Goal: Task Accomplishment & Management: Complete application form

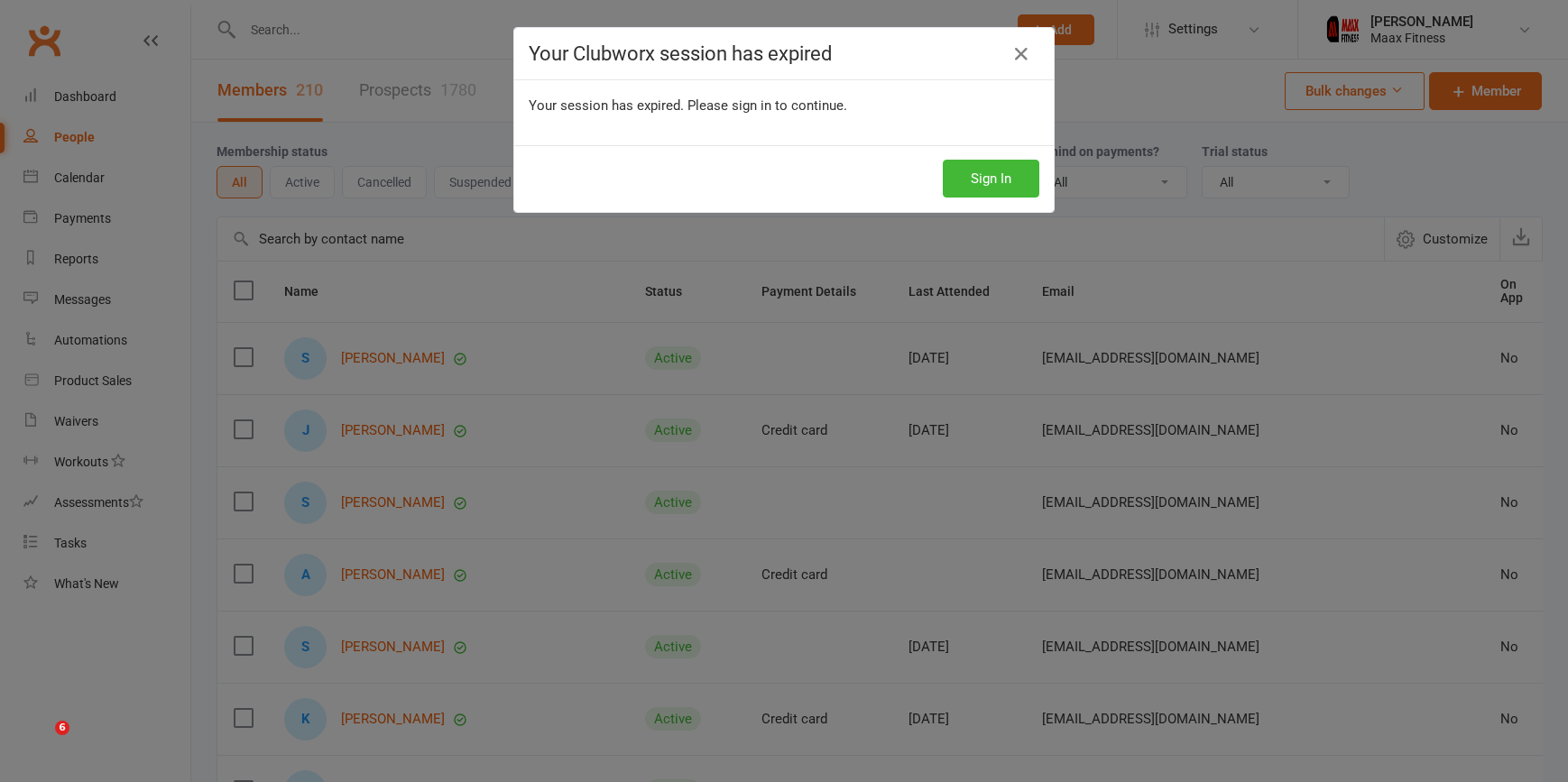
select select "100"
click at [957, 169] on button "Sign In" at bounding box center [991, 179] width 96 height 38
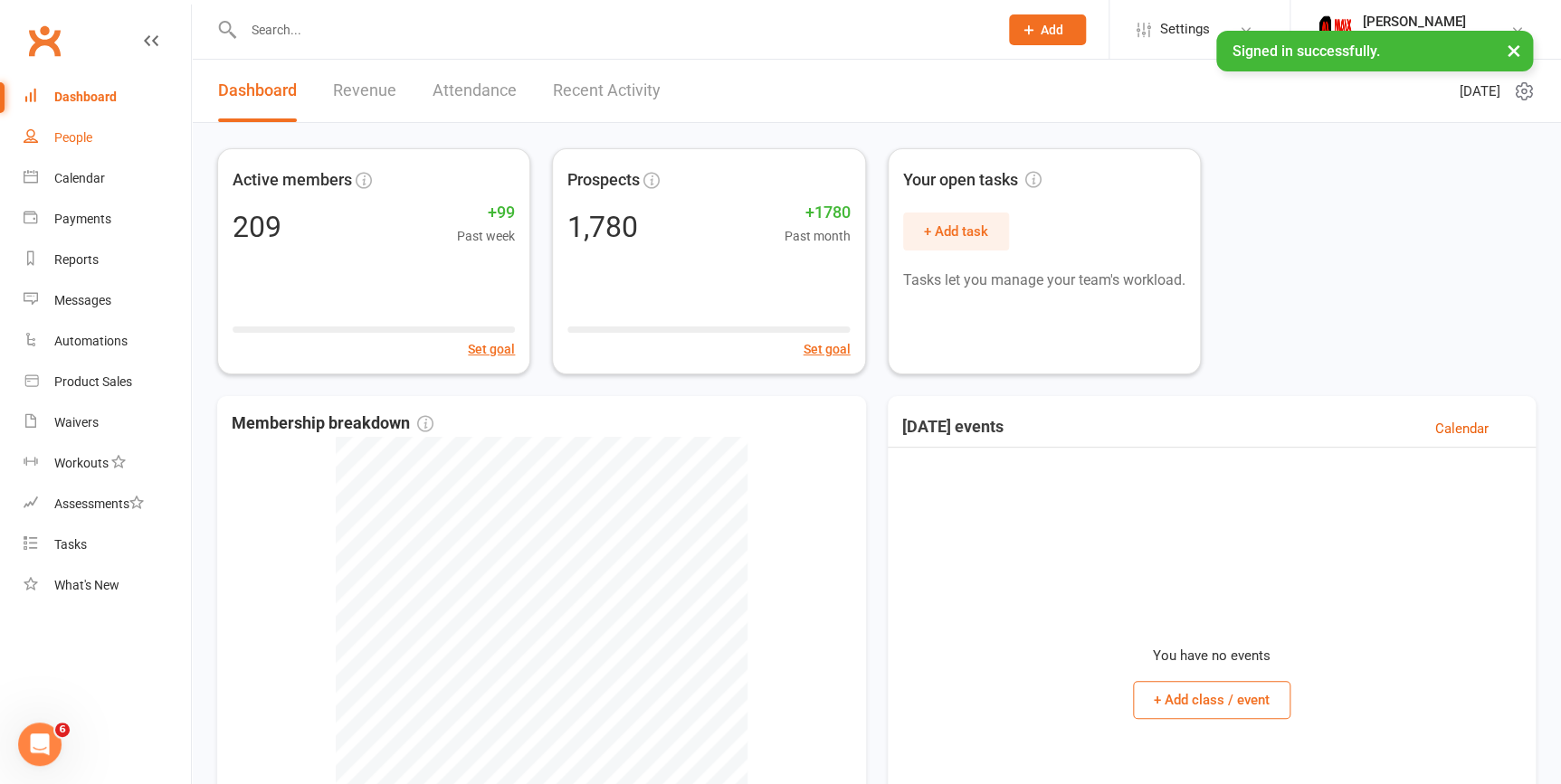
click at [71, 123] on link "People" at bounding box center [107, 138] width 167 height 41
select select "100"
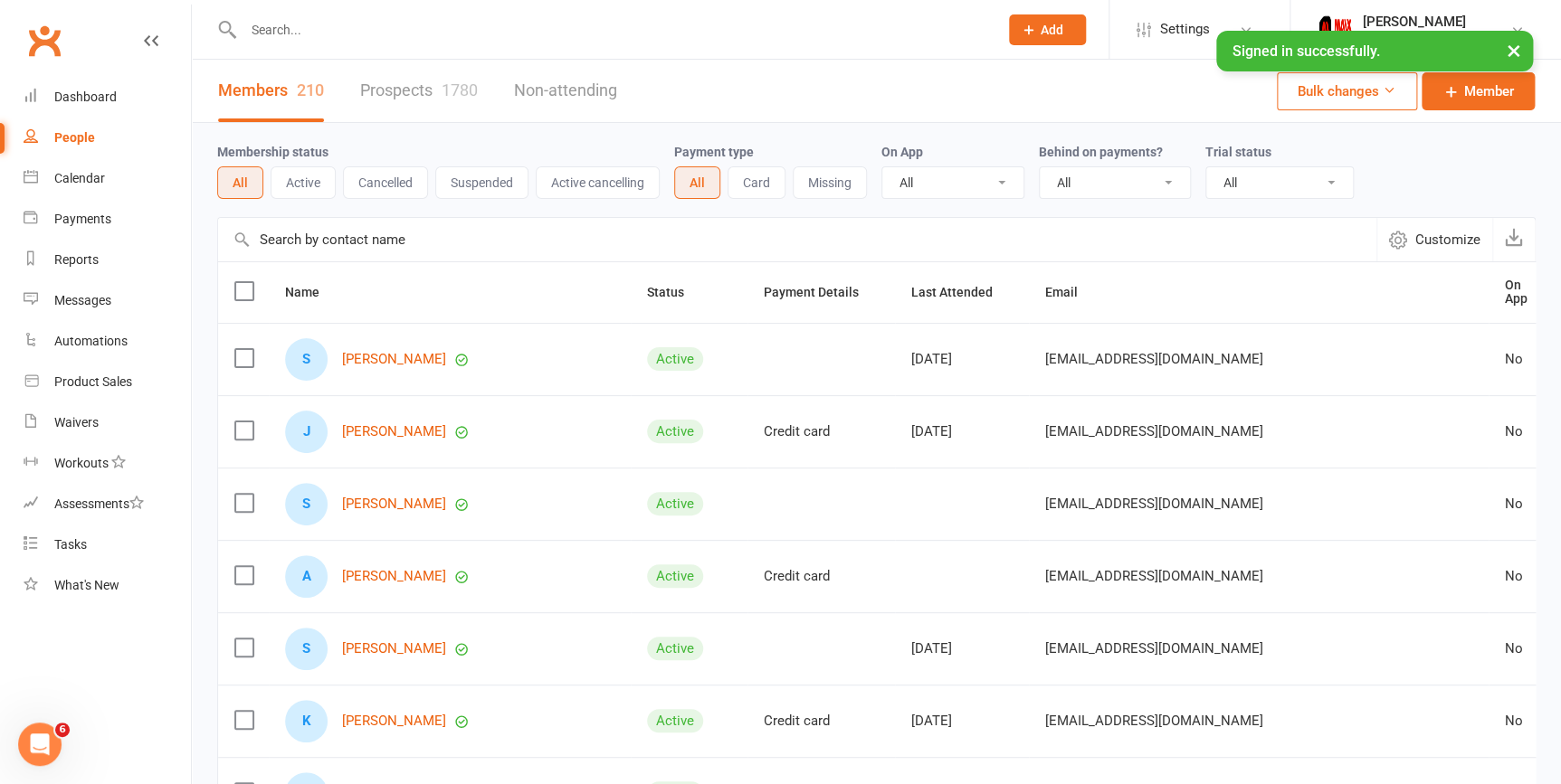
click at [391, 91] on link "Prospects 1780" at bounding box center [418, 90] width 118 height 62
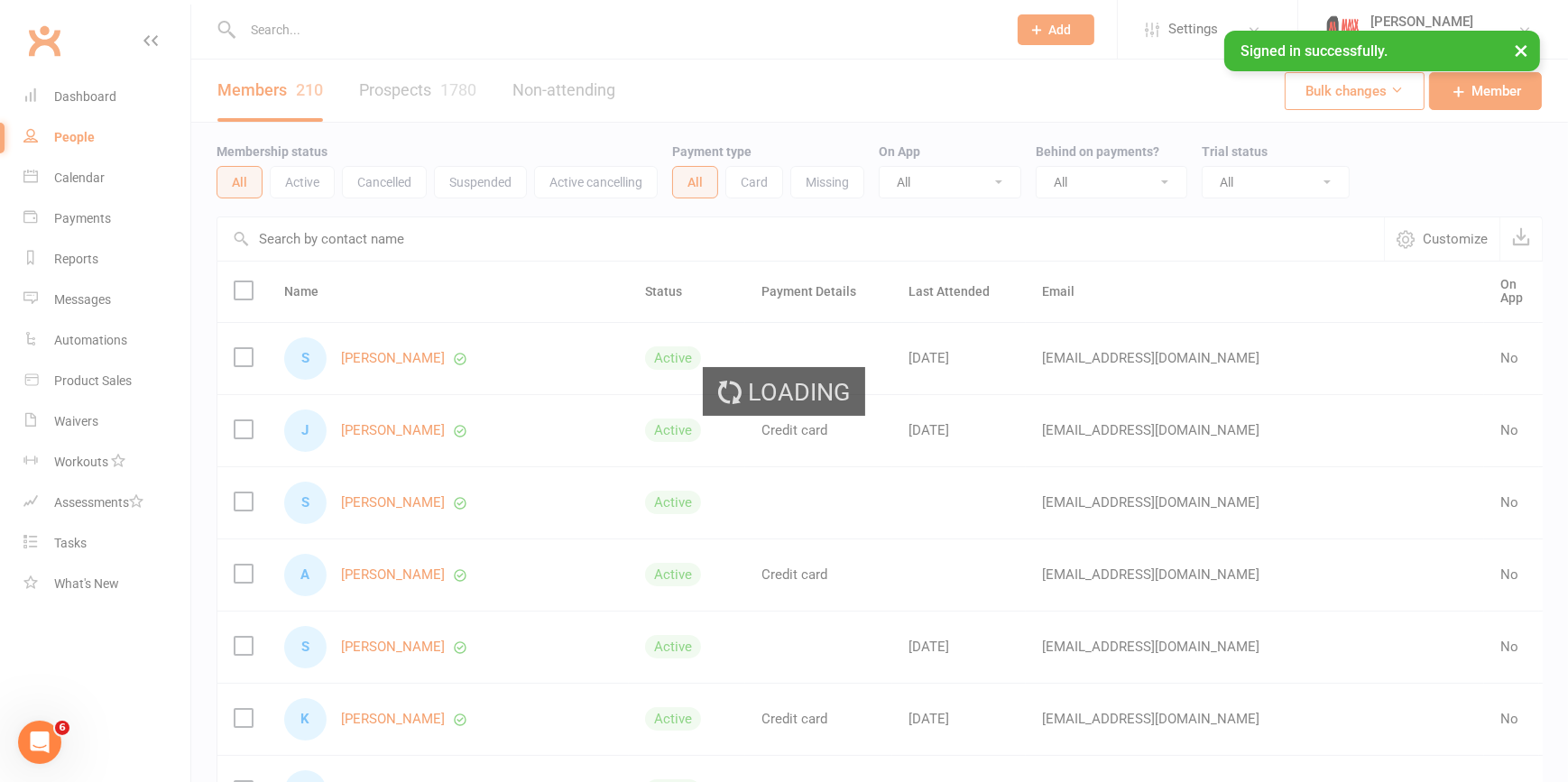
select select "100"
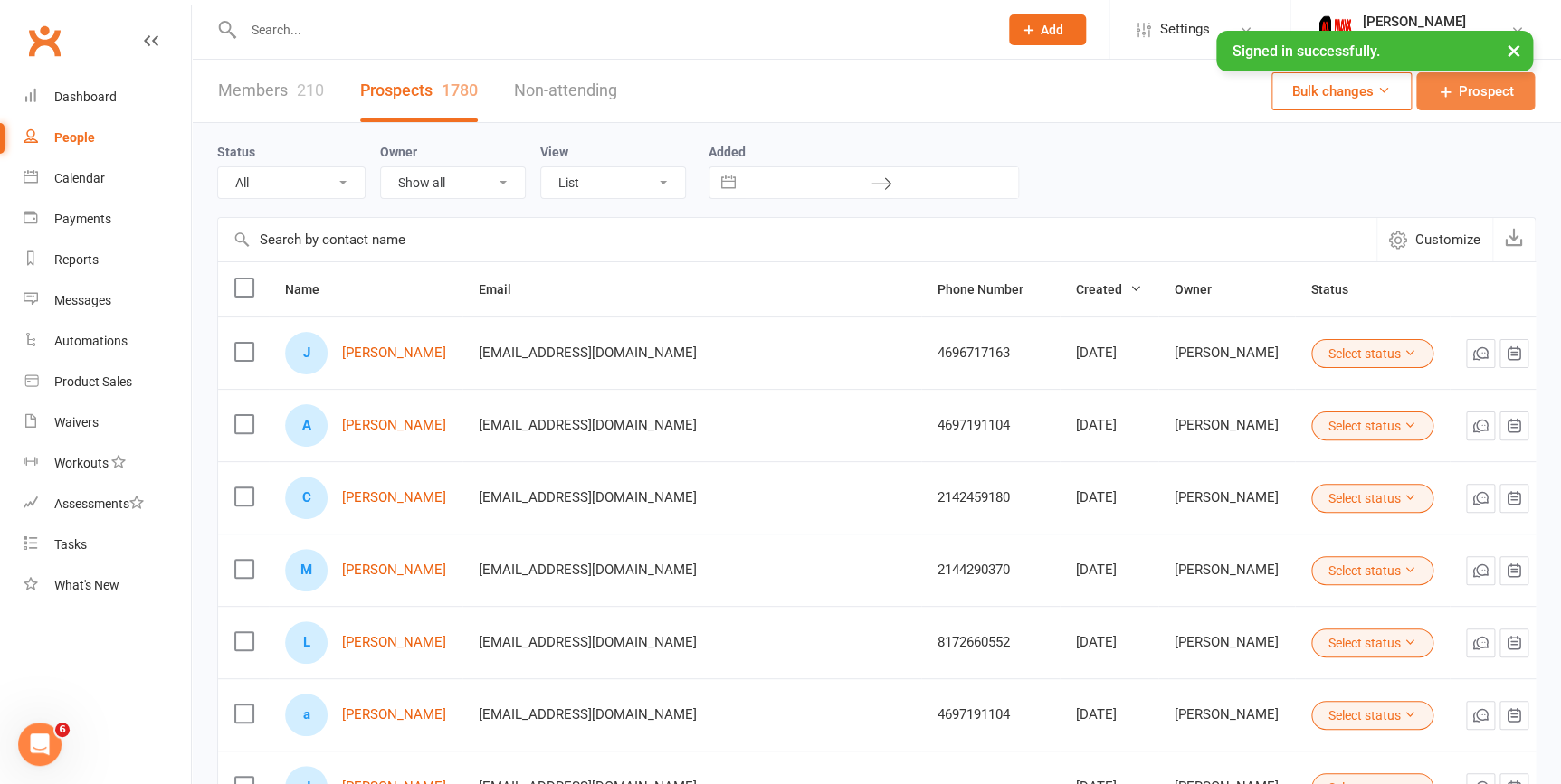
click at [1503, 89] on span "Prospect" at bounding box center [1486, 91] width 55 height 21
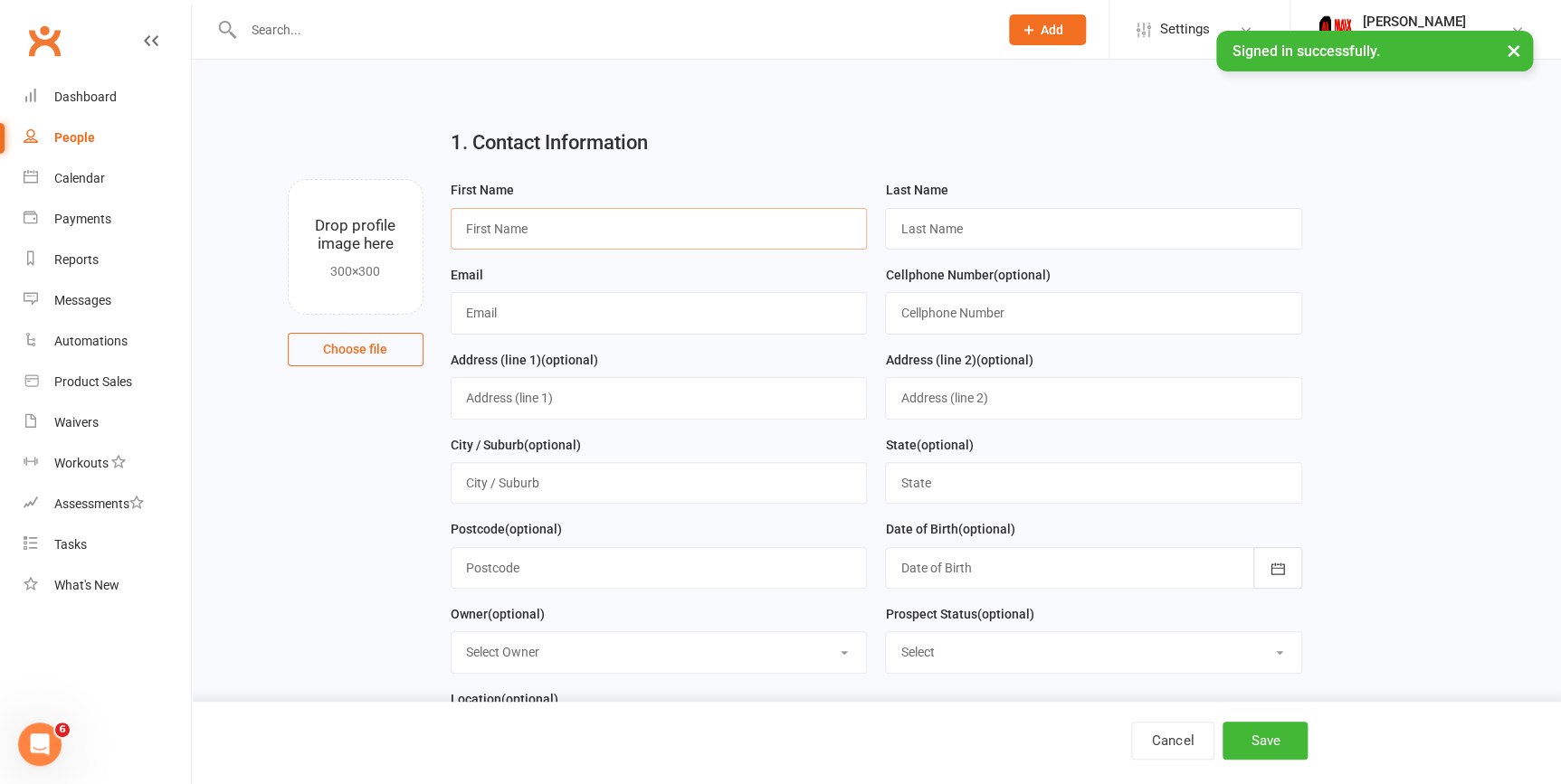
click at [610, 226] on input "text" at bounding box center [659, 229] width 417 height 42
type input "Brooke"
click at [1004, 238] on input "text" at bounding box center [1093, 229] width 417 height 42
type input "Sterling"
click at [658, 318] on input "text" at bounding box center [659, 312] width 417 height 42
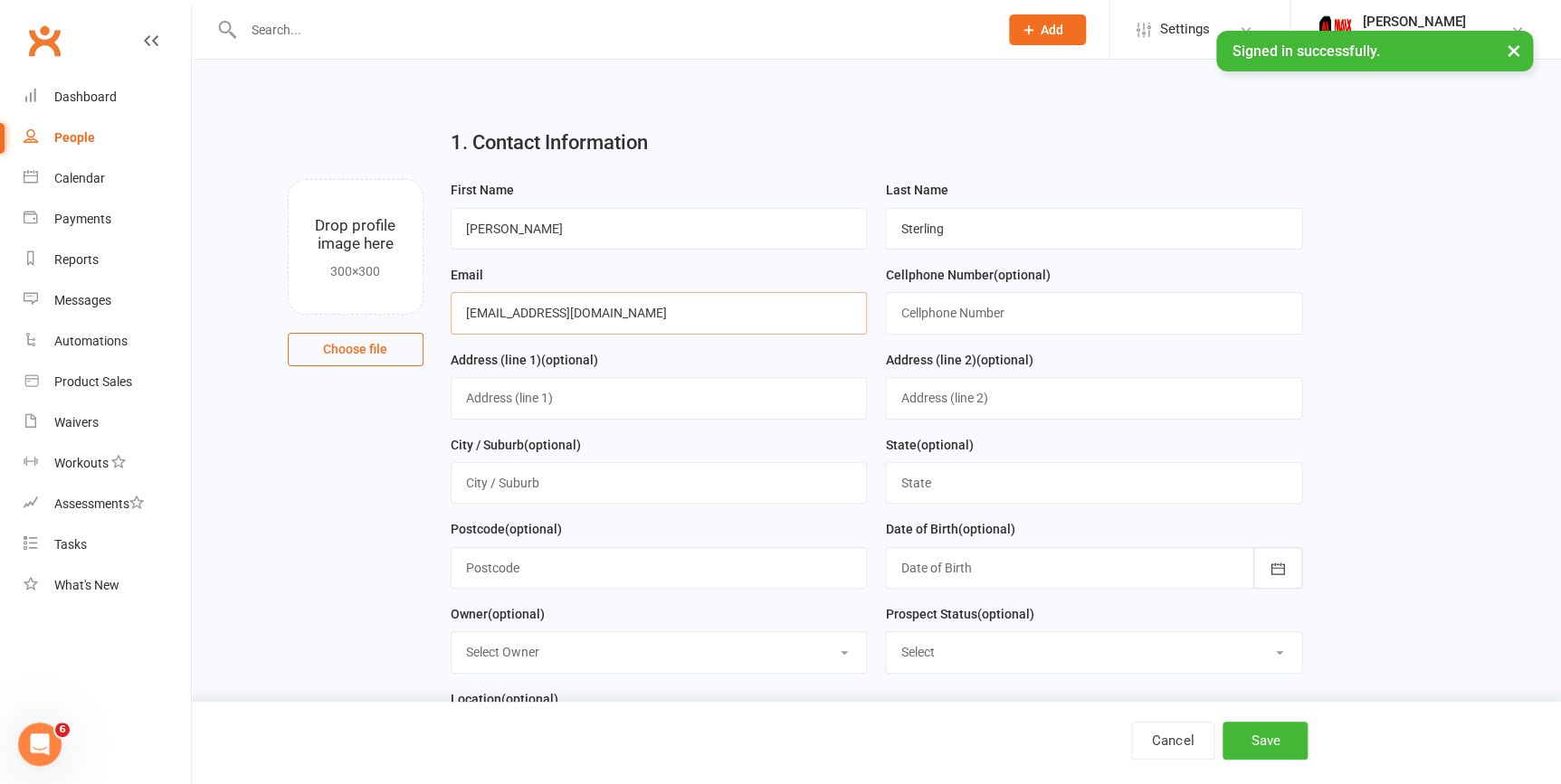
drag, startPoint x: 535, startPoint y: 319, endPoint x: 504, endPoint y: 318, distance: 31.0
click at [504, 318] on input "brookebarrinbarringer620@yahoo.com" at bounding box center [659, 312] width 417 height 42
type input "brookebarringer620@yahoo.com"
click at [999, 319] on input "text" at bounding box center [1093, 312] width 417 height 42
type input "4694265564"
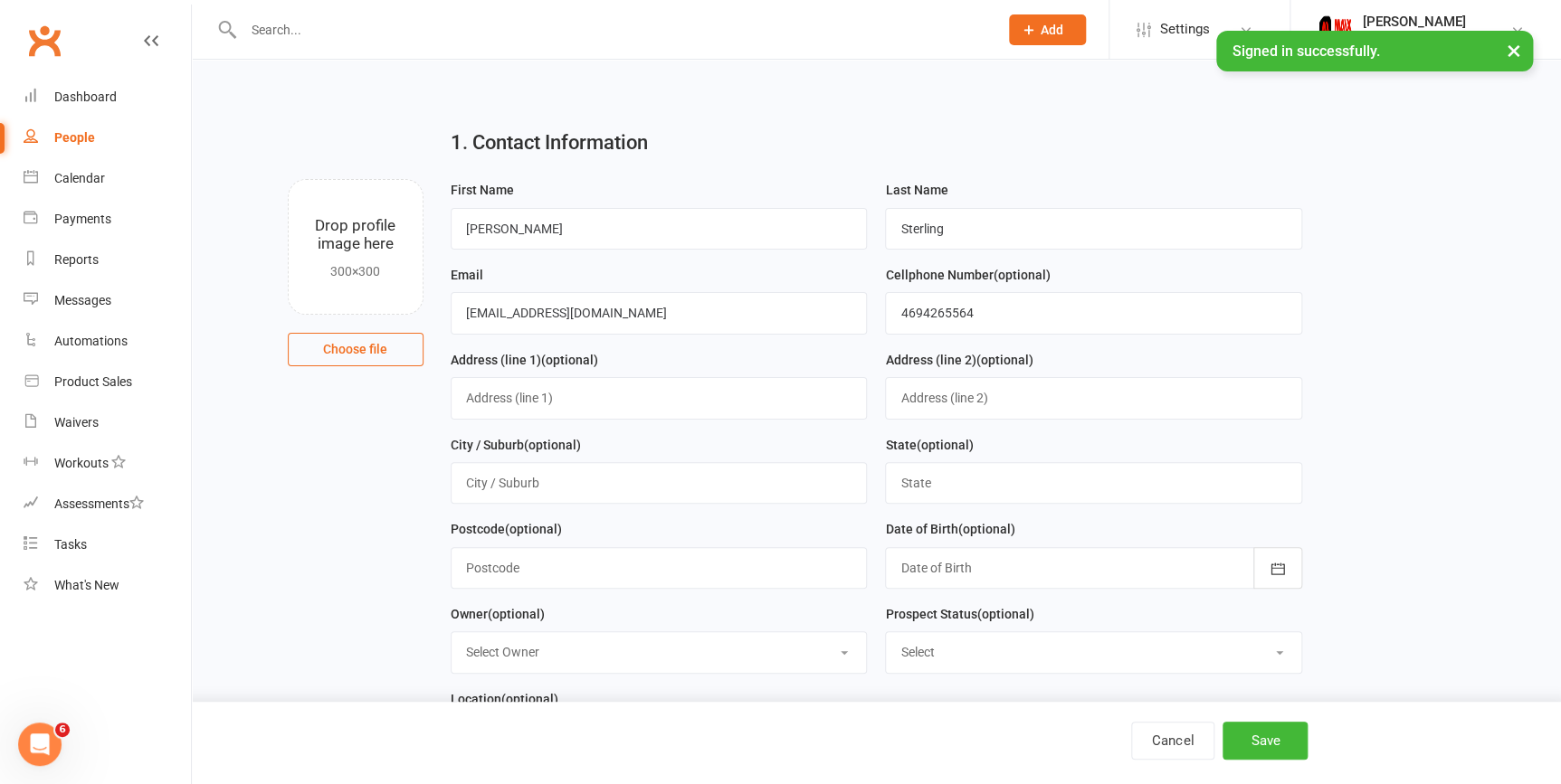
click at [519, 378] on div "Address (line 1) (optional)" at bounding box center [659, 384] width 417 height 71
click at [512, 404] on input "text" at bounding box center [659, 398] width 417 height 42
type input "268 metal press dr"
click at [510, 489] on input "text" at bounding box center [659, 482] width 417 height 42
type input "Terrell"
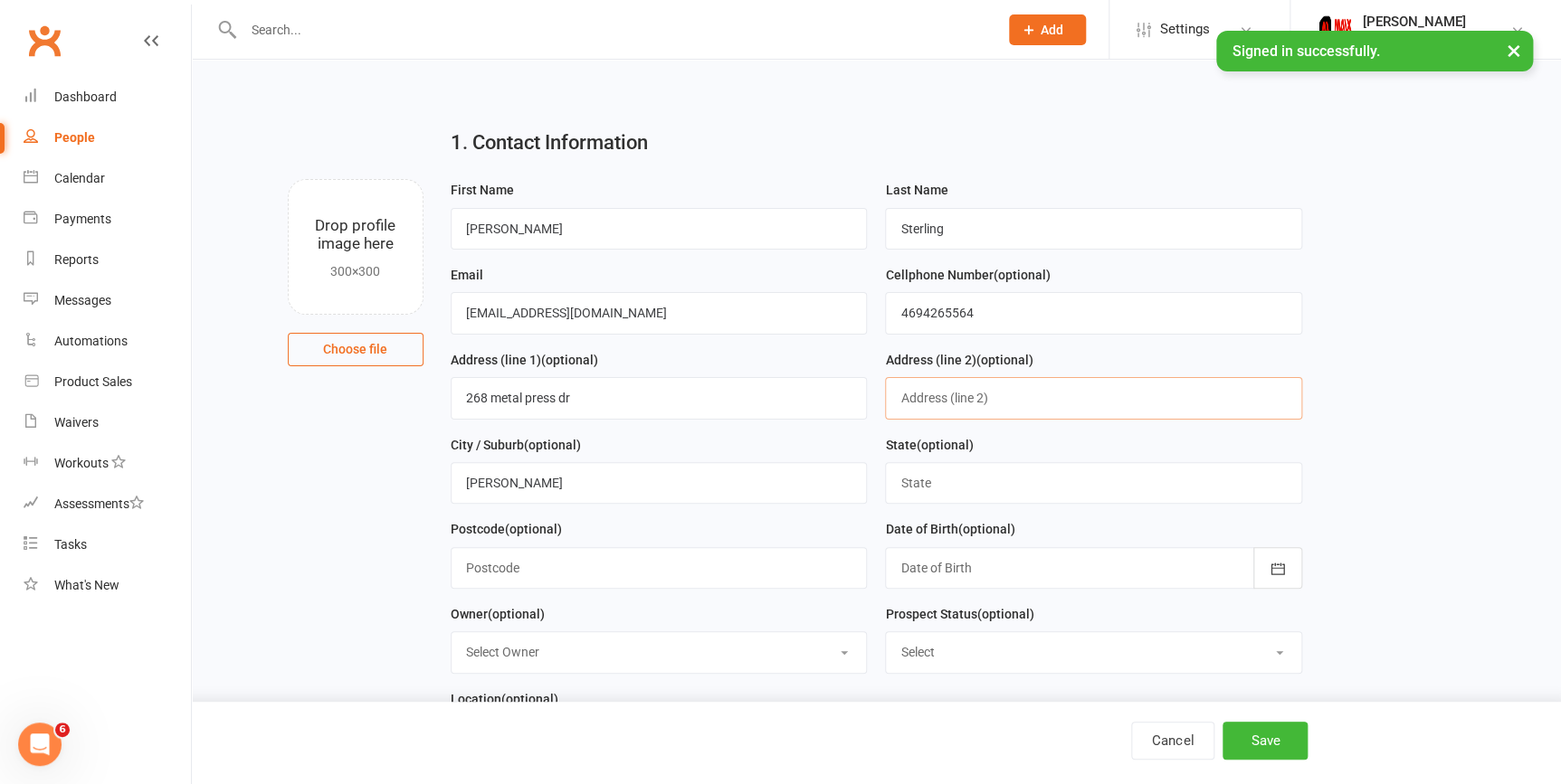
click at [987, 407] on input "text" at bounding box center [1093, 398] width 417 height 42
click at [909, 487] on input "text" at bounding box center [1093, 482] width 417 height 42
type input "Texas"
click at [672, 561] on input "text" at bounding box center [659, 568] width 417 height 42
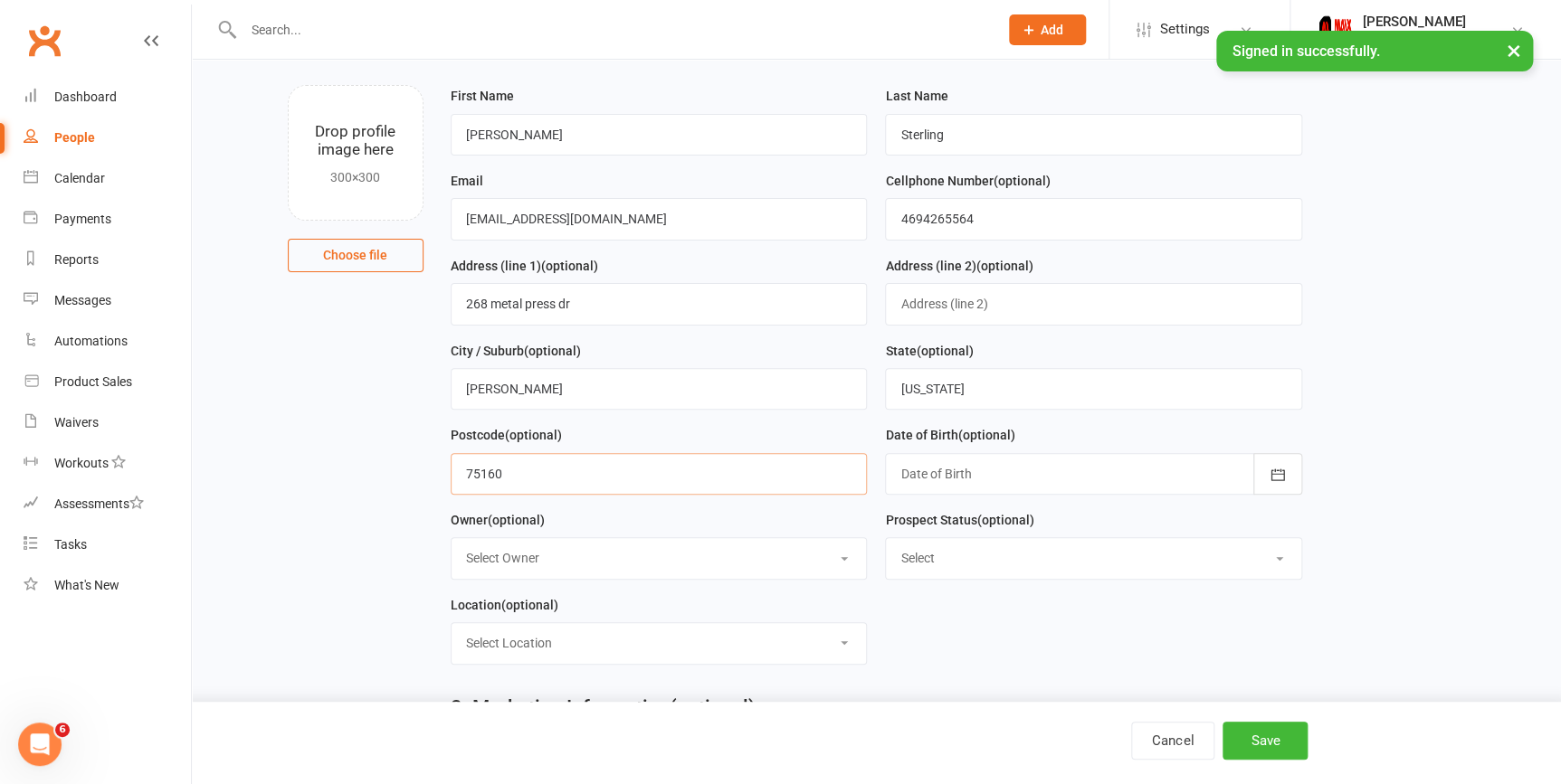
scroll to position [246, 0]
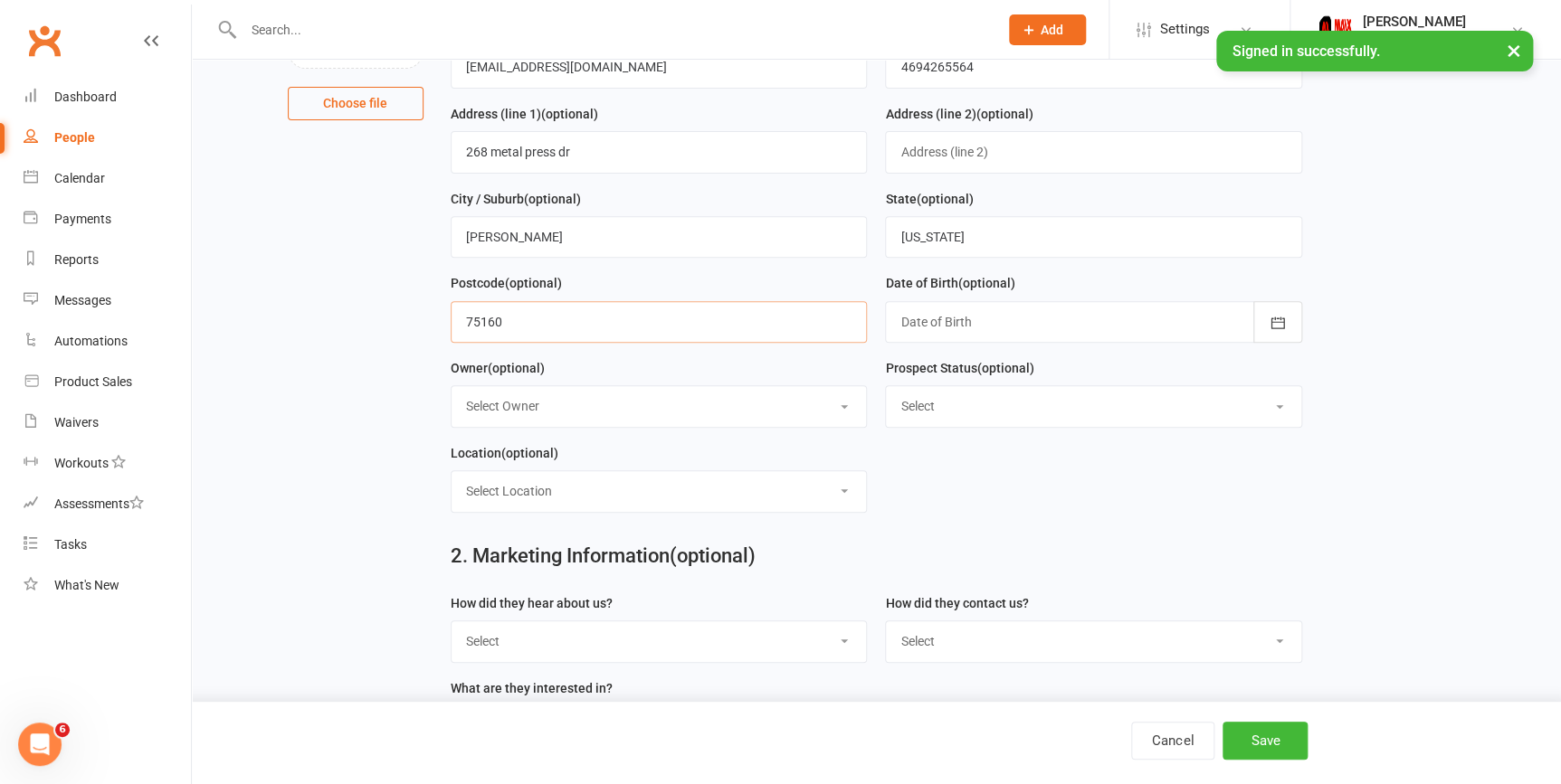
type input "75160"
click at [1184, 323] on div at bounding box center [1093, 322] width 417 height 42
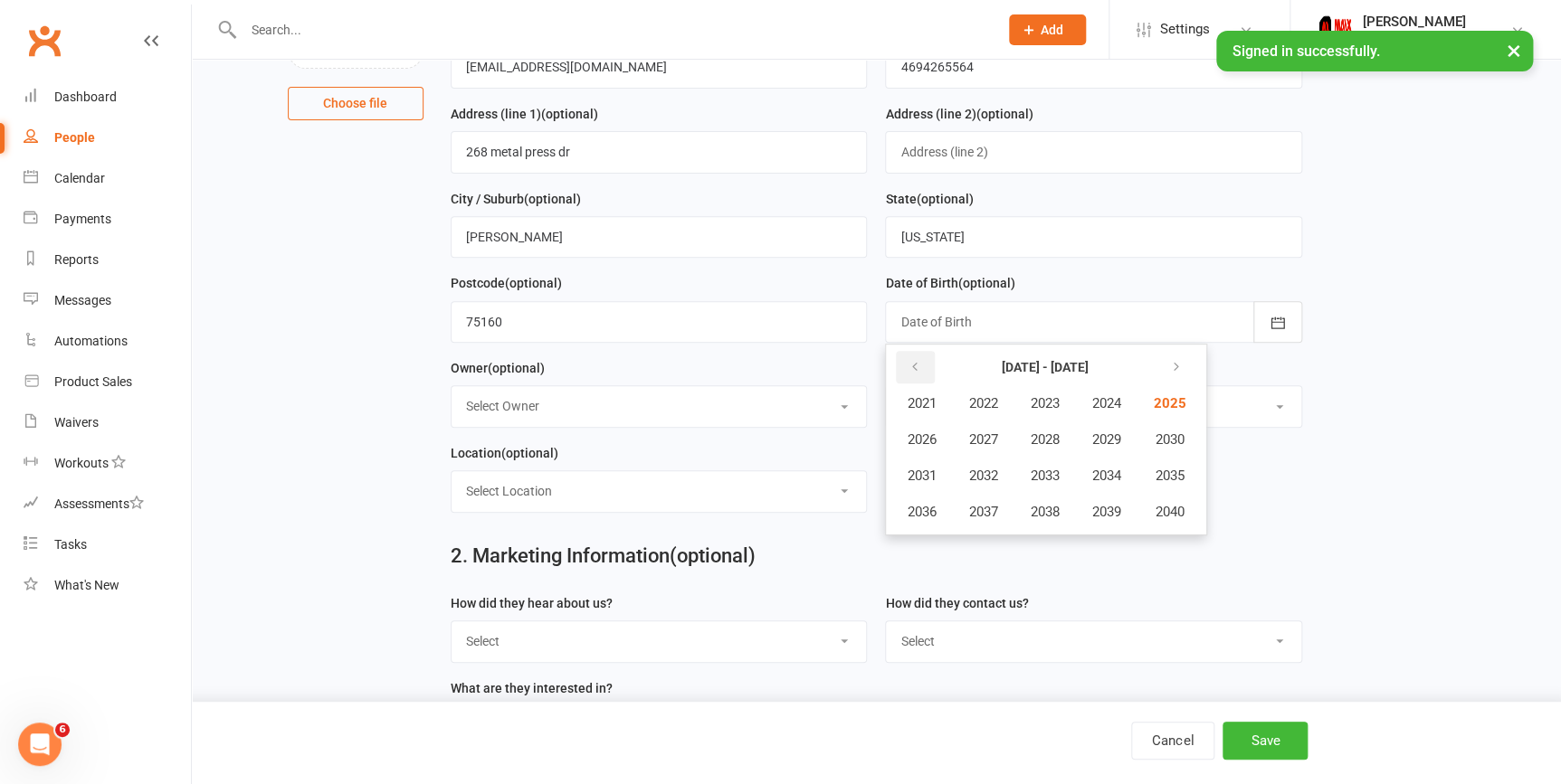
click at [922, 371] on button "button" at bounding box center [916, 367] width 39 height 32
click at [987, 476] on span "1992" at bounding box center [983, 476] width 29 height 17
click at [1097, 510] on span "December" at bounding box center [1114, 512] width 61 height 17
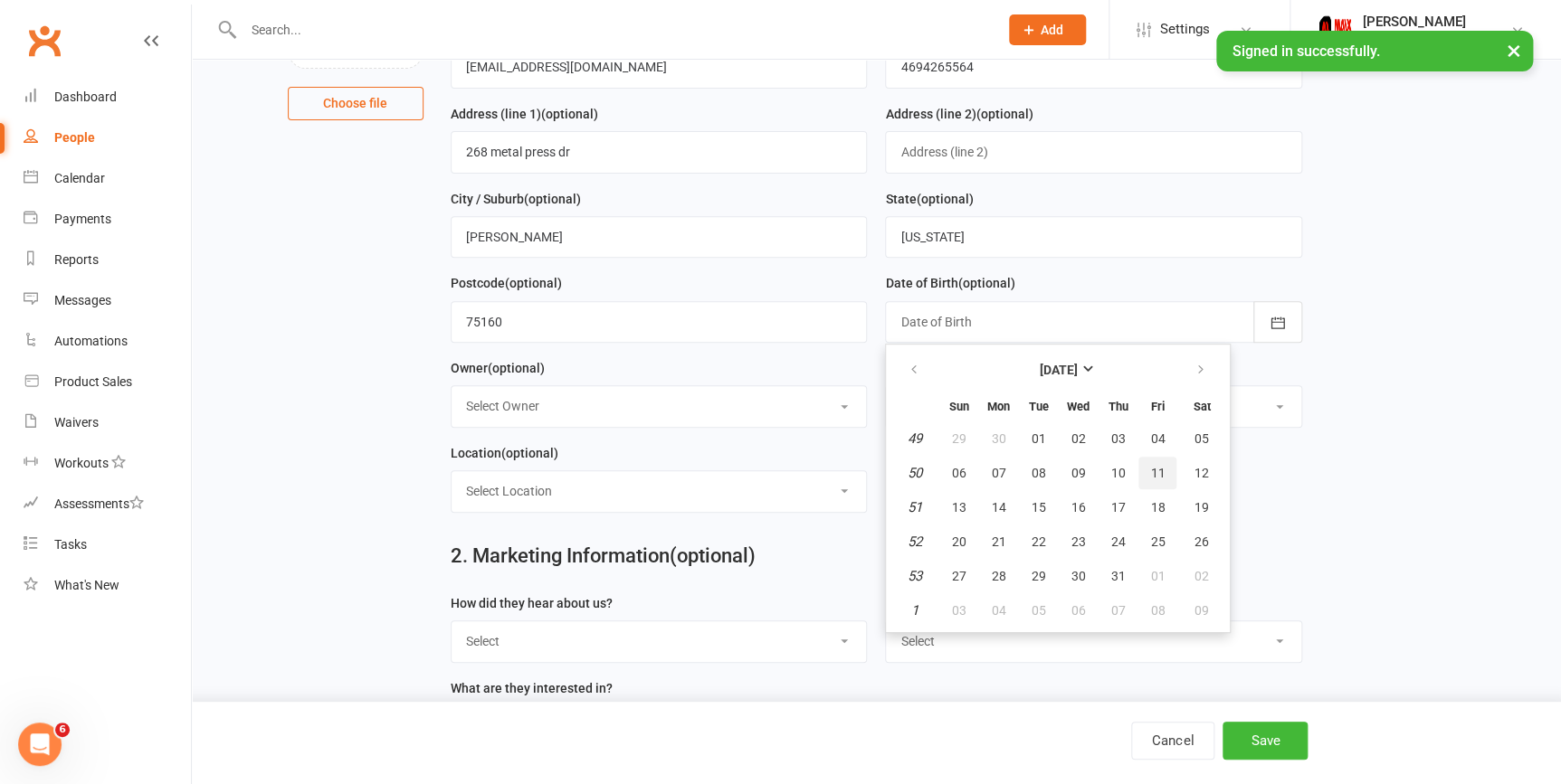
click at [1168, 473] on button "11" at bounding box center [1157, 473] width 38 height 32
type input "11 Dec 1992"
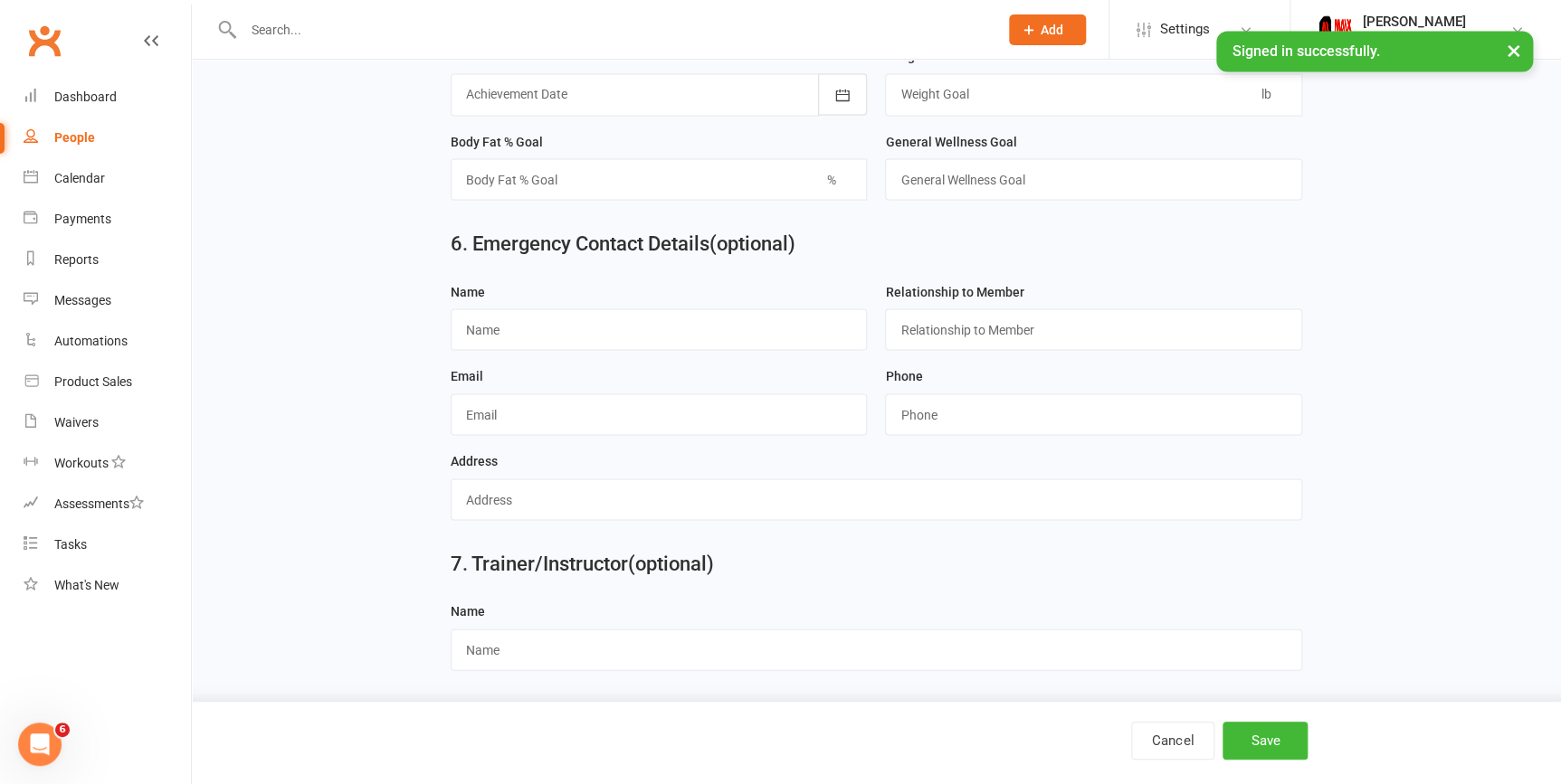
scroll to position [1593, 0]
click at [668, 319] on input "text" at bounding box center [659, 328] width 417 height 42
click at [1023, 325] on input "text" at bounding box center [1093, 328] width 417 height 42
type input "husband"
click at [723, 332] on input "text" at bounding box center [659, 328] width 417 height 42
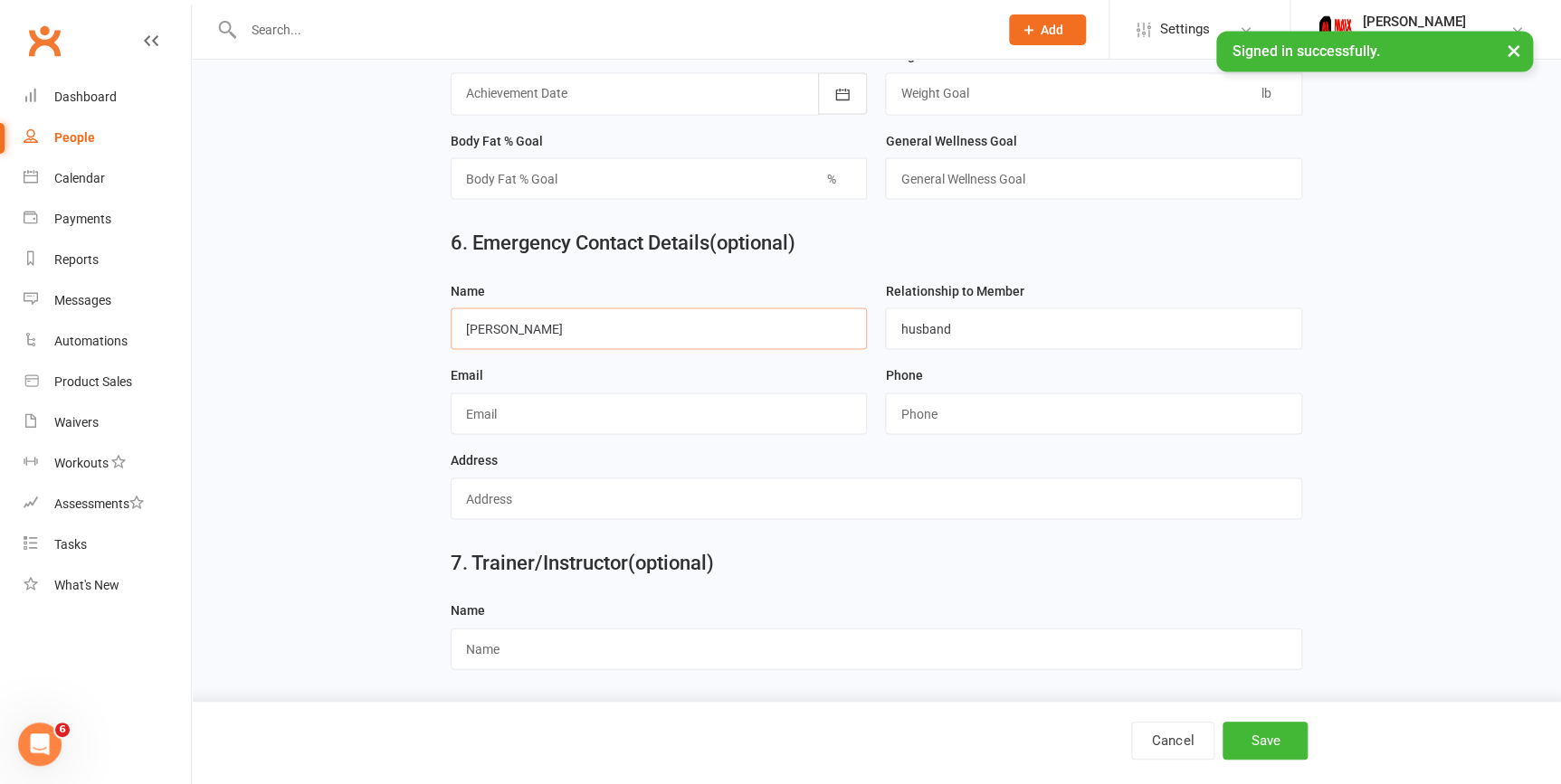
click at [500, 326] on input "Bill Stirling" at bounding box center [659, 328] width 417 height 42
type input "Bill Sterling"
click at [987, 419] on input "string" at bounding box center [1093, 413] width 417 height 42
type input "4695602085"
click at [660, 407] on input "text" at bounding box center [659, 413] width 417 height 42
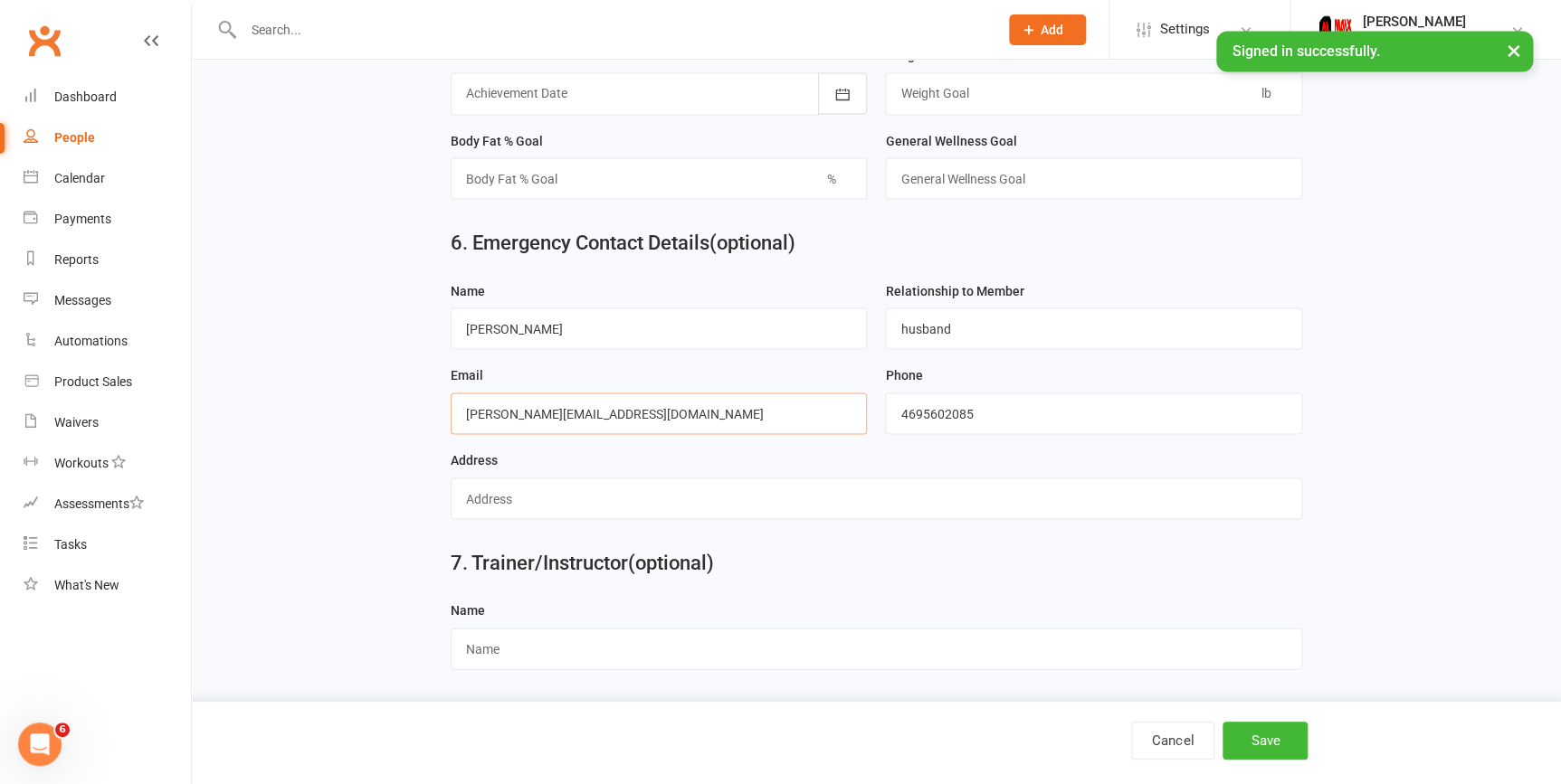
type input "billy.sterling@ymail.com"
click at [548, 508] on input "text" at bounding box center [876, 498] width 852 height 42
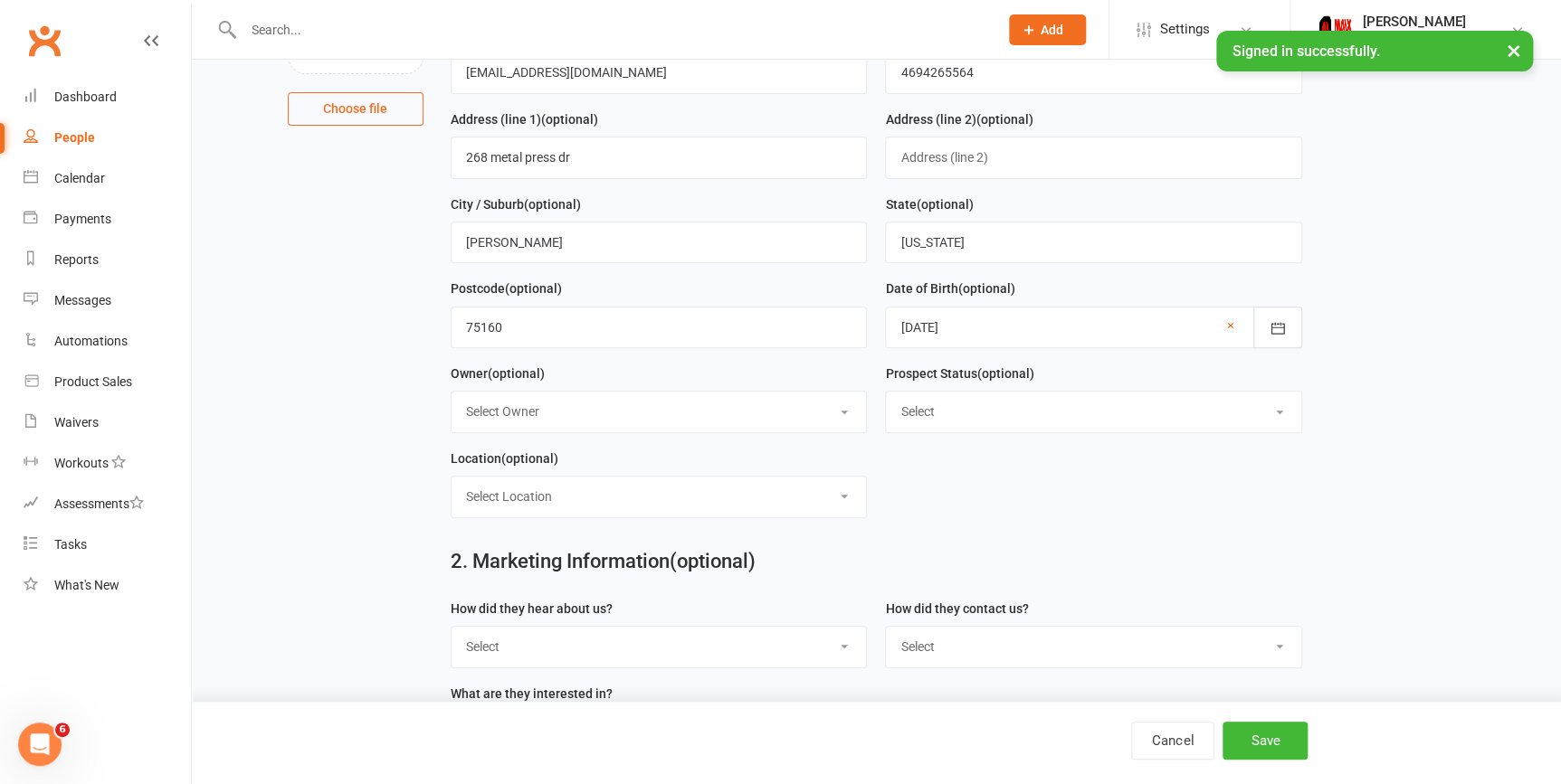
scroll to position [114, 0]
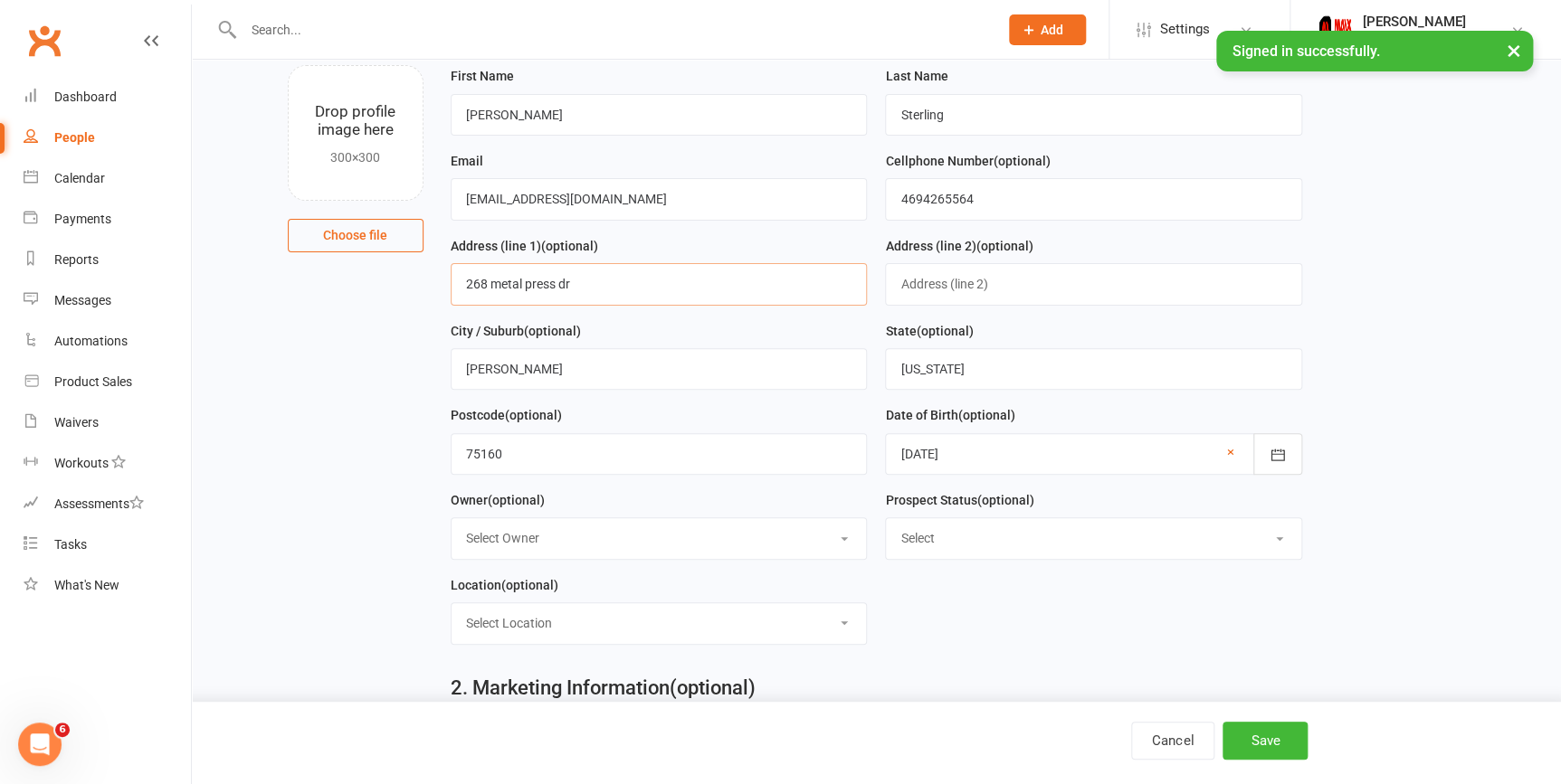
click at [570, 293] on input "268 metal press dr" at bounding box center [659, 284] width 417 height 42
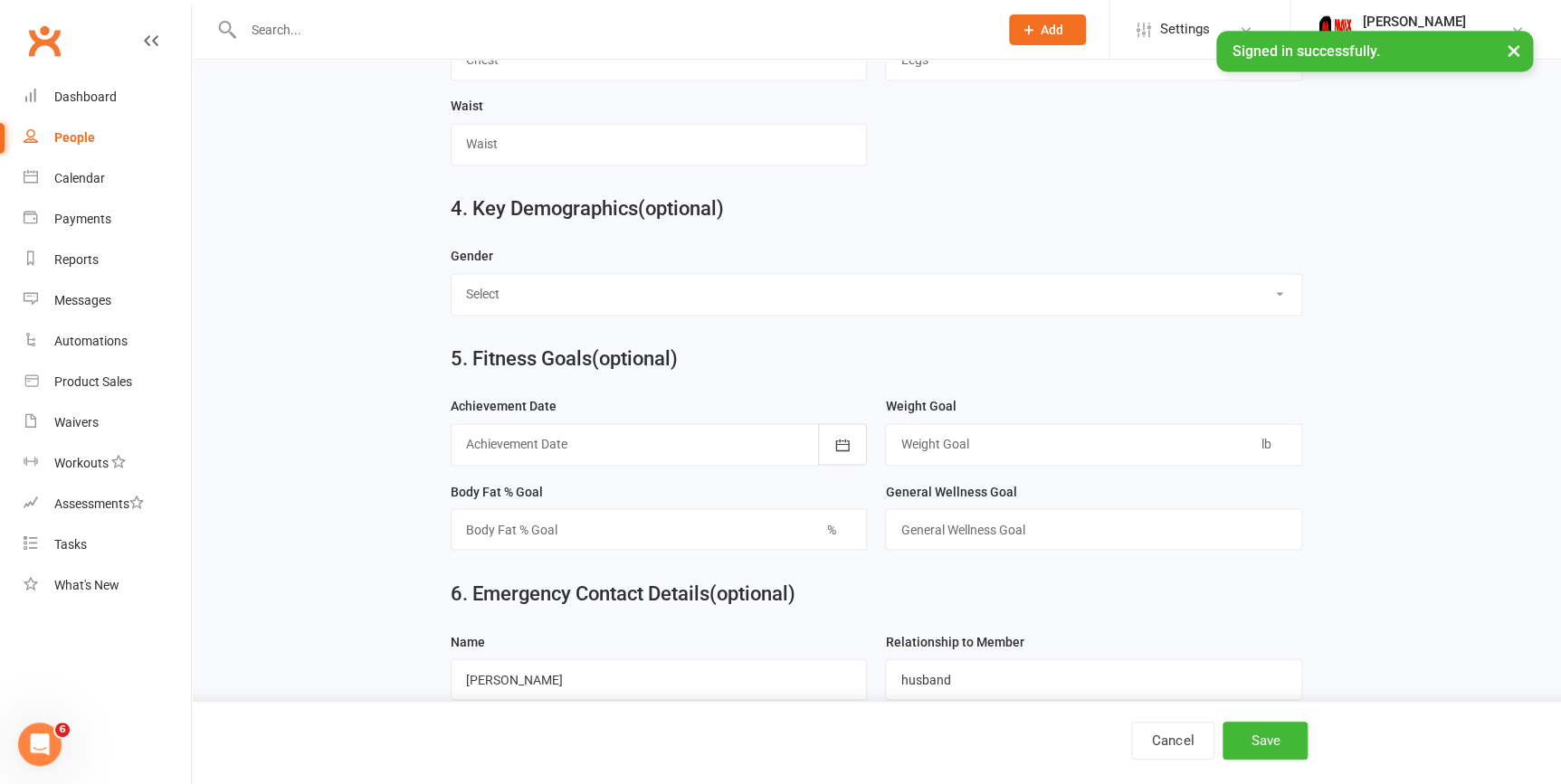
scroll to position [1429, 0]
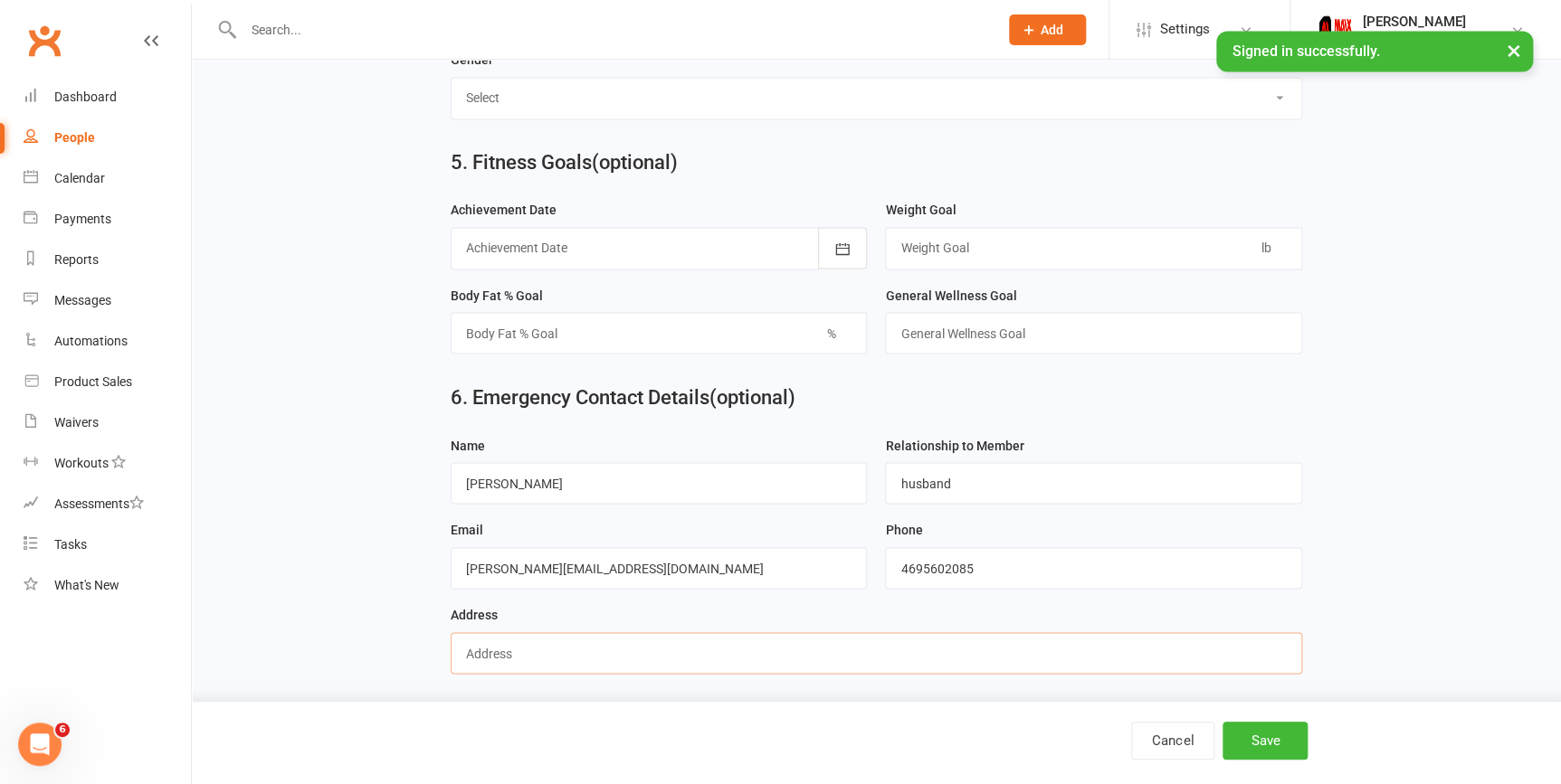
click at [493, 667] on input "text" at bounding box center [876, 653] width 852 height 42
paste input "268 metal press dr"
type input "268 metal press dr"
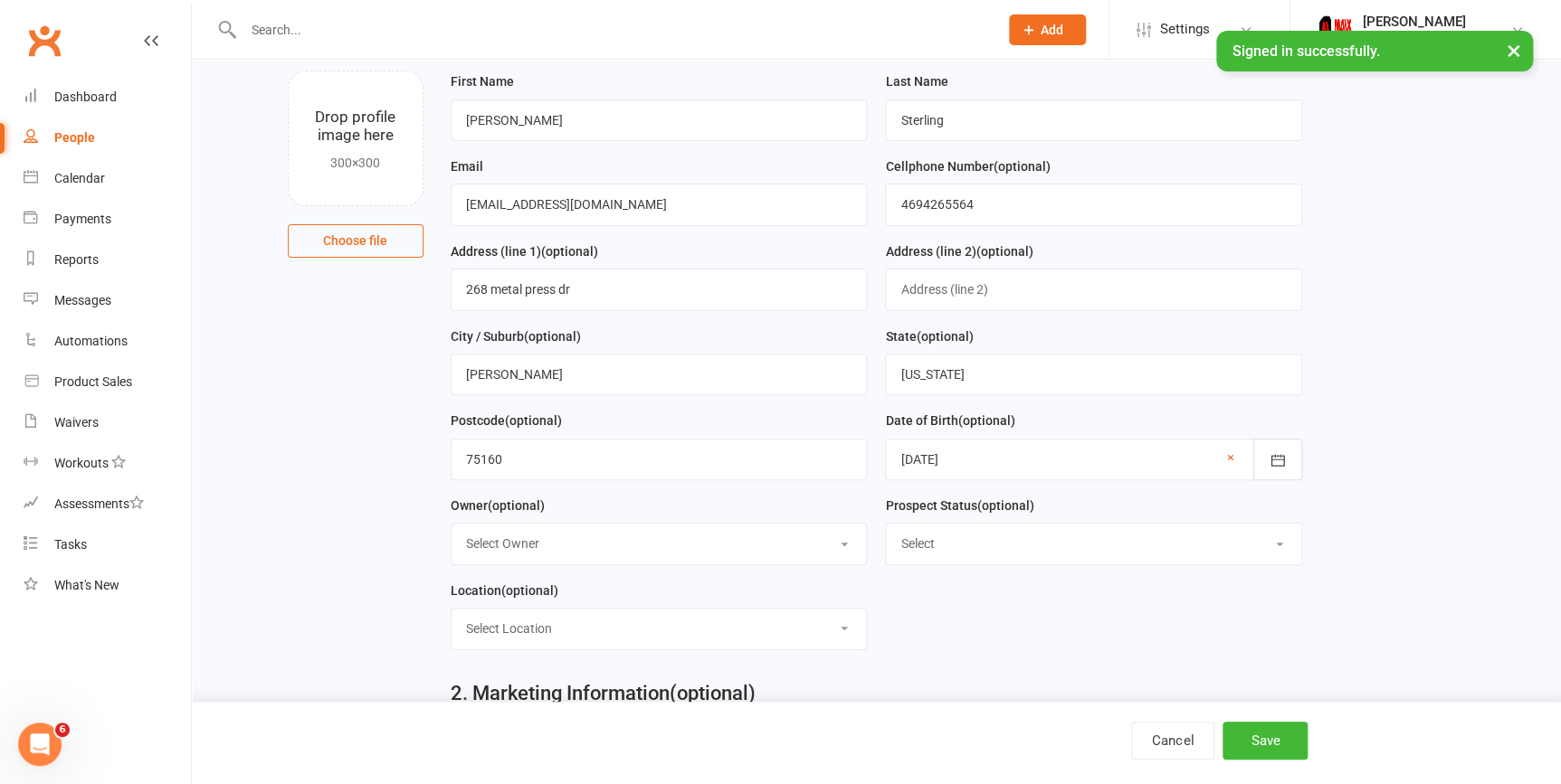
scroll to position [0, 0]
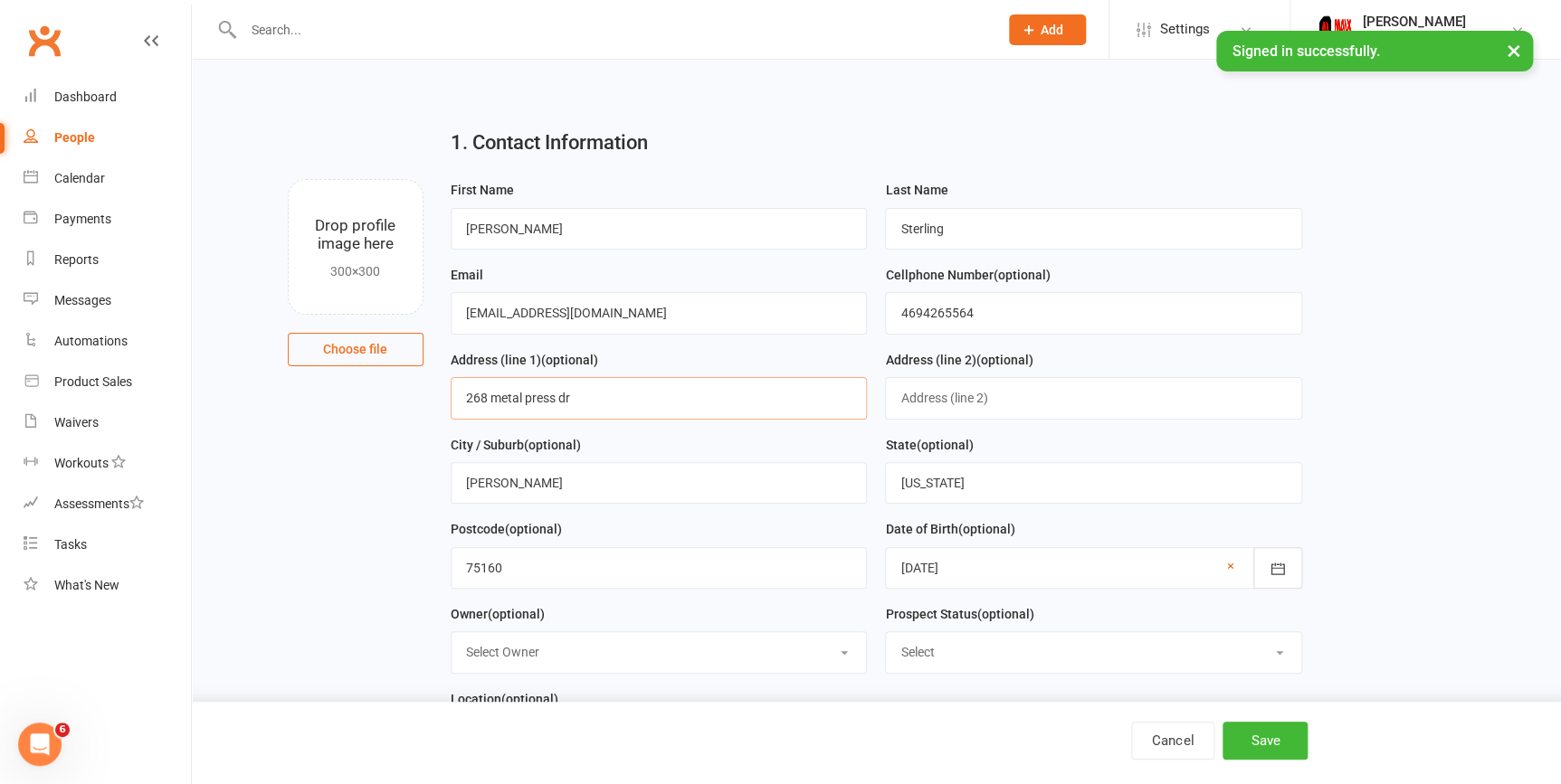
click at [542, 394] on input "268 metal press dr" at bounding box center [659, 398] width 417 height 42
type input "268 Meadowcrest dr"
click at [501, 393] on input "268 Meadowcrest dr" at bounding box center [659, 398] width 417 height 42
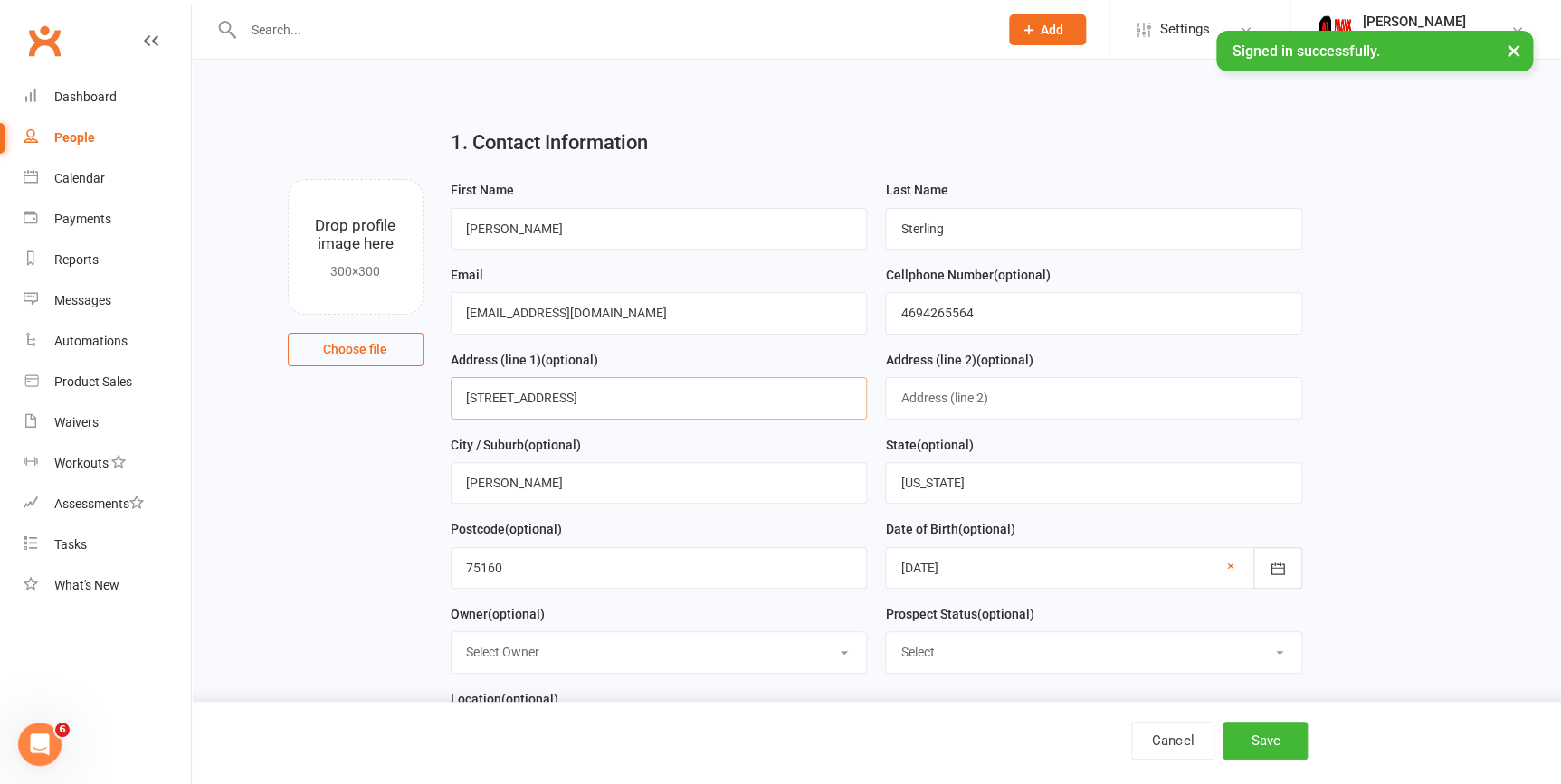
click at [501, 393] on input "268 Meadowcrest dr" at bounding box center [659, 398] width 417 height 42
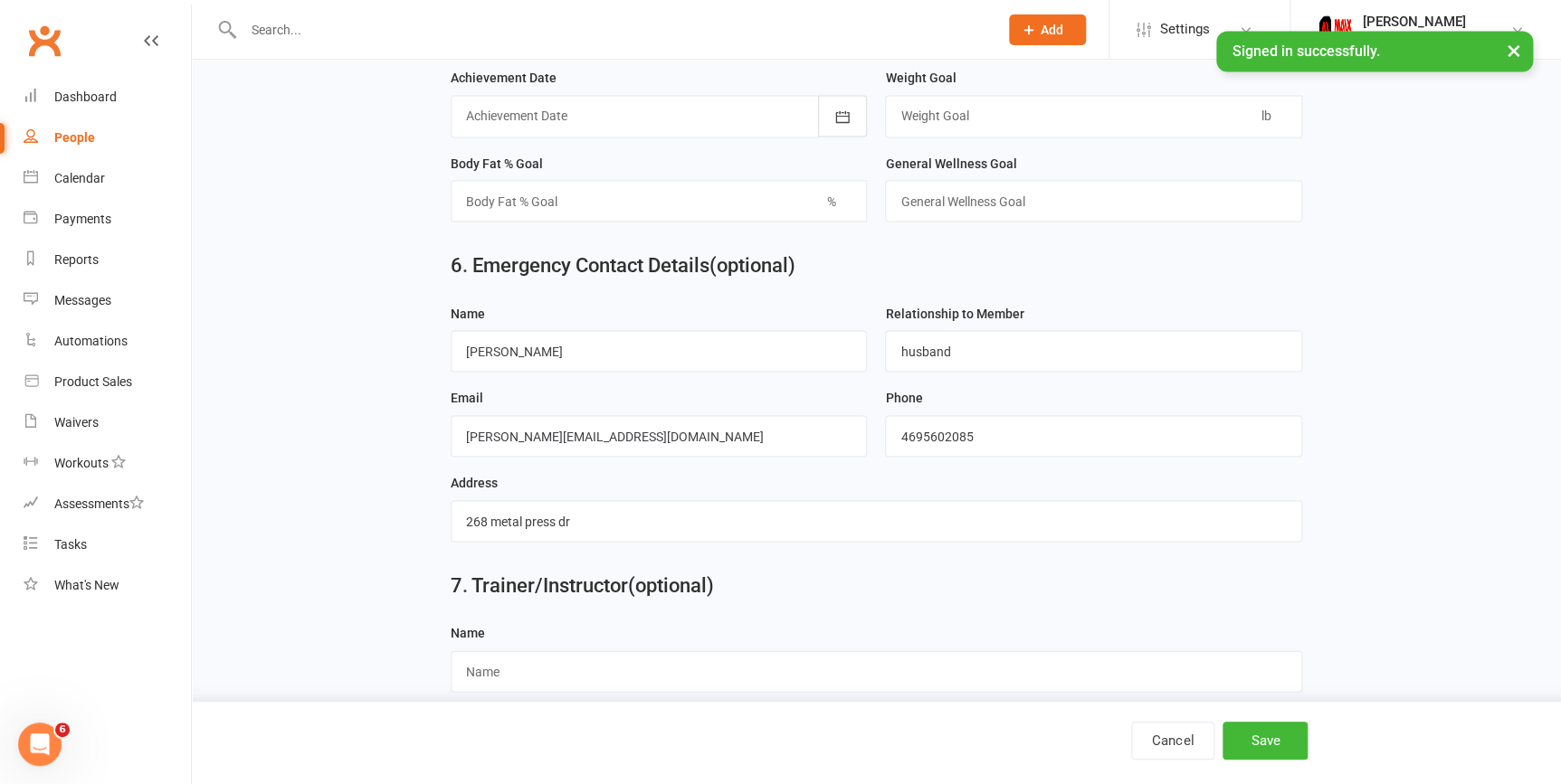
scroll to position [1562, 0]
click at [554, 539] on input "268 metal press dr" at bounding box center [876, 519] width 852 height 42
paste input "Meadowcrest"
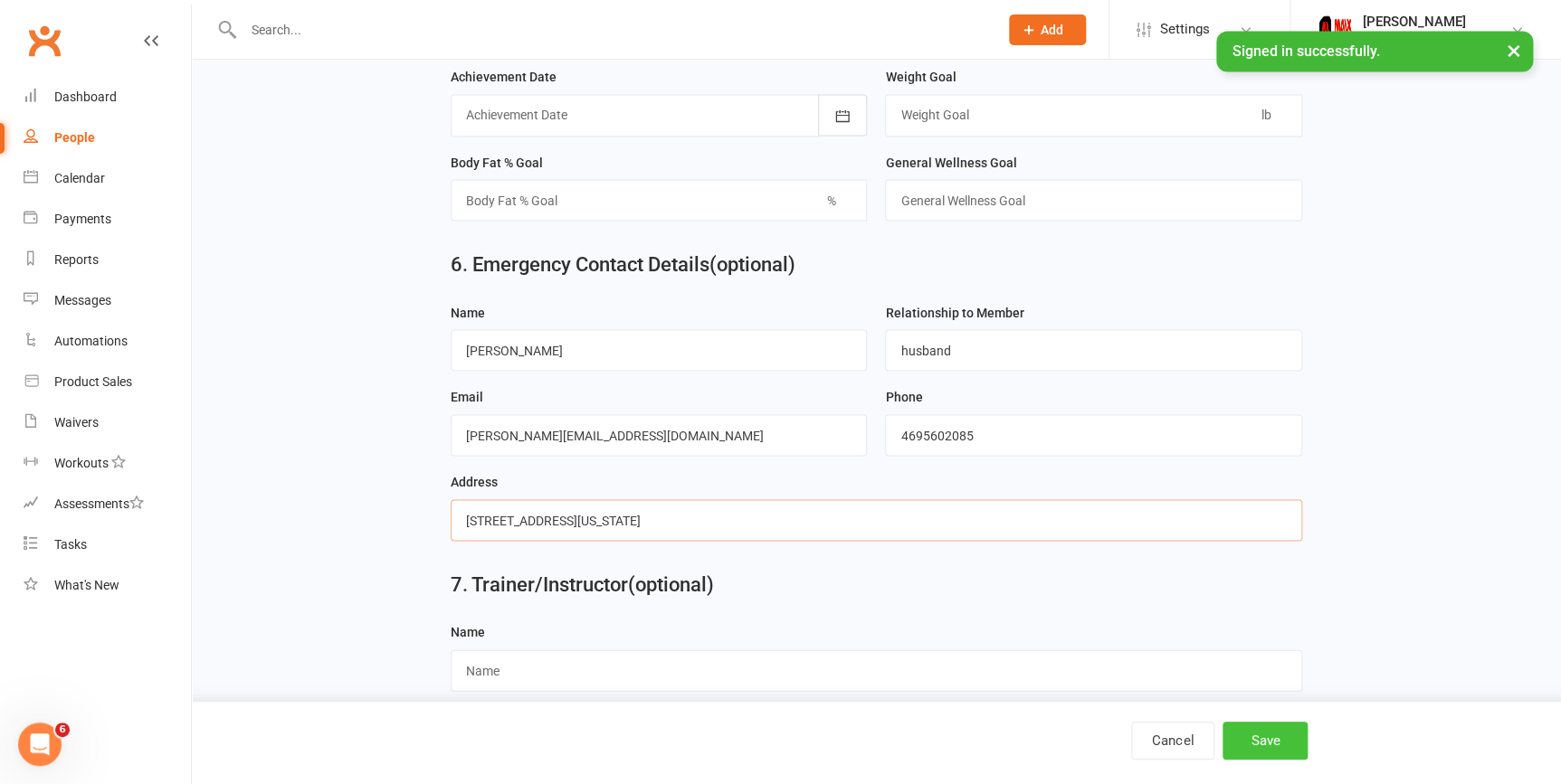
type input "268 Meadowcrest dr, Terrell, Texas 75160"
click at [1279, 729] on button "Save" at bounding box center [1264, 740] width 85 height 38
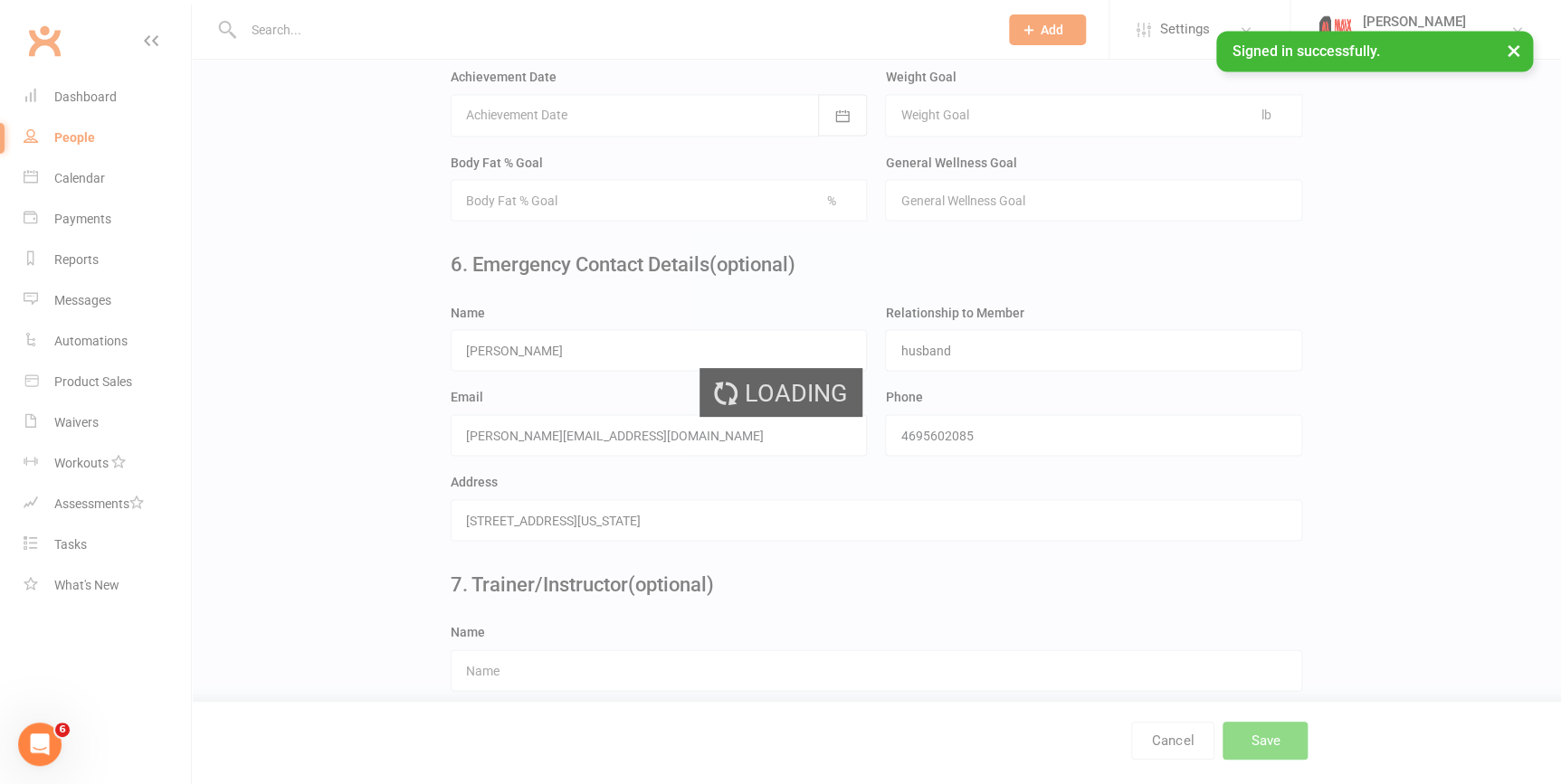
scroll to position [0, 0]
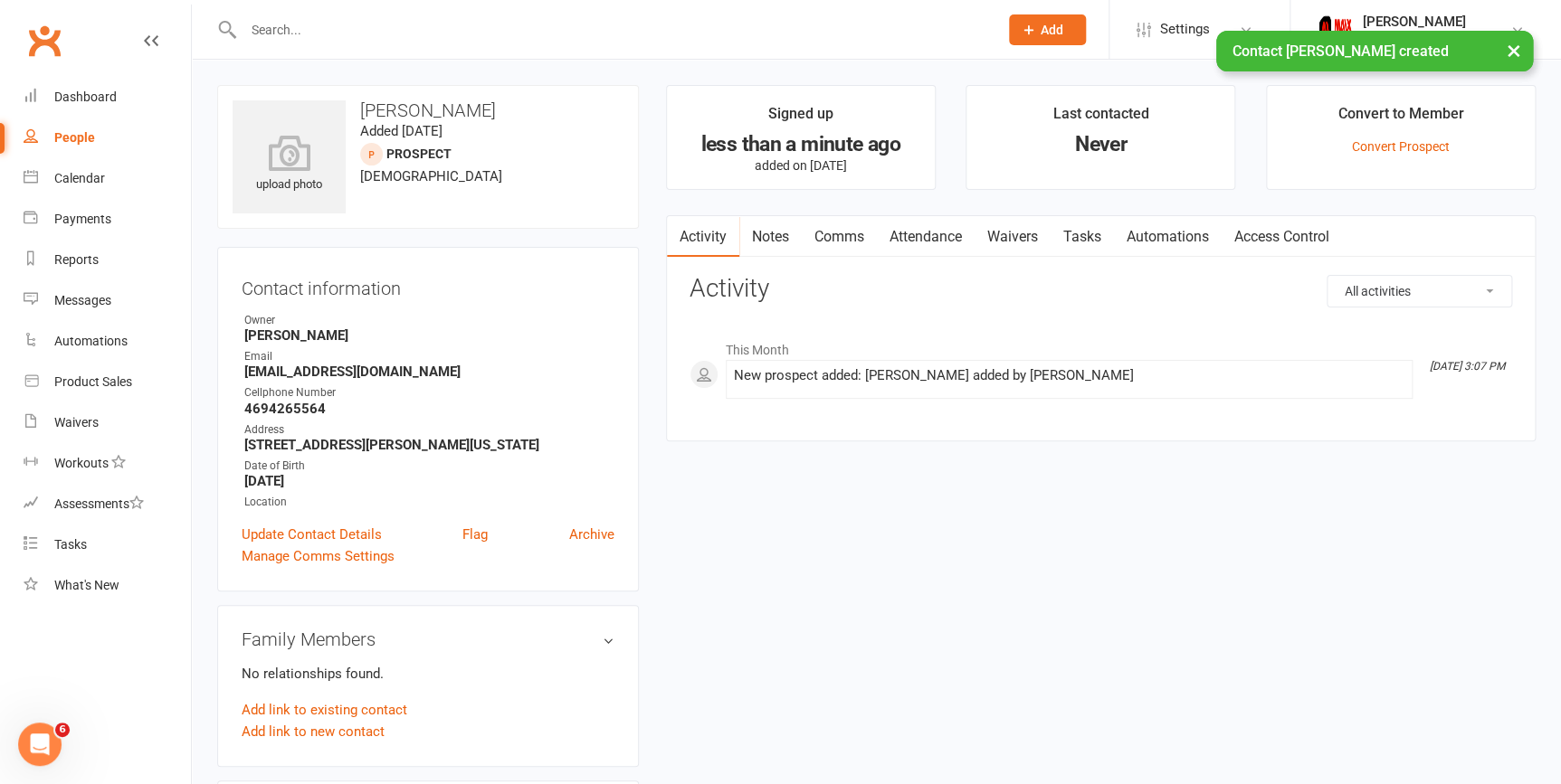
click at [1034, 238] on link "Waivers" at bounding box center [1012, 236] width 76 height 42
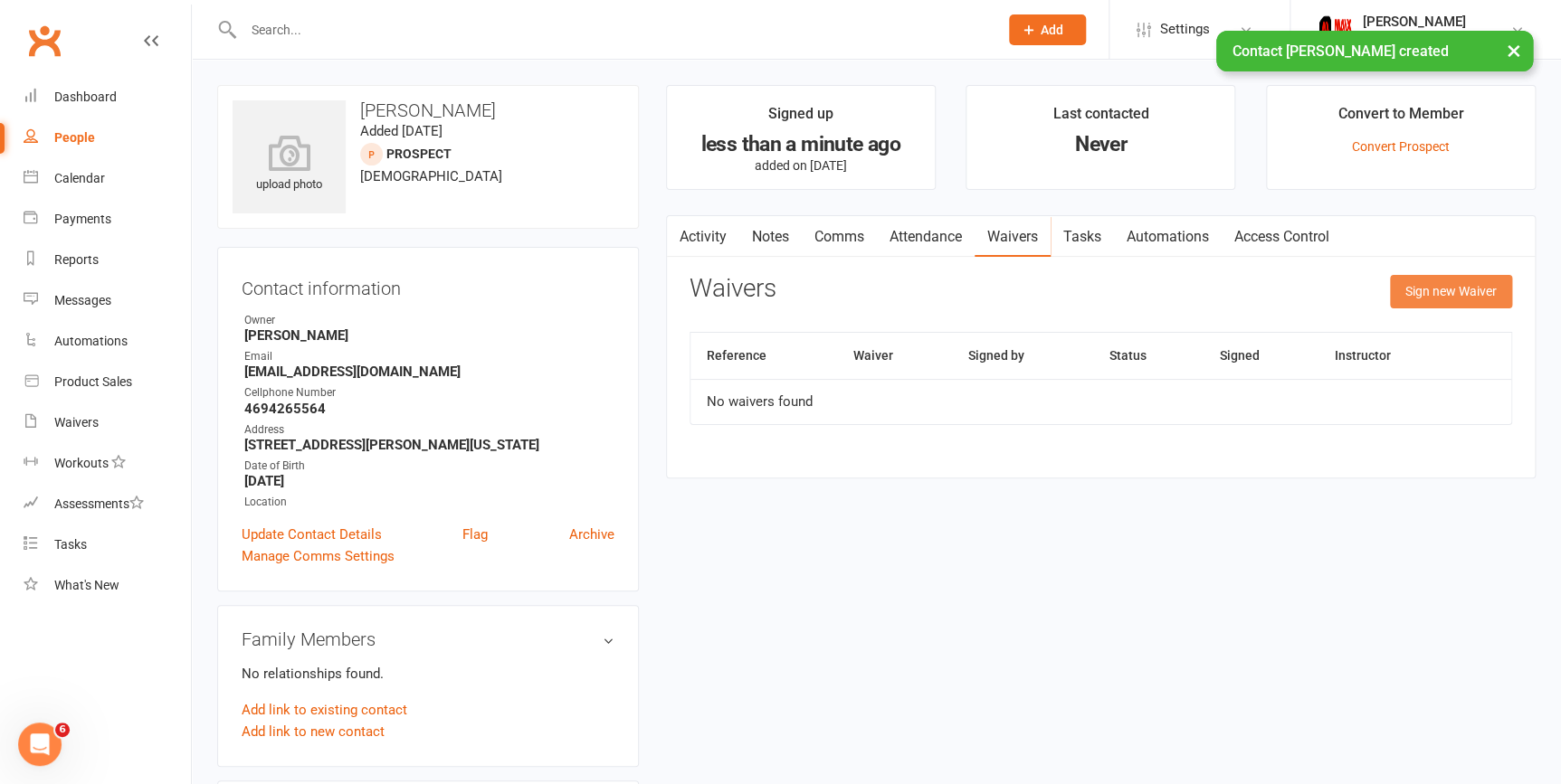
click at [1432, 294] on button "Sign new Waiver" at bounding box center [1451, 291] width 123 height 32
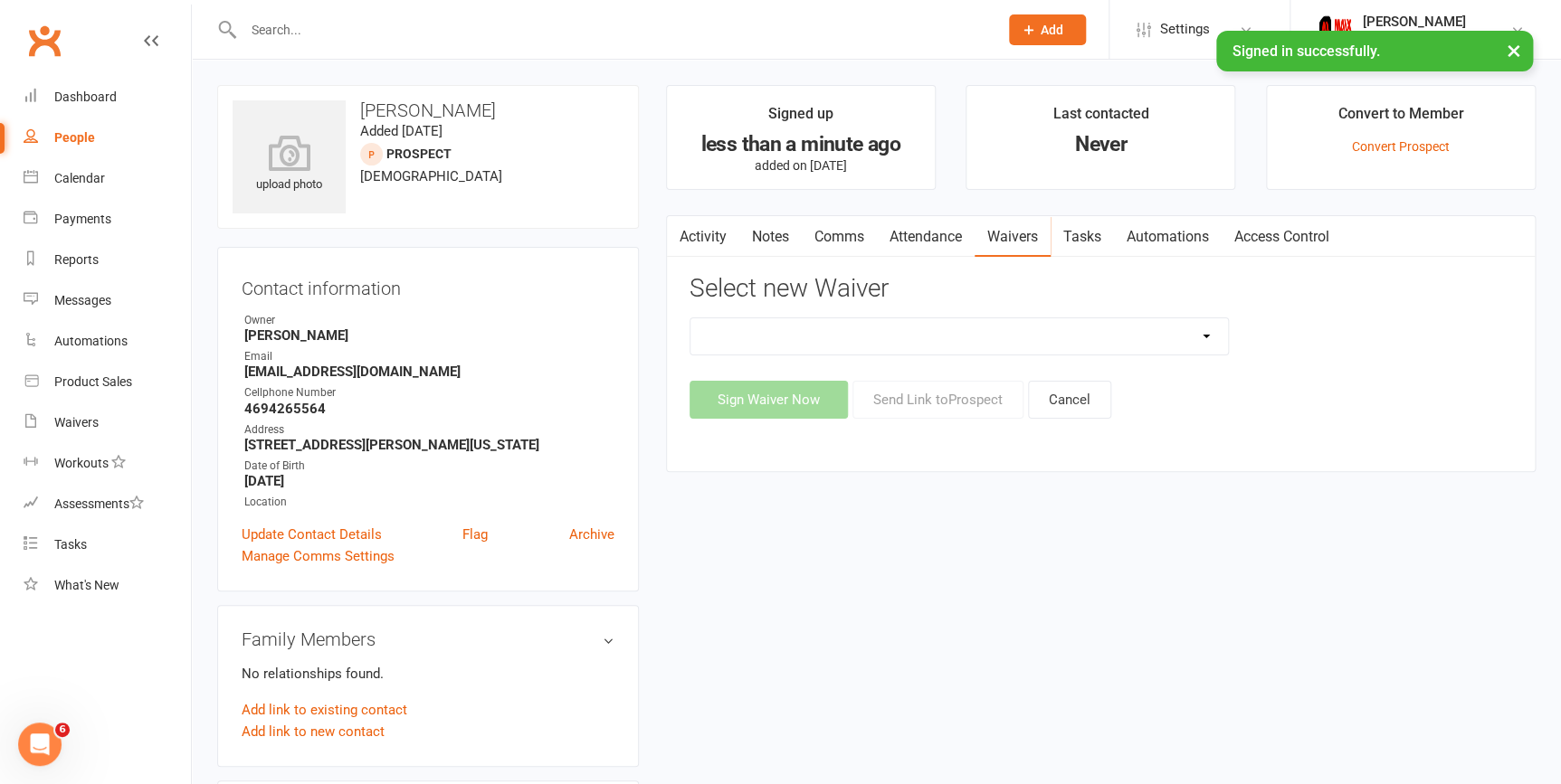
click at [1144, 331] on select "12 Month Individual Membership 12 Month PRESALE Membership 1 Month Membership O…" at bounding box center [959, 336] width 537 height 36
select select "15029"
click at [690, 318] on select "12 Month Individual Membership 12 Month PRESALE Membership 1 Month Membership O…" at bounding box center [959, 336] width 537 height 36
click at [759, 407] on button "Sign Waiver Now" at bounding box center [769, 399] width 159 height 38
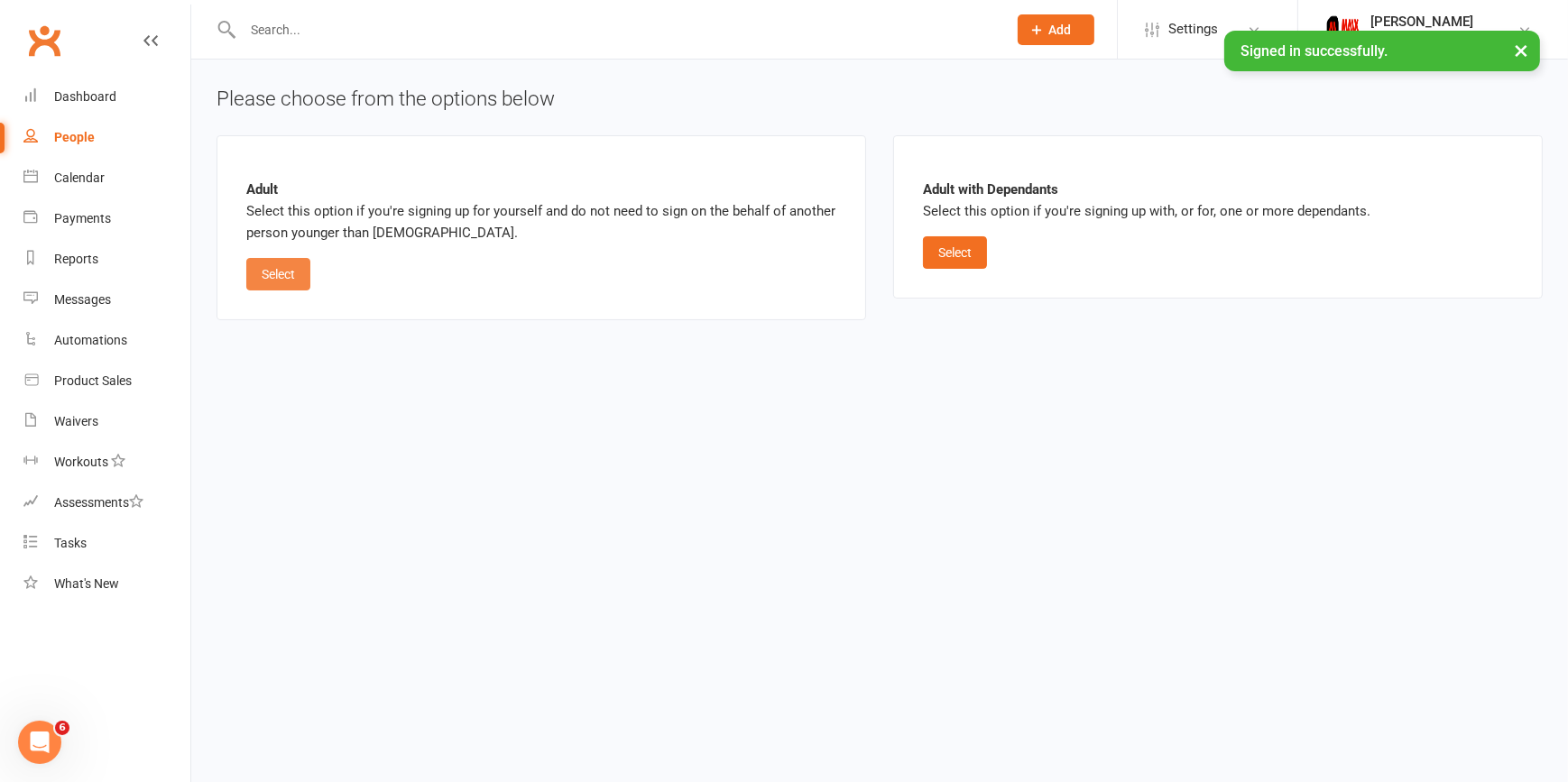
click at [286, 259] on button "Select" at bounding box center [278, 274] width 64 height 32
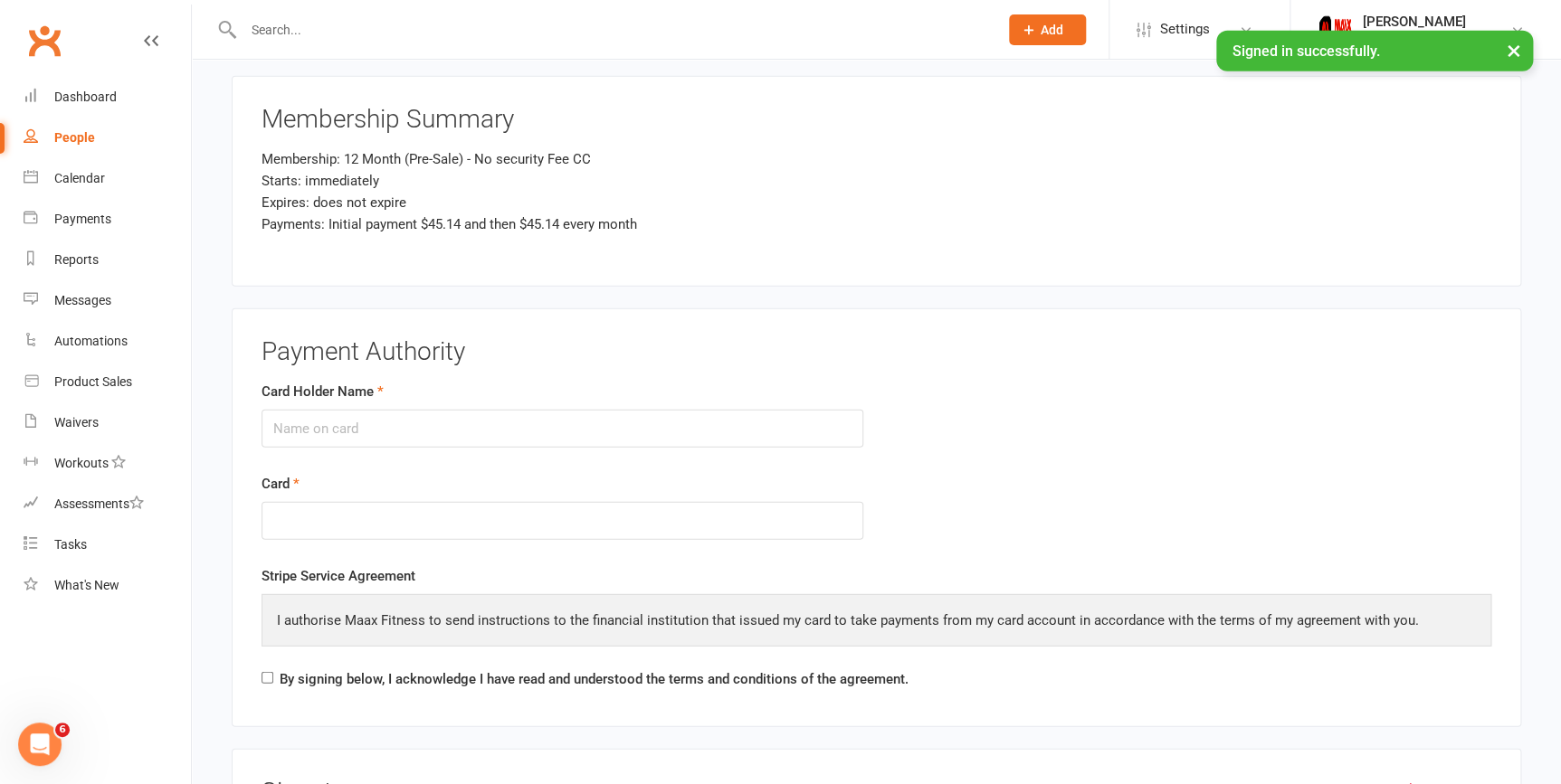
scroll to position [2220, 0]
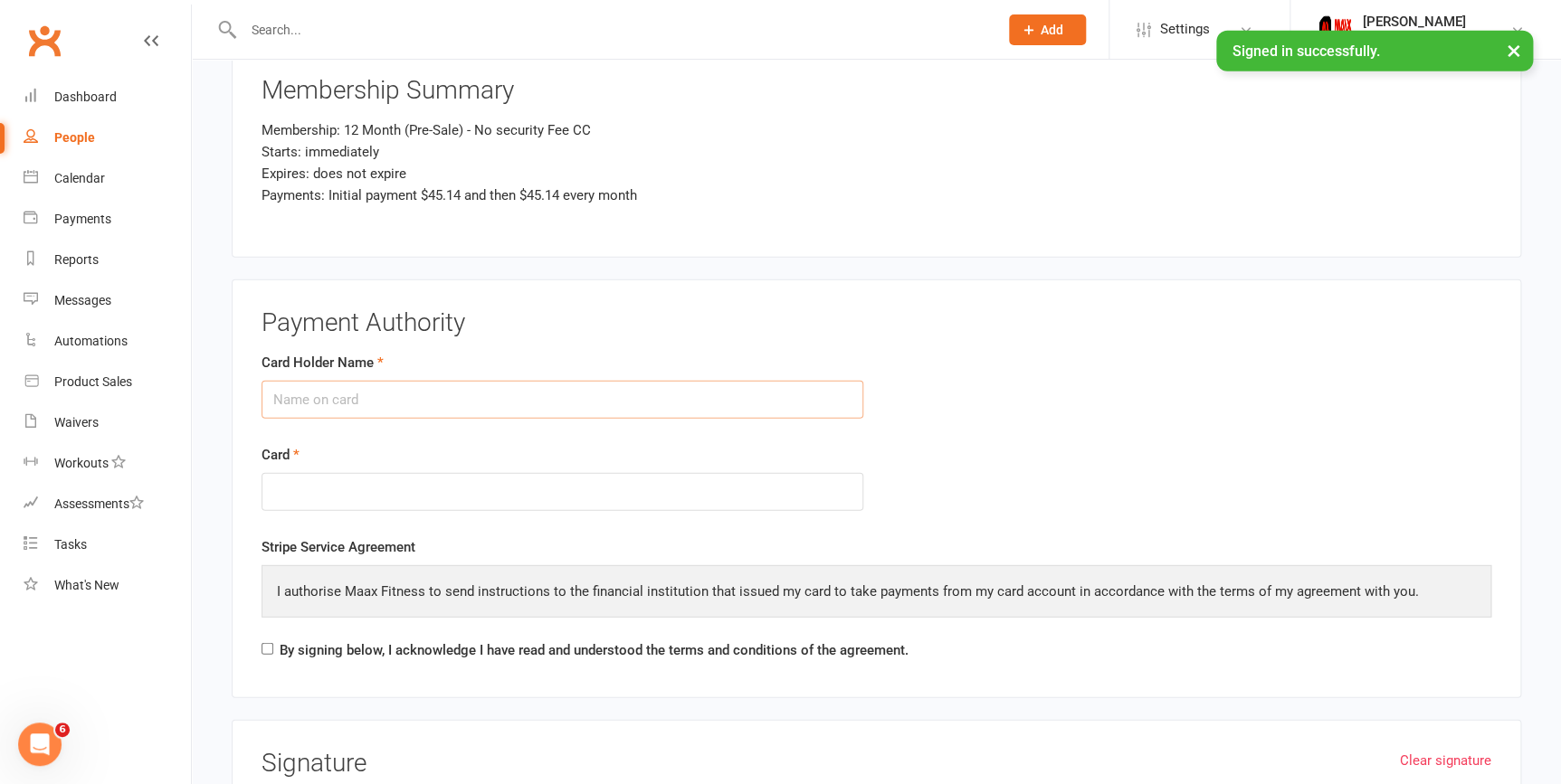
click at [471, 392] on input "Card Holder Name" at bounding box center [563, 399] width 601 height 38
type input "Billy Sterling"
click at [1047, 412] on form "Card Holder Name Billy Sterling Card" at bounding box center [877, 445] width 1257 height 186
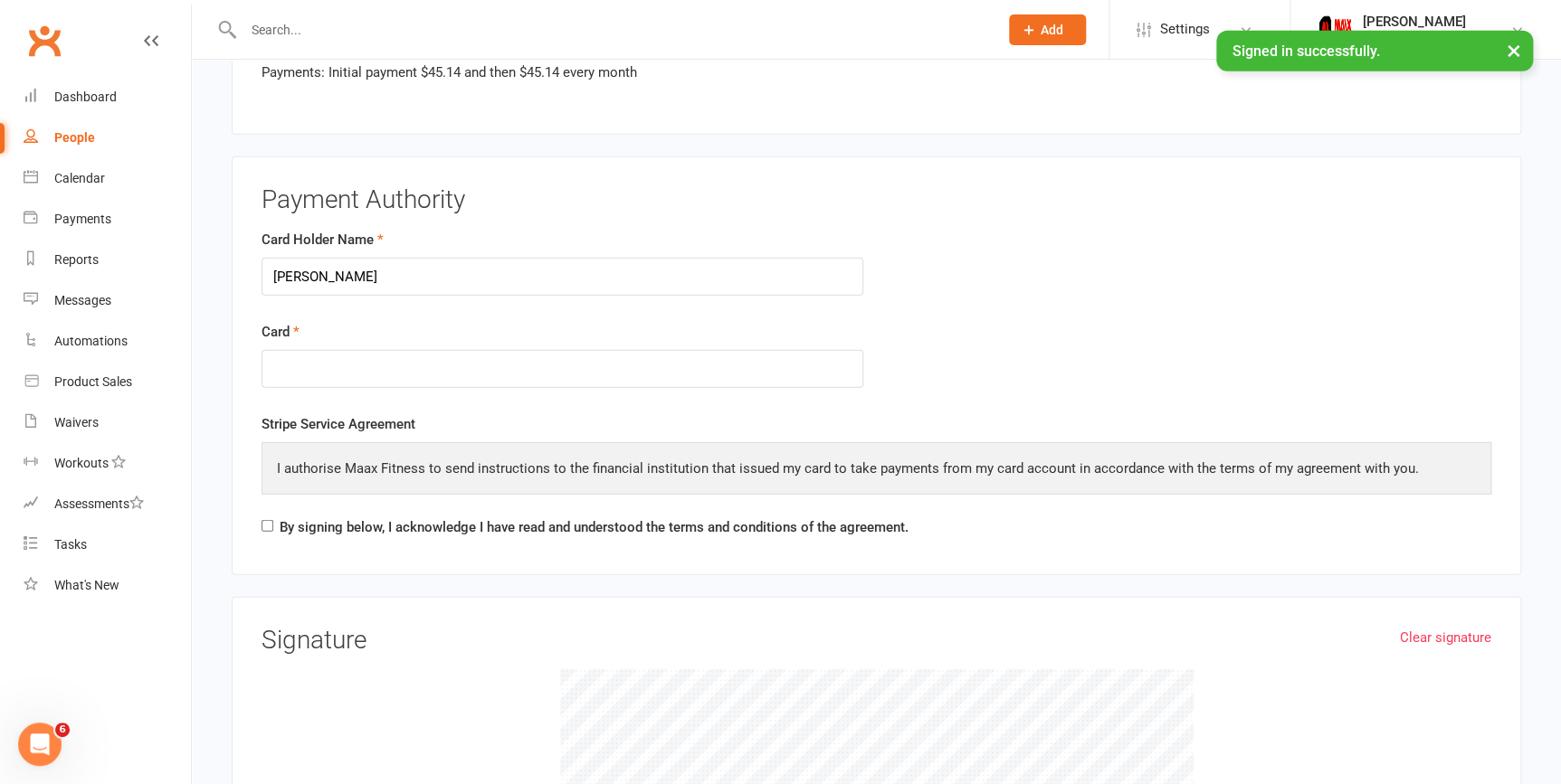
scroll to position [2548, 0]
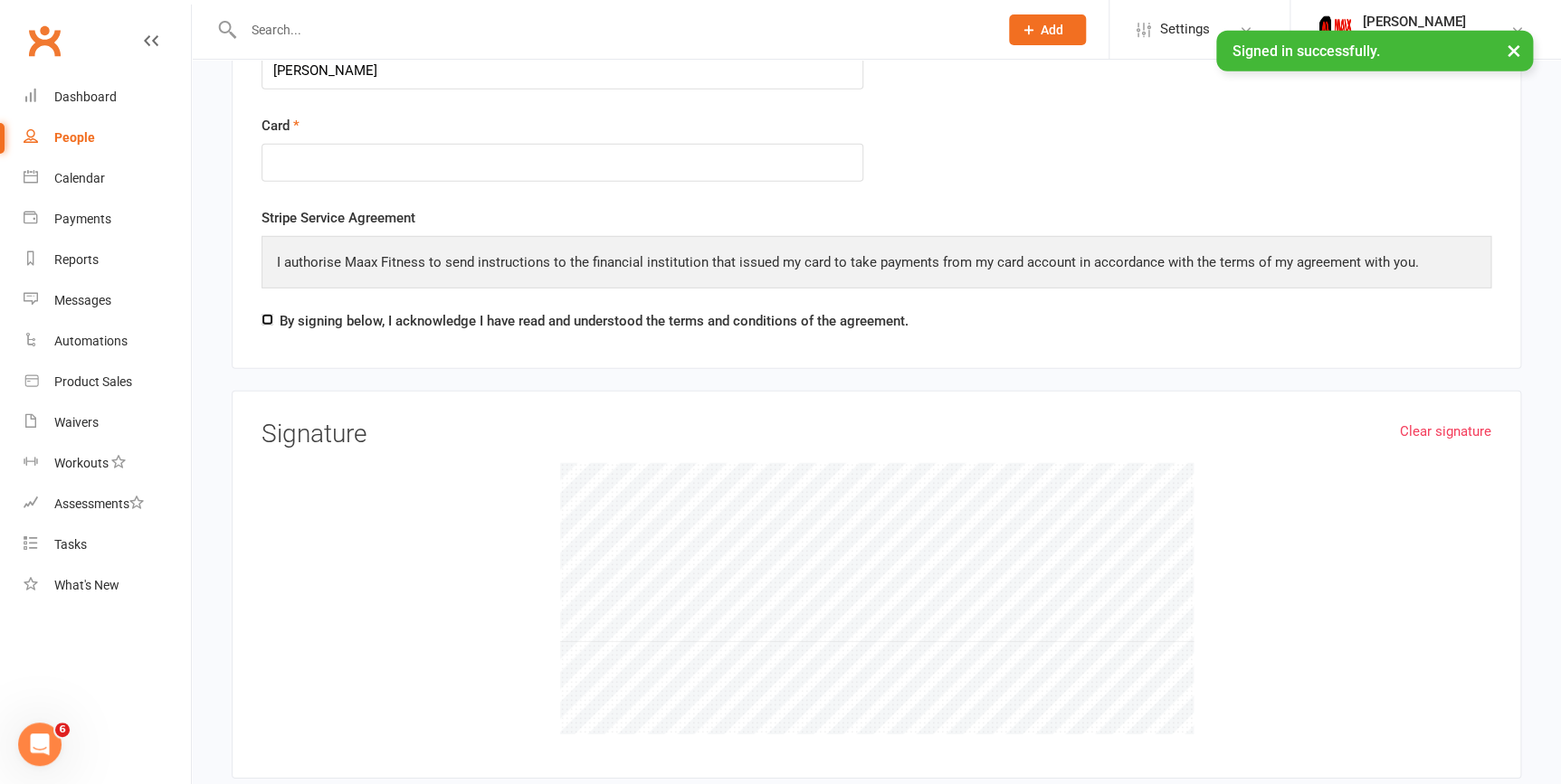
click at [267, 314] on input "By signing below, I acknowledge I have read and understood the terms and condit…" at bounding box center [268, 320] width 12 height 12
checkbox input "true"
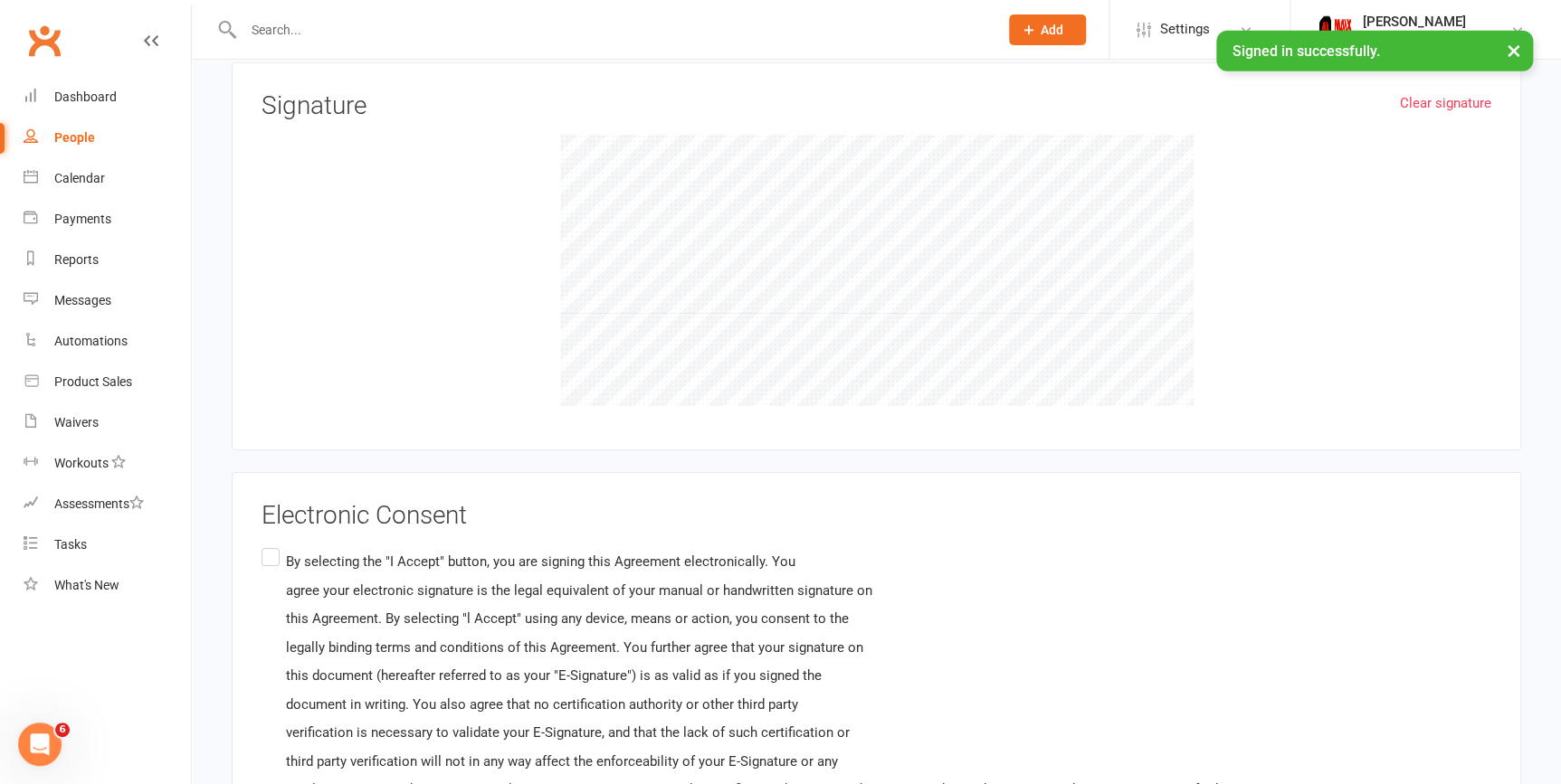
scroll to position [2959, 0]
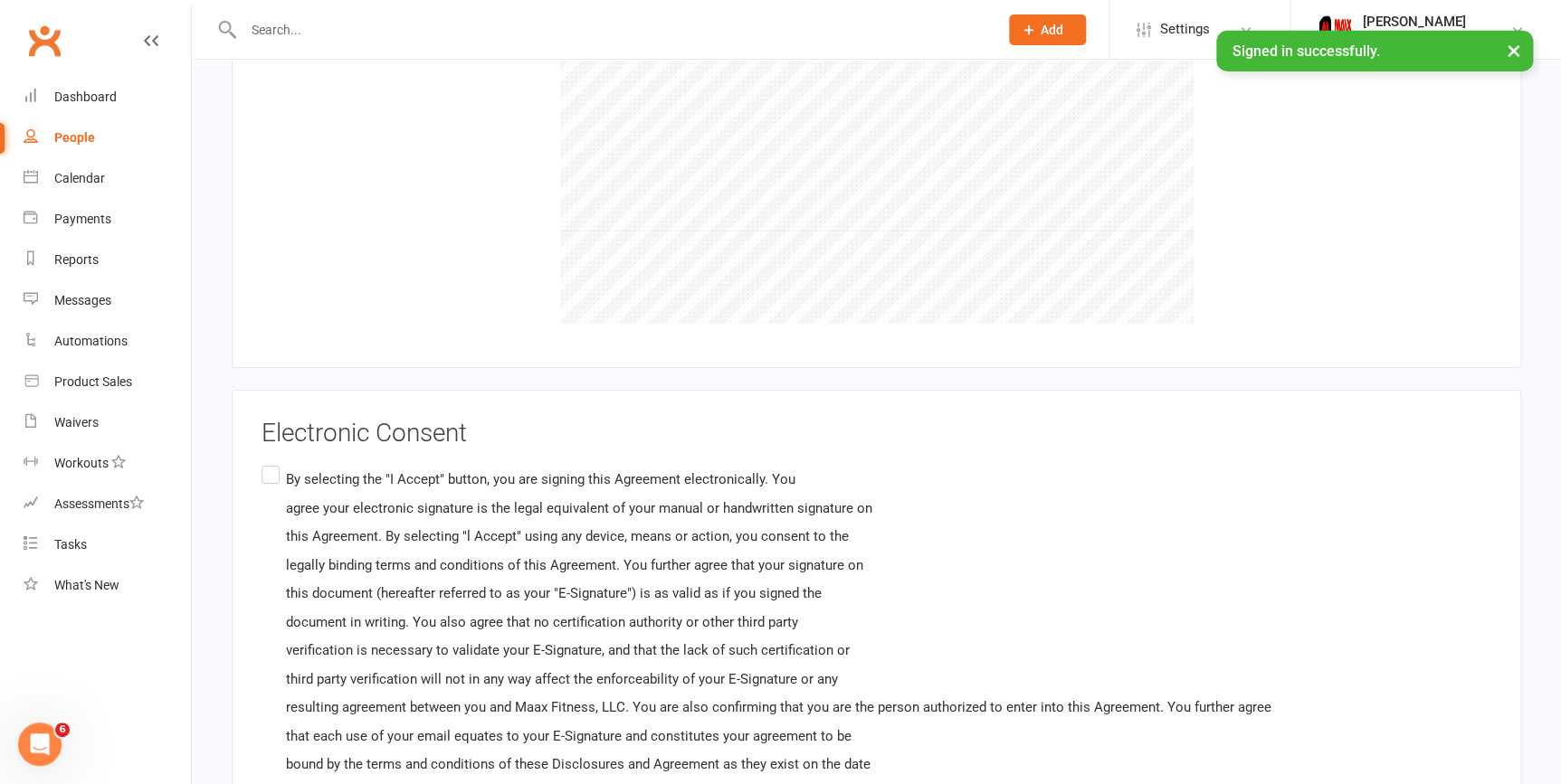
click at [271, 469] on label "By selecting the "I Accept" button, you are signing this Agreement electronical…" at bounding box center [767, 636] width 1010 height 349
click at [271, 462] on input "By selecting the "I Accept" button, you are signing this Agreement electronical…" at bounding box center [268, 462] width 12 height 0
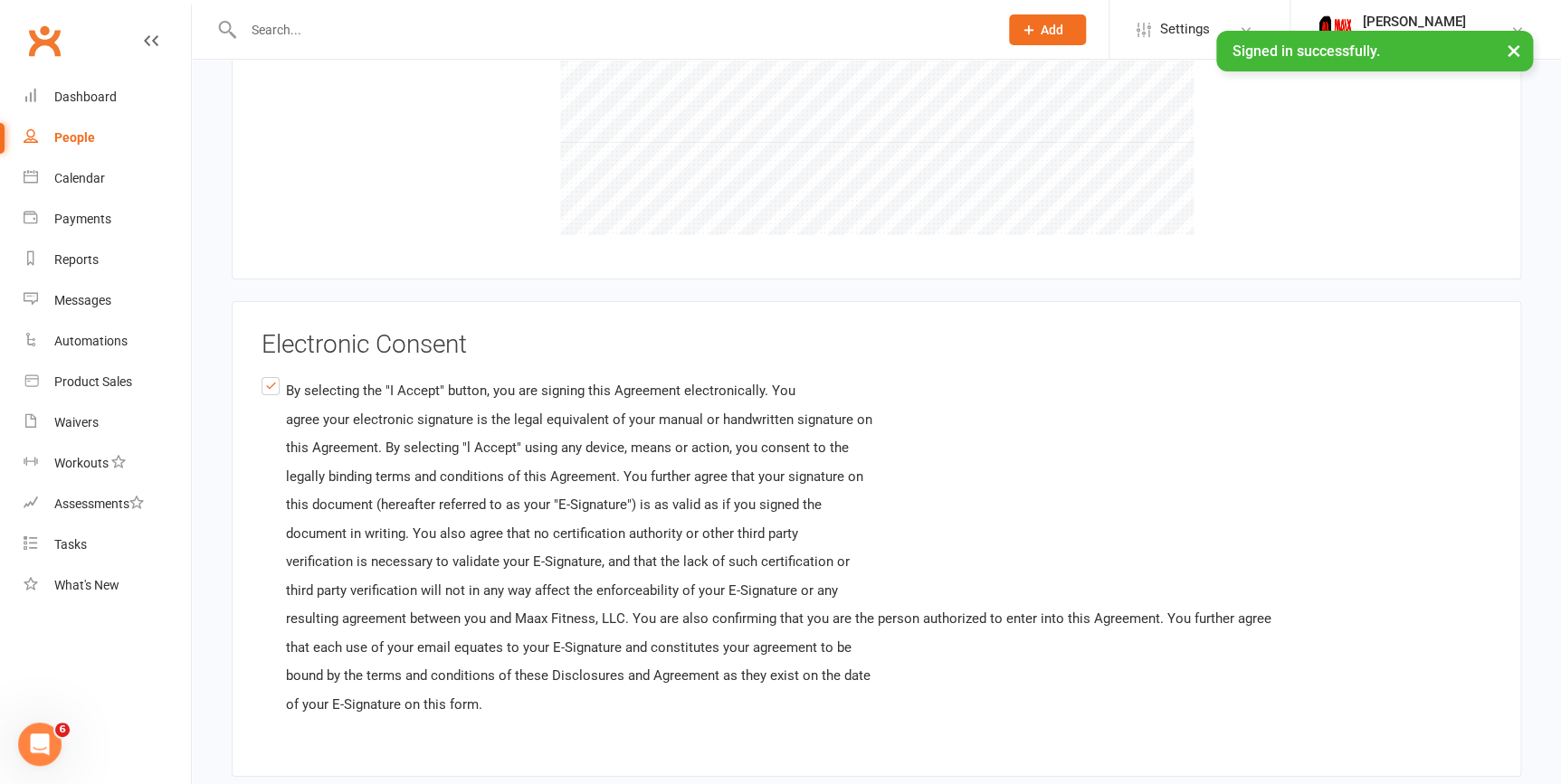
scroll to position [3149, 0]
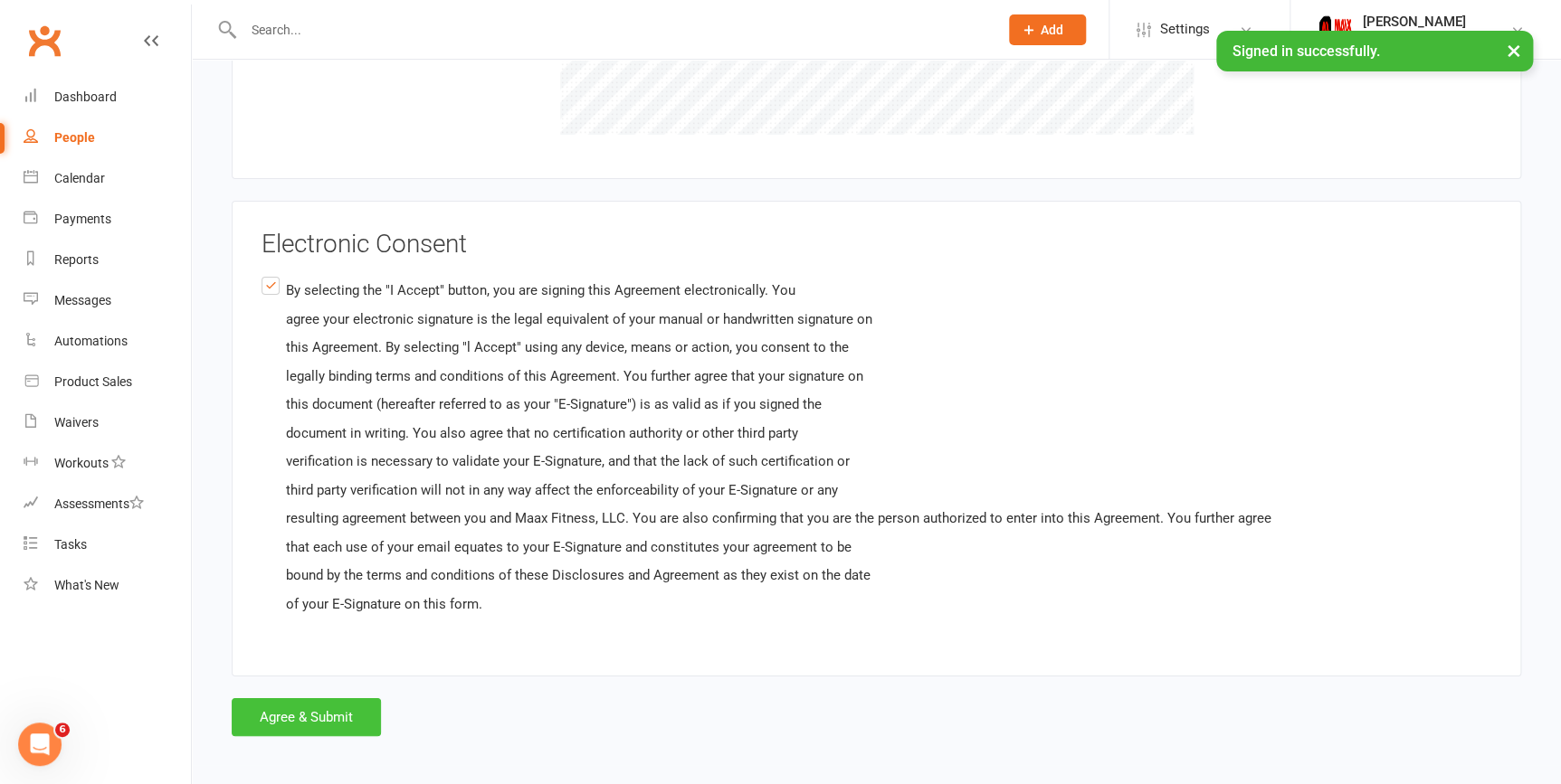
click at [306, 698] on button "Agree & Submit" at bounding box center [306, 717] width 149 height 38
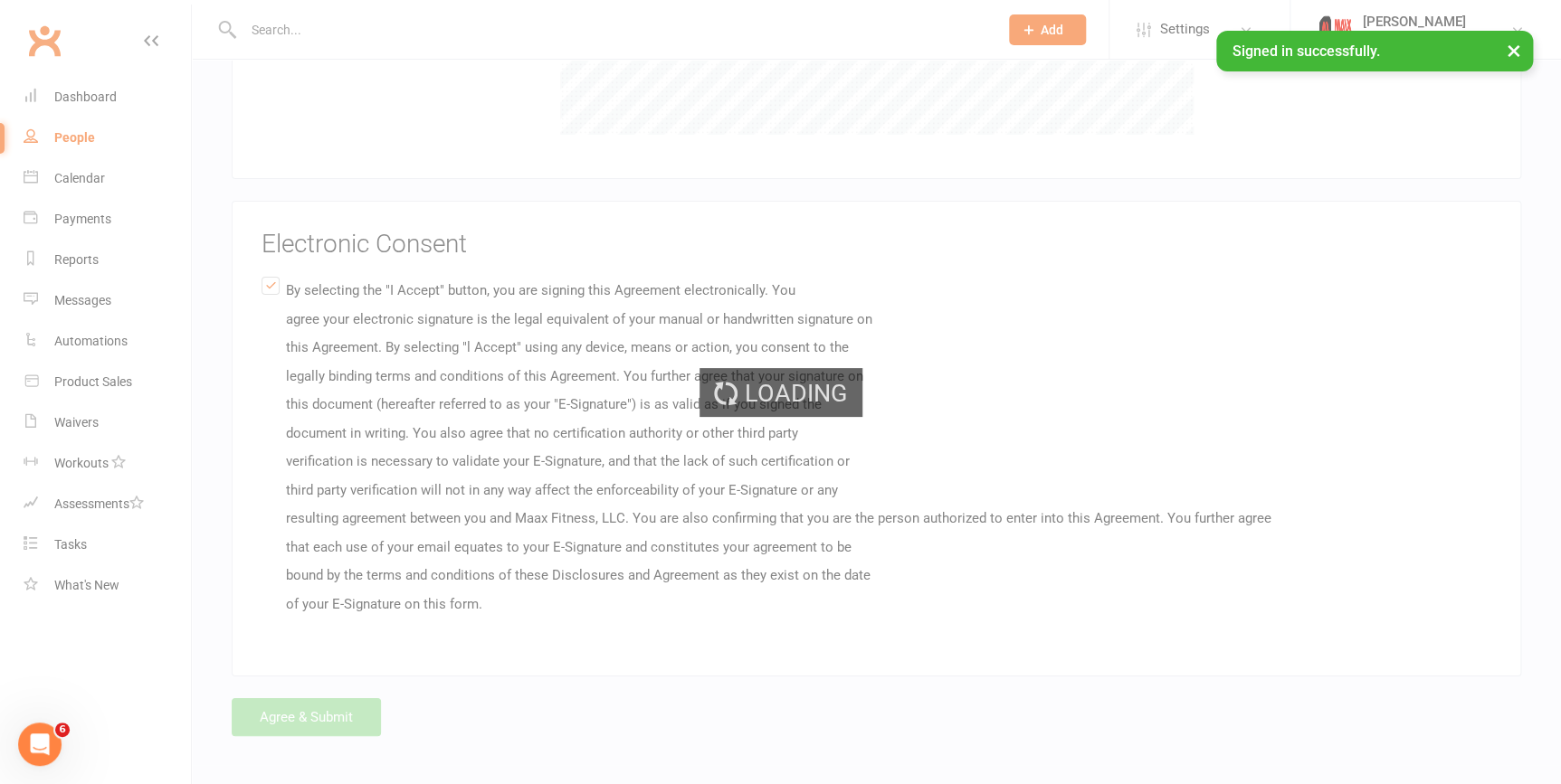
scroll to position [0, 0]
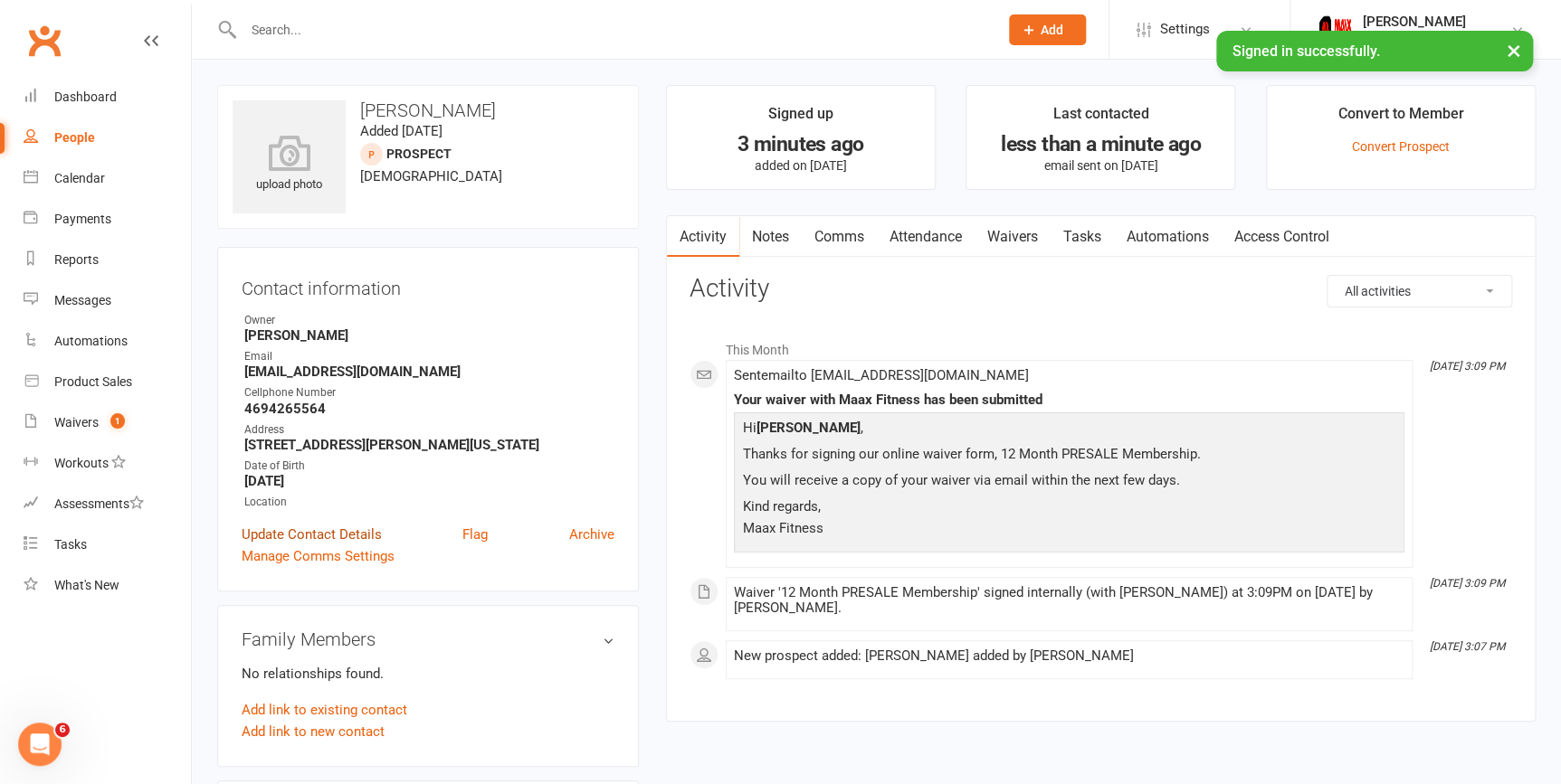
click at [343, 532] on link "Update Contact Details" at bounding box center [311, 534] width 140 height 21
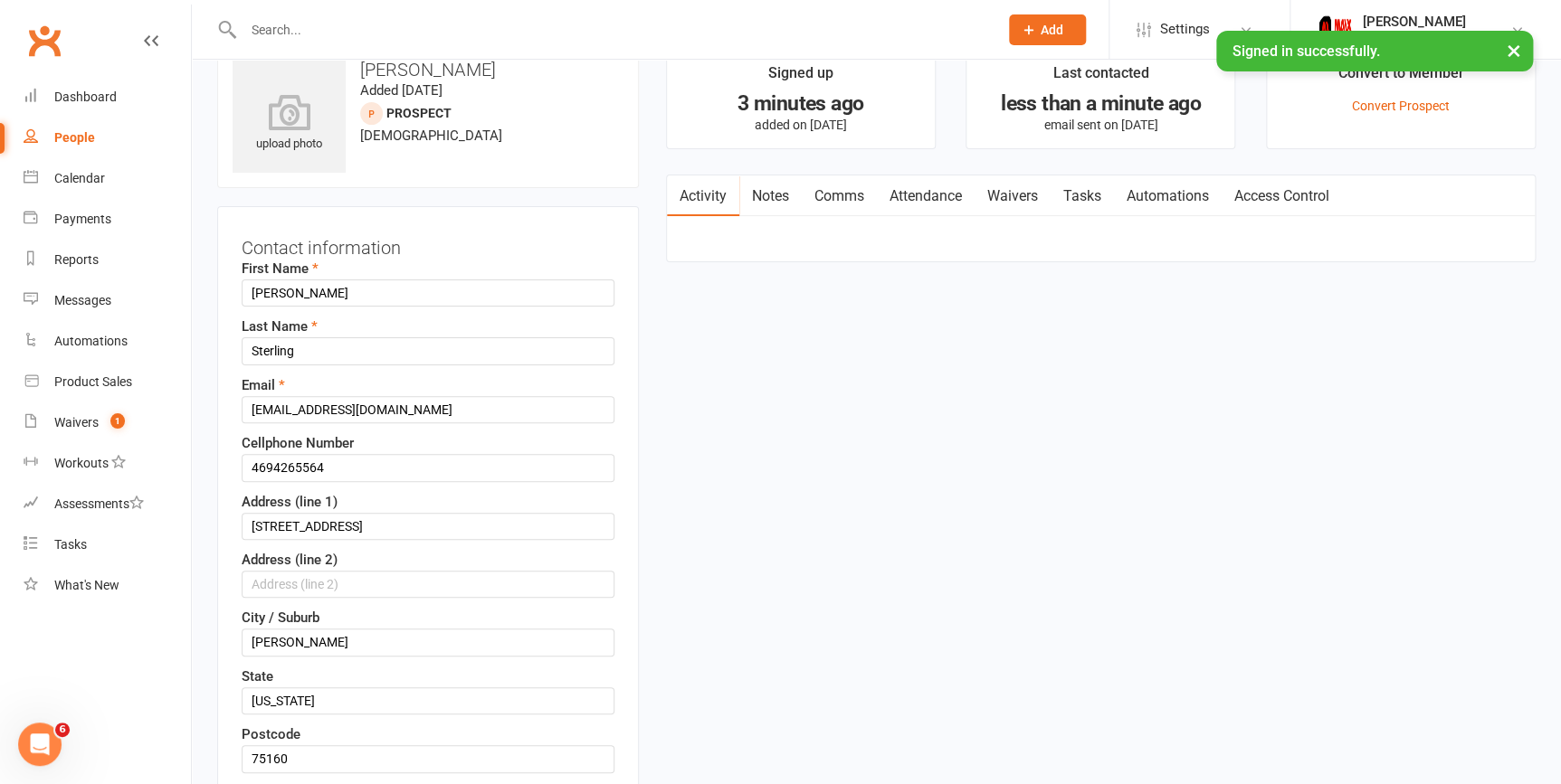
scroll to position [84, 0]
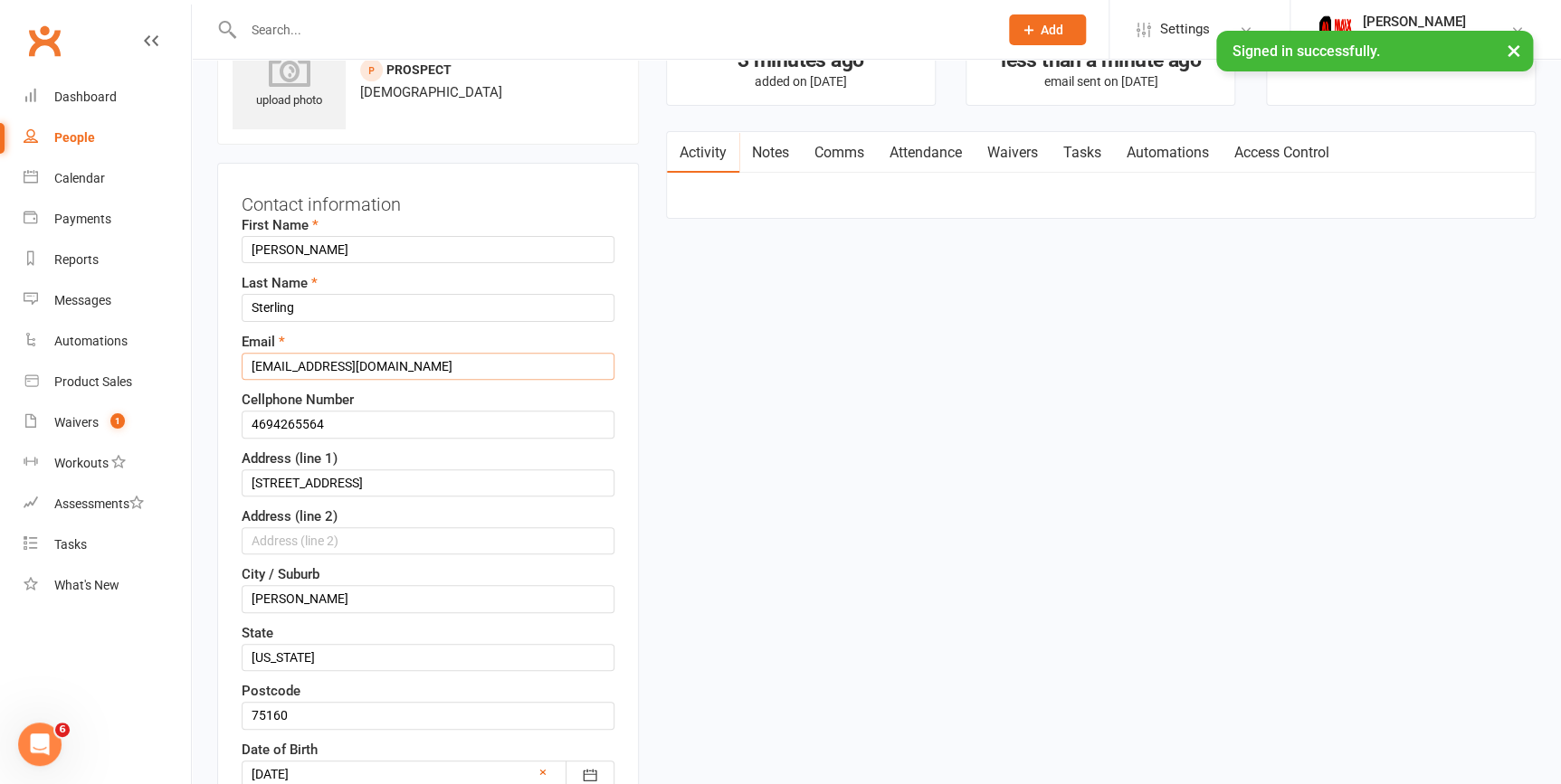
click at [358, 362] on input "brookebarringer620@yahoo.com" at bounding box center [427, 367] width 373 height 27
click at [361, 362] on input "brookebarringer620@yahoo.com" at bounding box center [427, 367] width 373 height 27
click at [341, 369] on input "brookebarringer6@yahoo.com" at bounding box center [427, 367] width 373 height 27
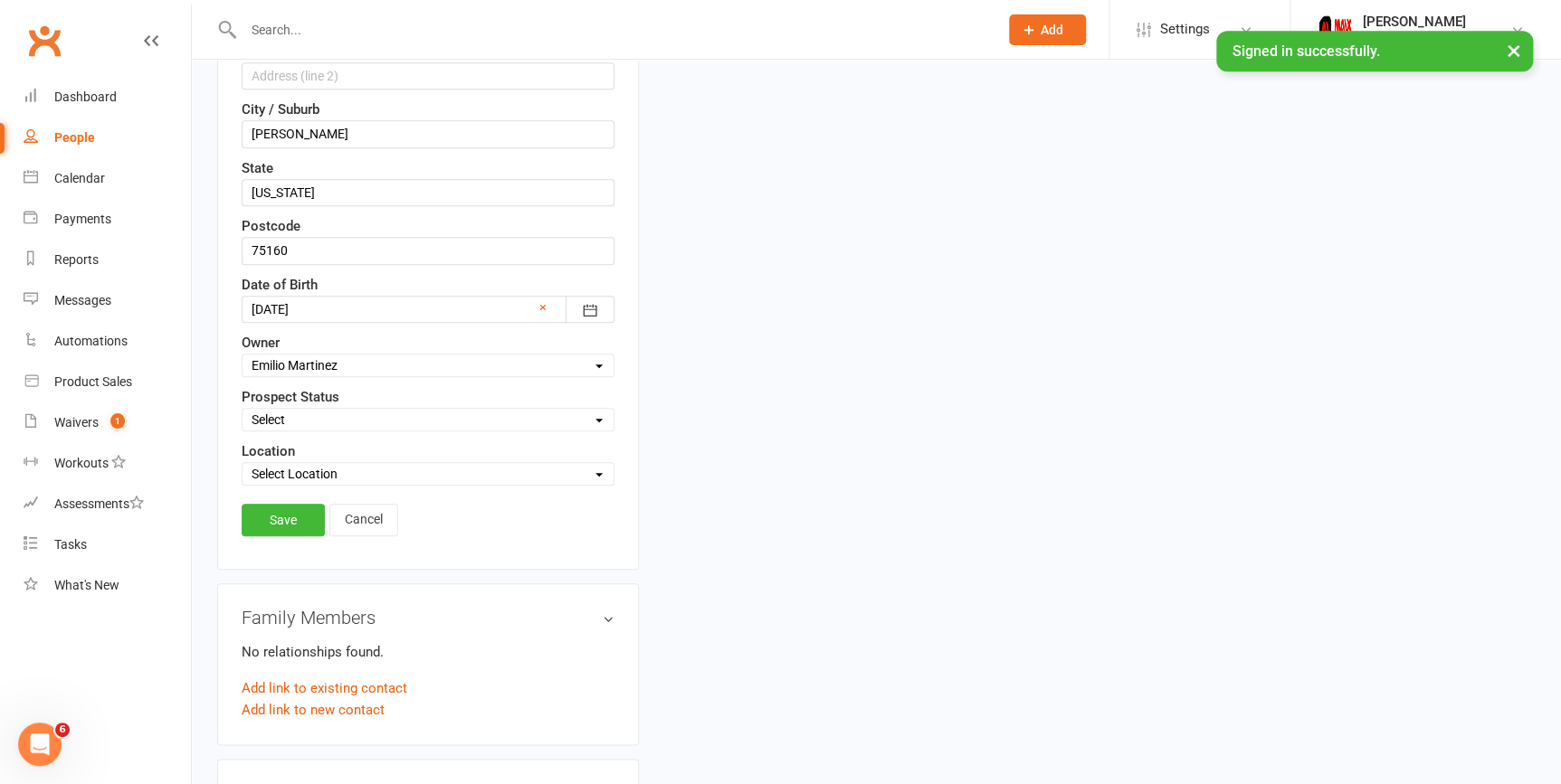
scroll to position [578, 0]
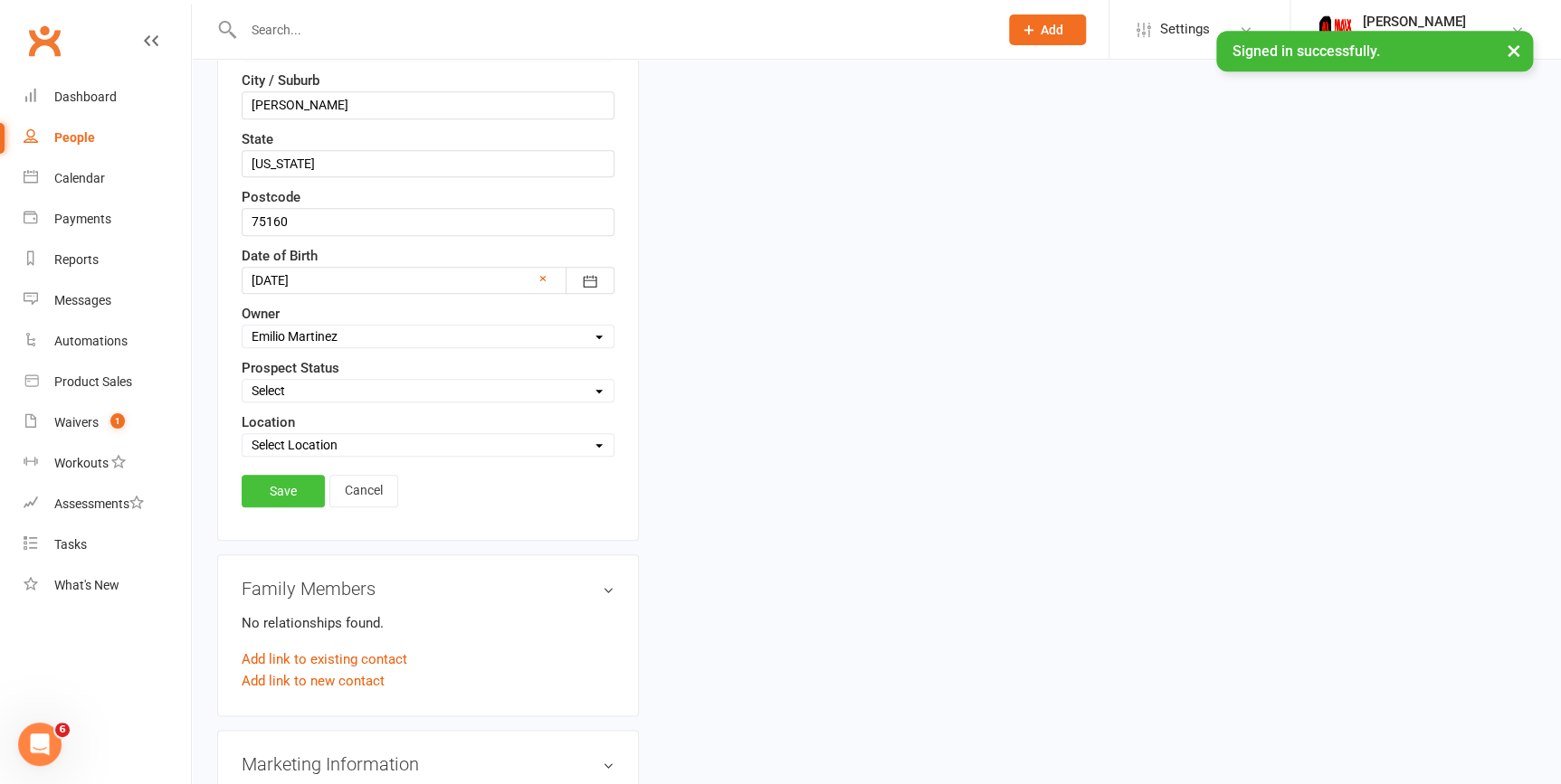
type input "brookebarringer16@yahoo.com"
click at [282, 484] on link "Save" at bounding box center [283, 490] width 84 height 32
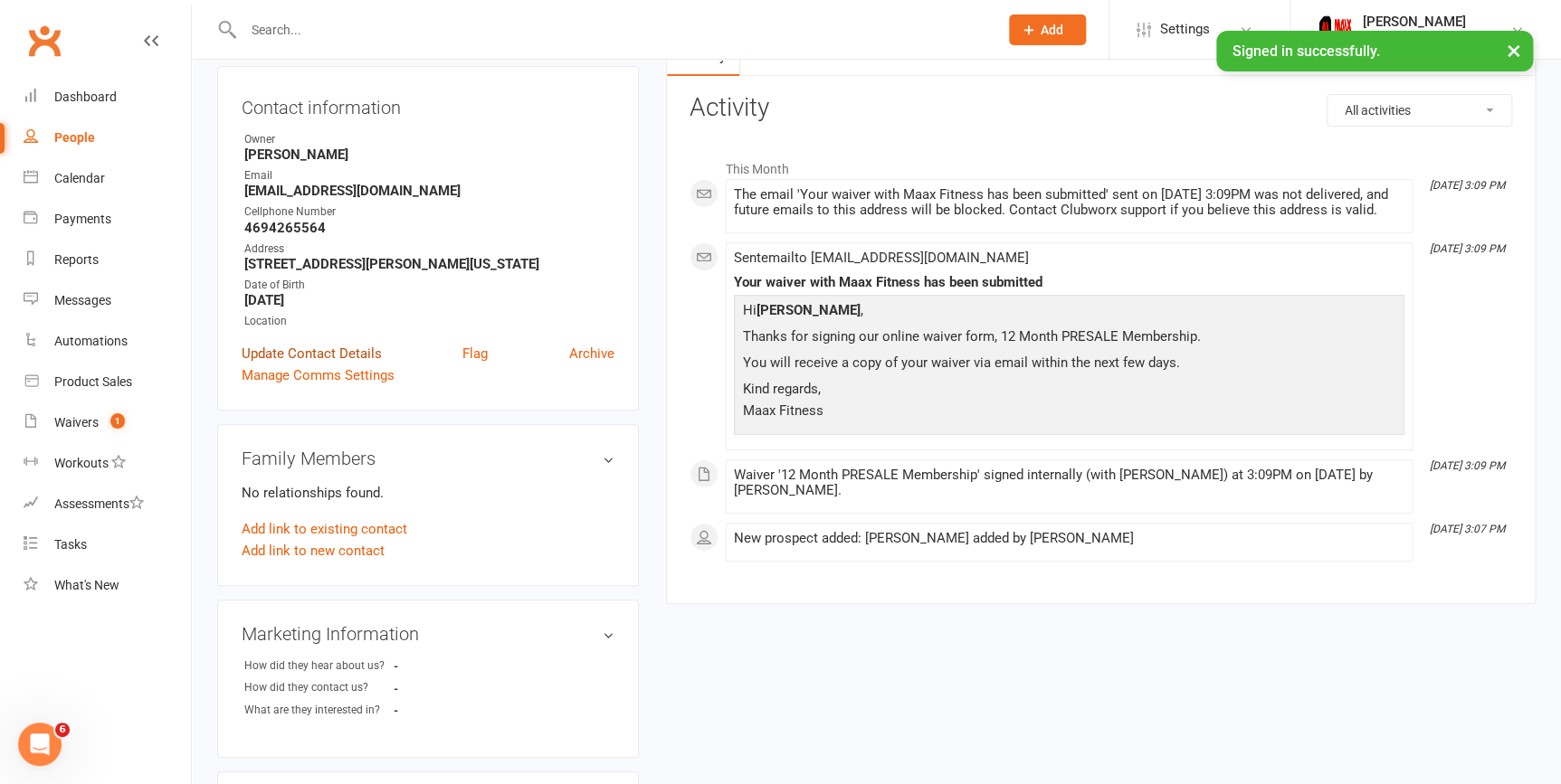
scroll to position [166, 0]
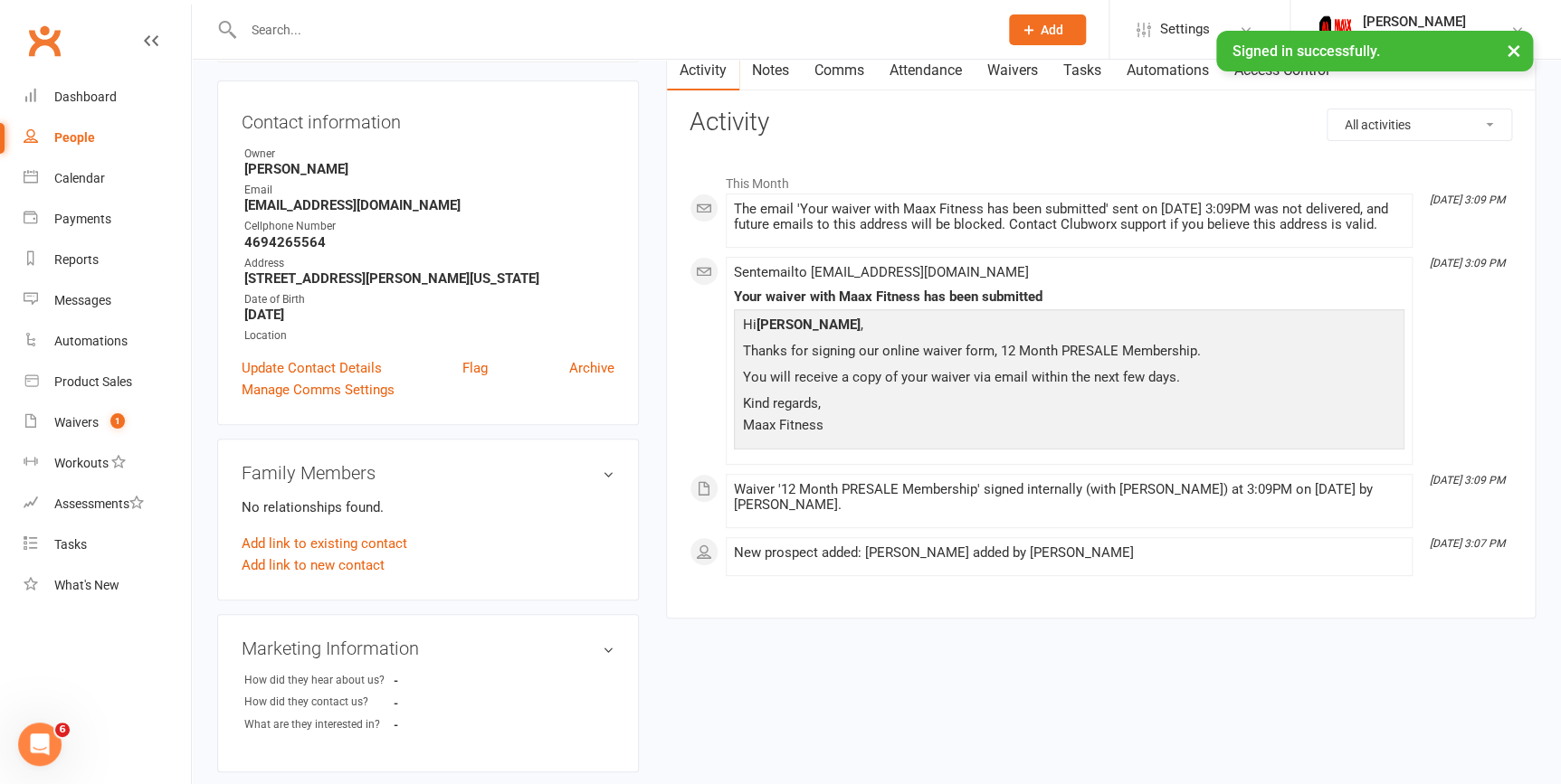
click at [362, 199] on strong "brookebarringer16@yahoo.com" at bounding box center [429, 205] width 370 height 17
copy render-form-field "brookebarringer16@yahoo.com"
click at [71, 421] on div "Waivers" at bounding box center [77, 422] width 45 height 15
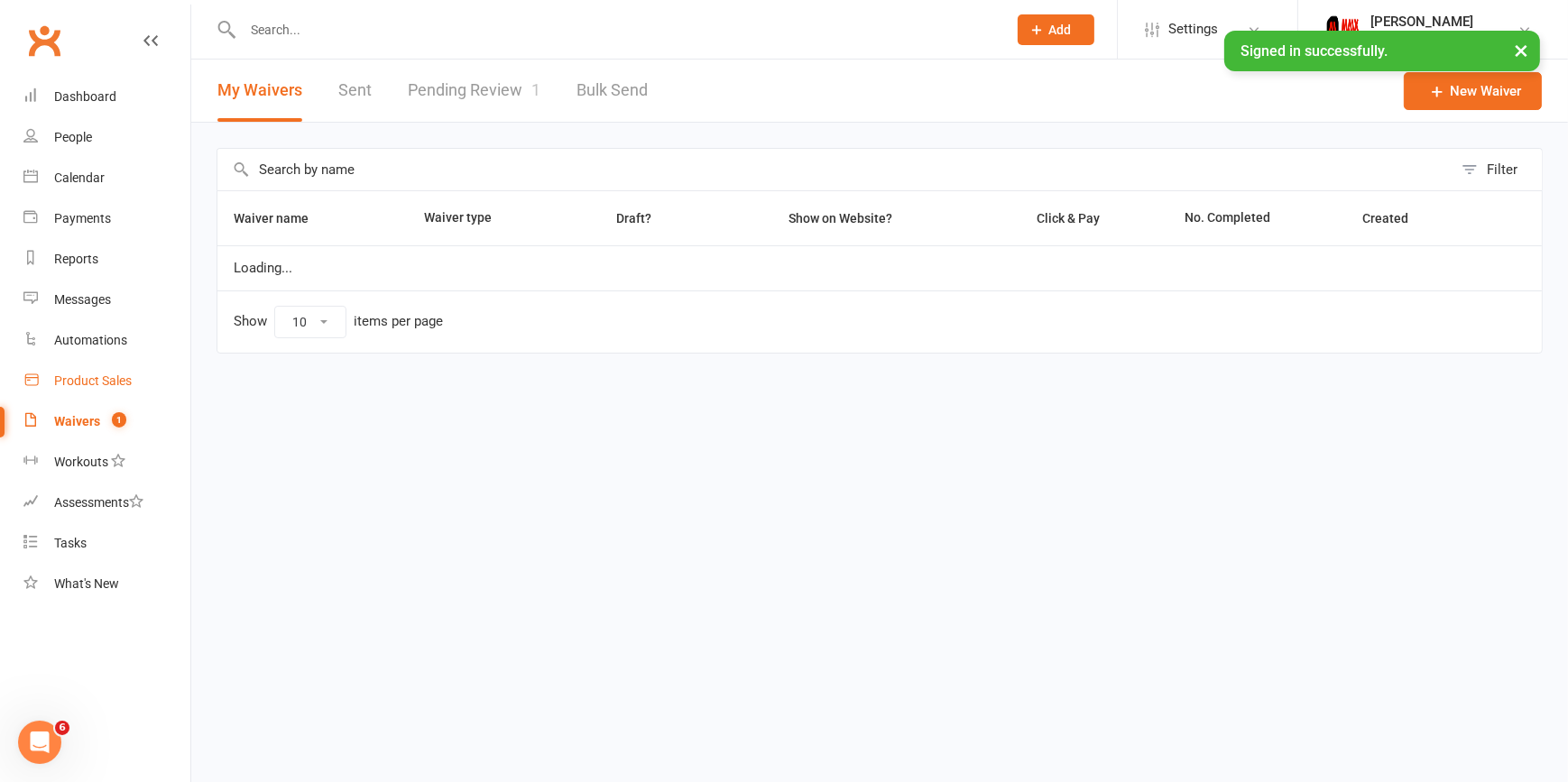
select select "25"
click at [471, 86] on link "Pending Review 1" at bounding box center [474, 90] width 133 height 62
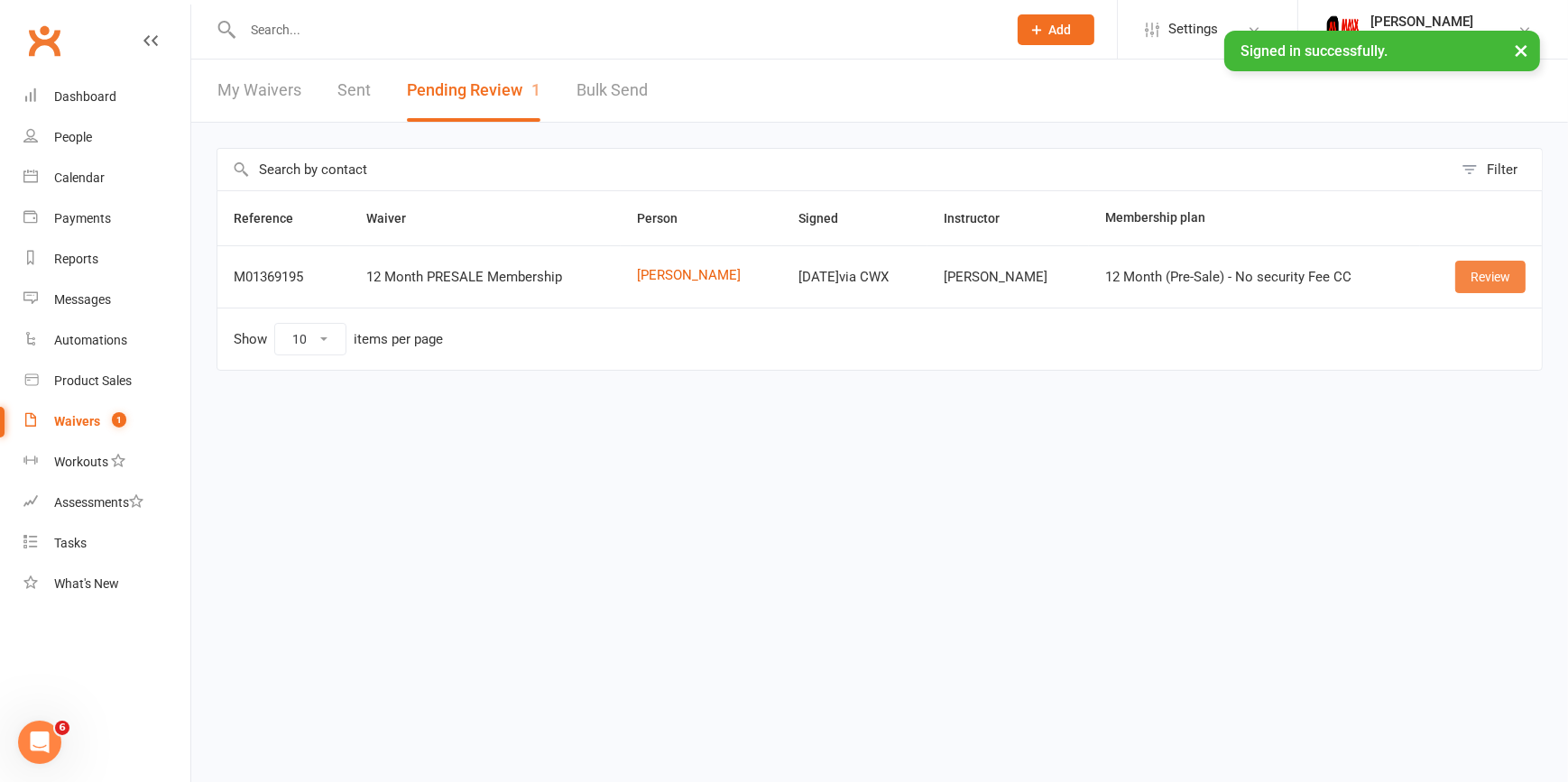
click at [1500, 269] on link "Review" at bounding box center [1490, 277] width 71 height 32
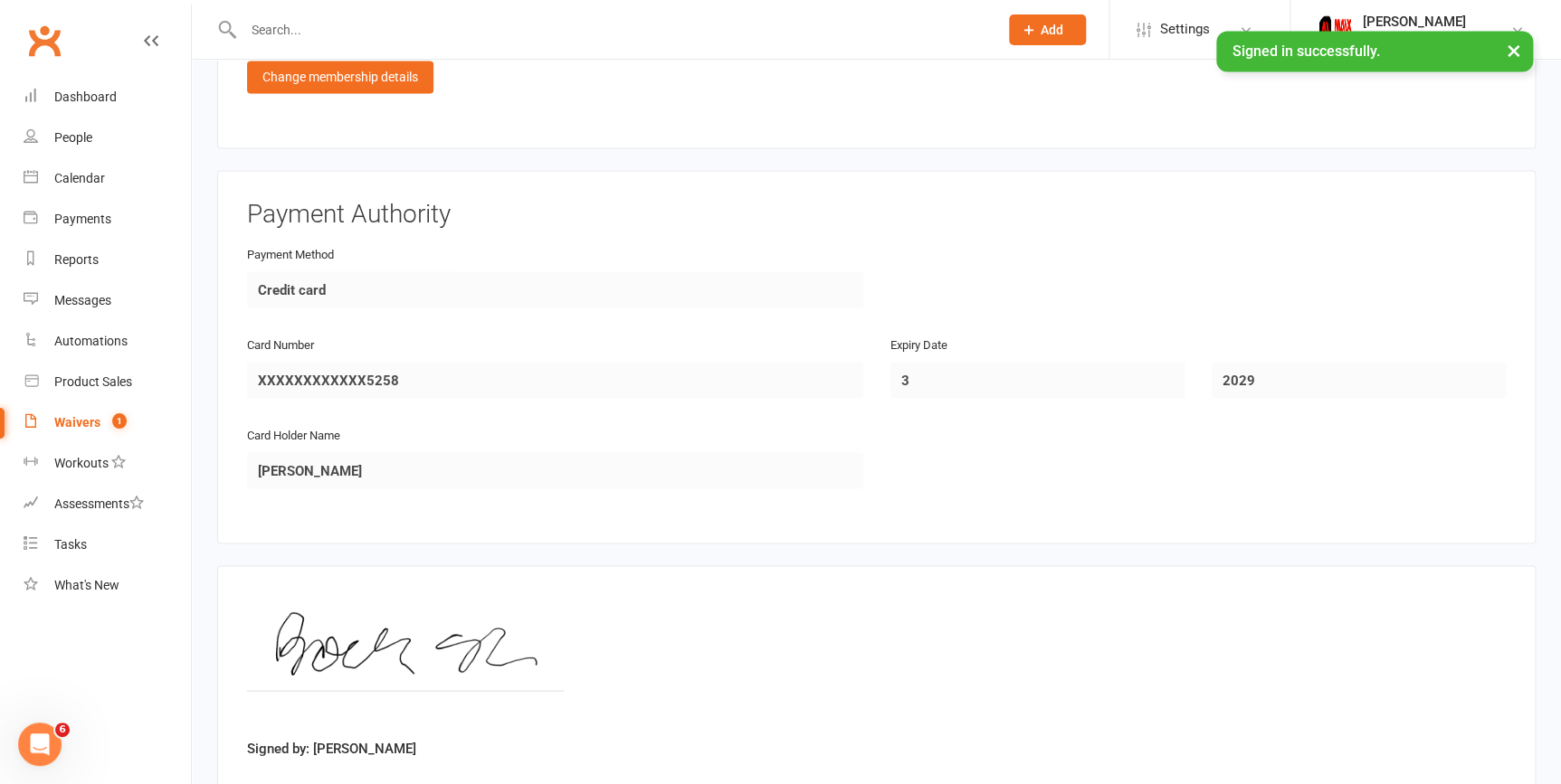
scroll to position [1663, 0]
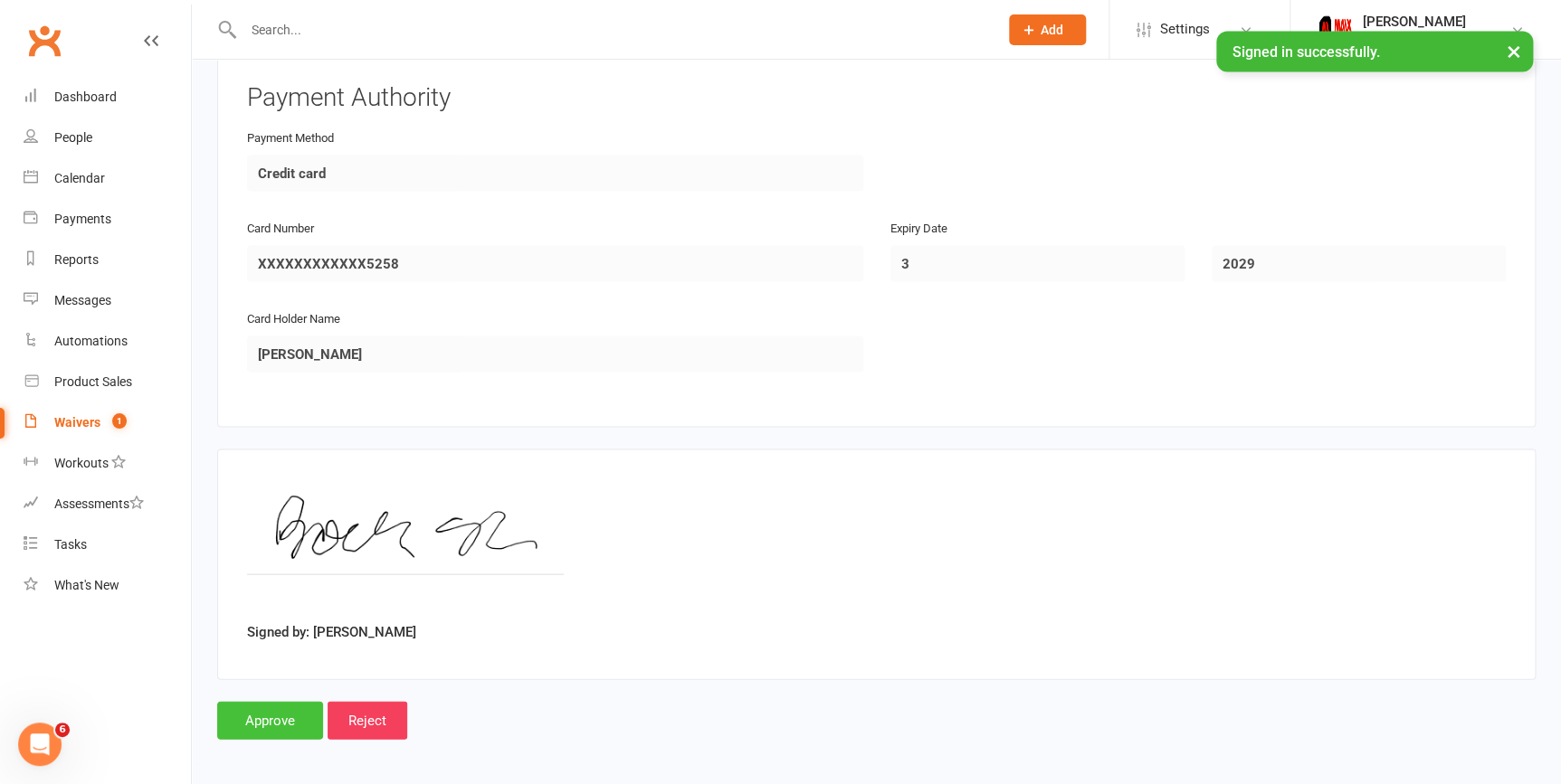
click at [252, 703] on input "Approve" at bounding box center [270, 720] width 106 height 38
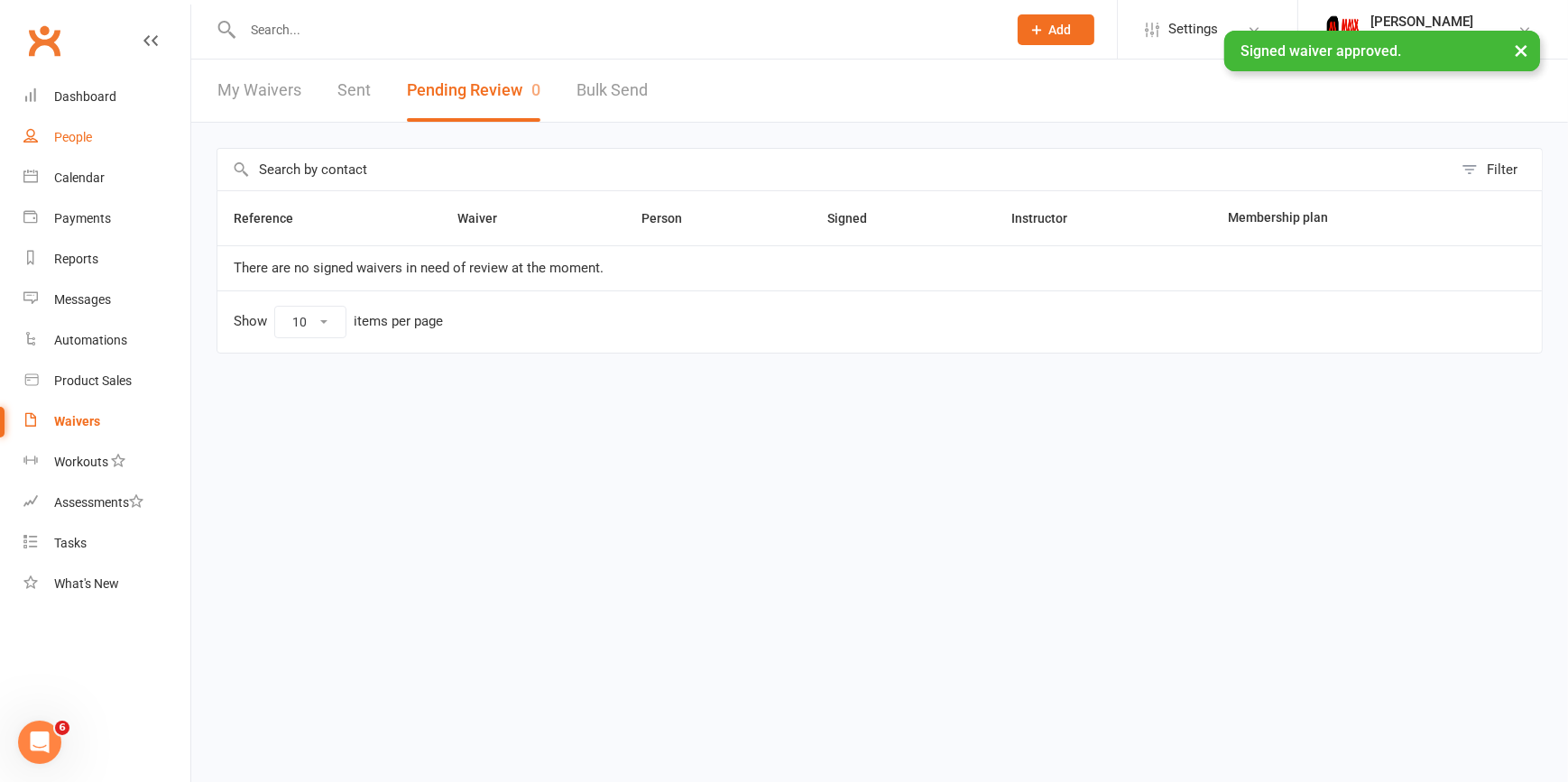
click at [85, 131] on div "People" at bounding box center [73, 137] width 38 height 15
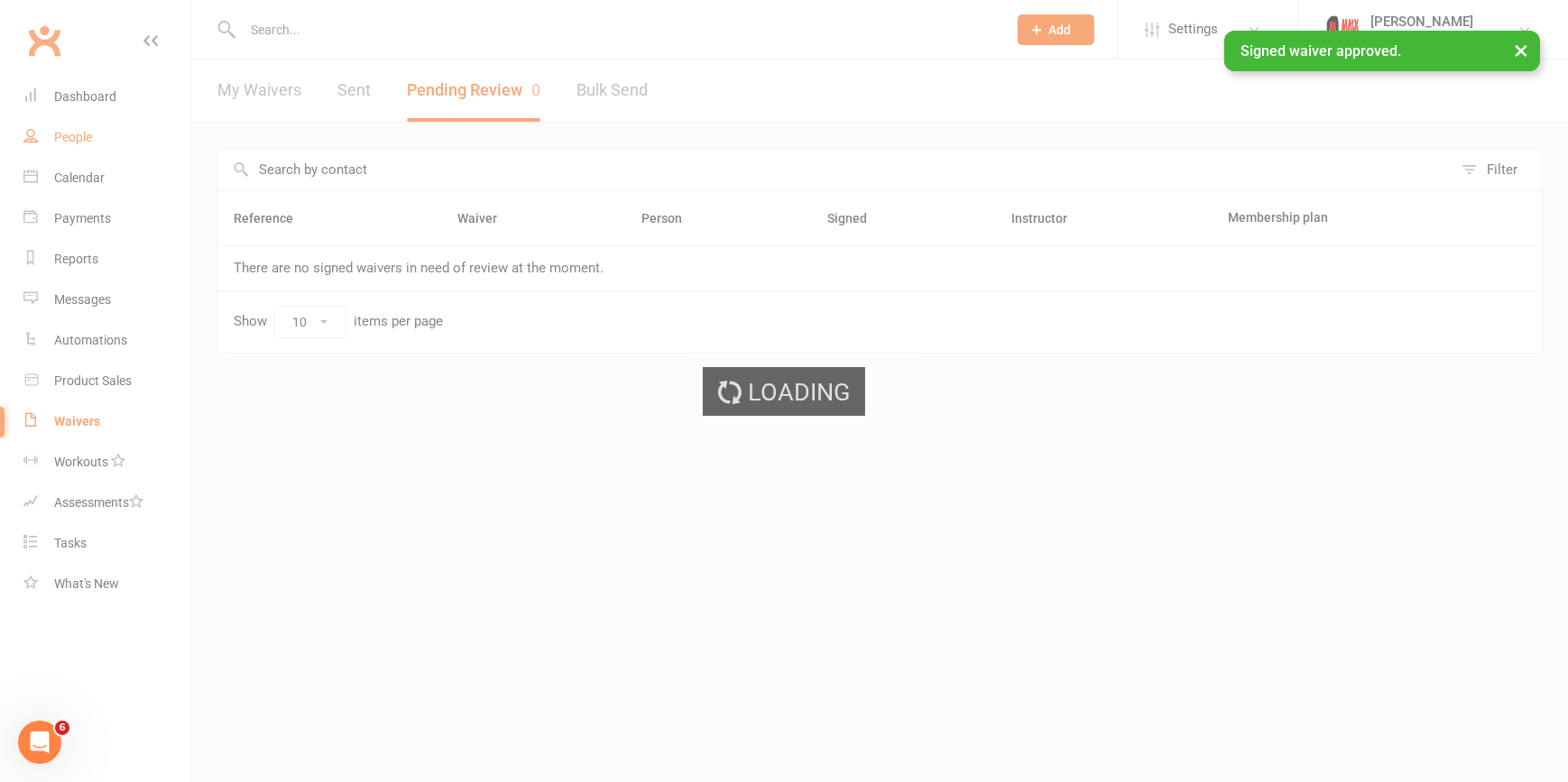
select select "100"
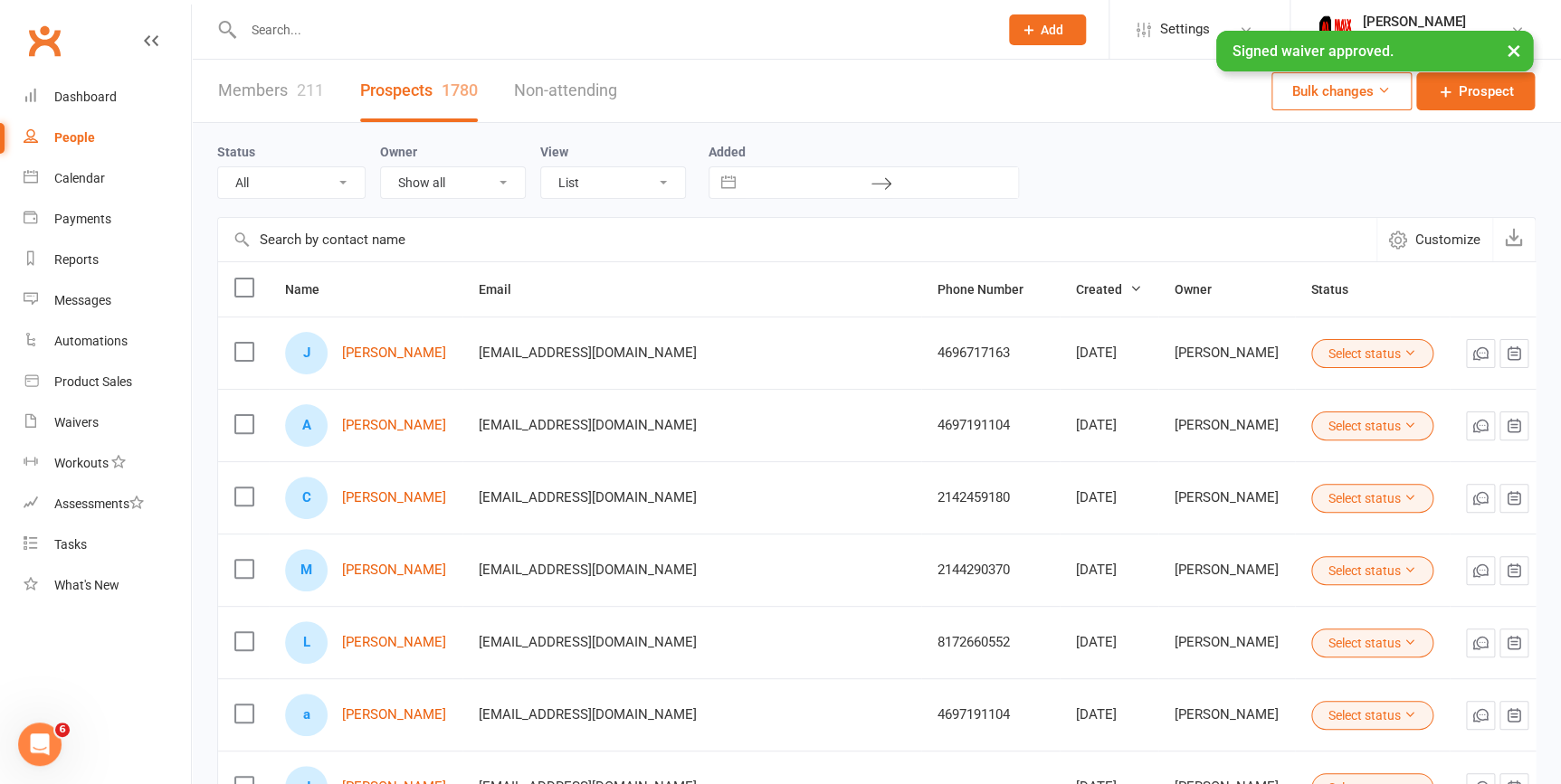
click at [276, 88] on link "Members 211" at bounding box center [271, 90] width 106 height 62
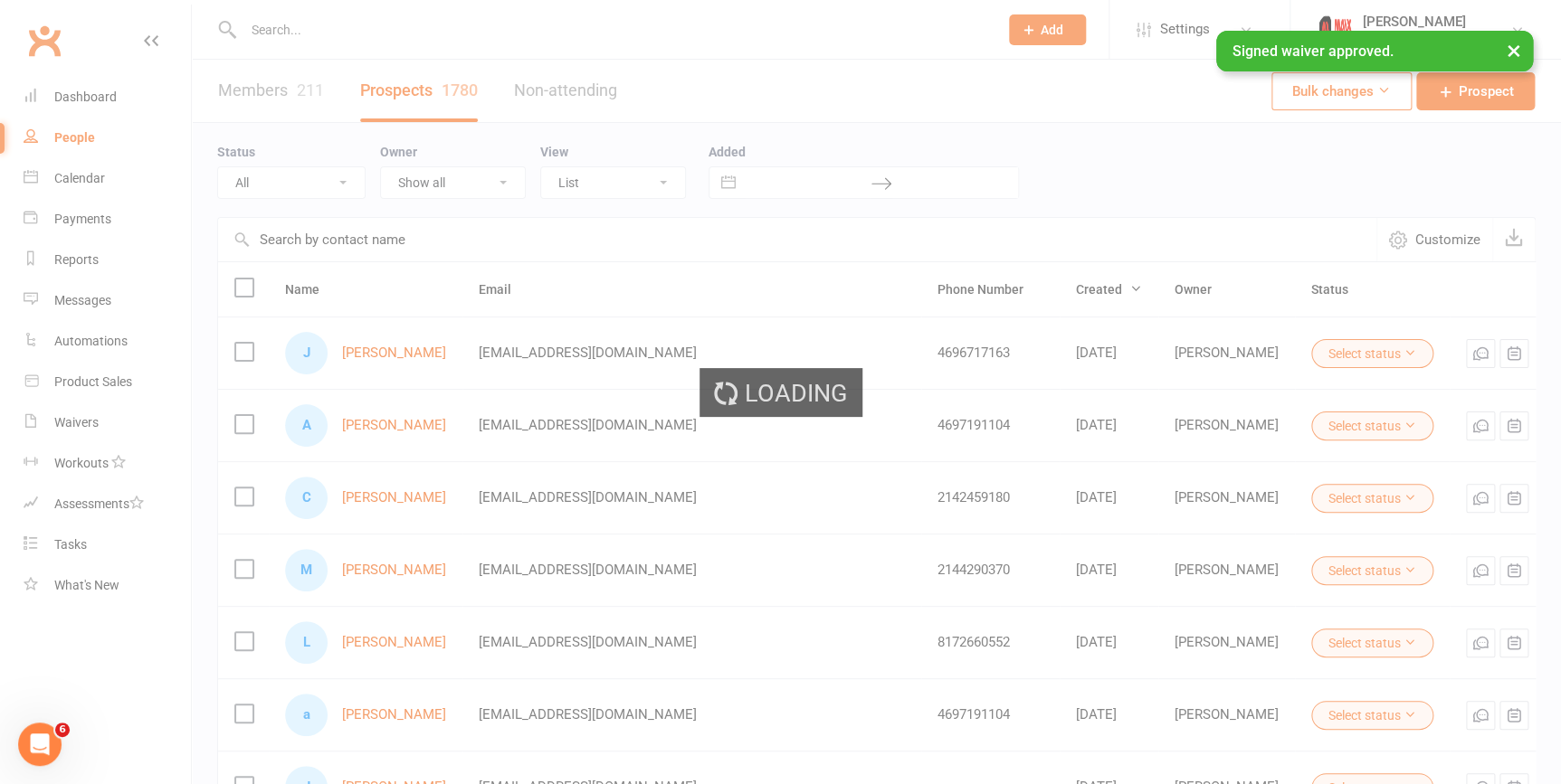
select select "100"
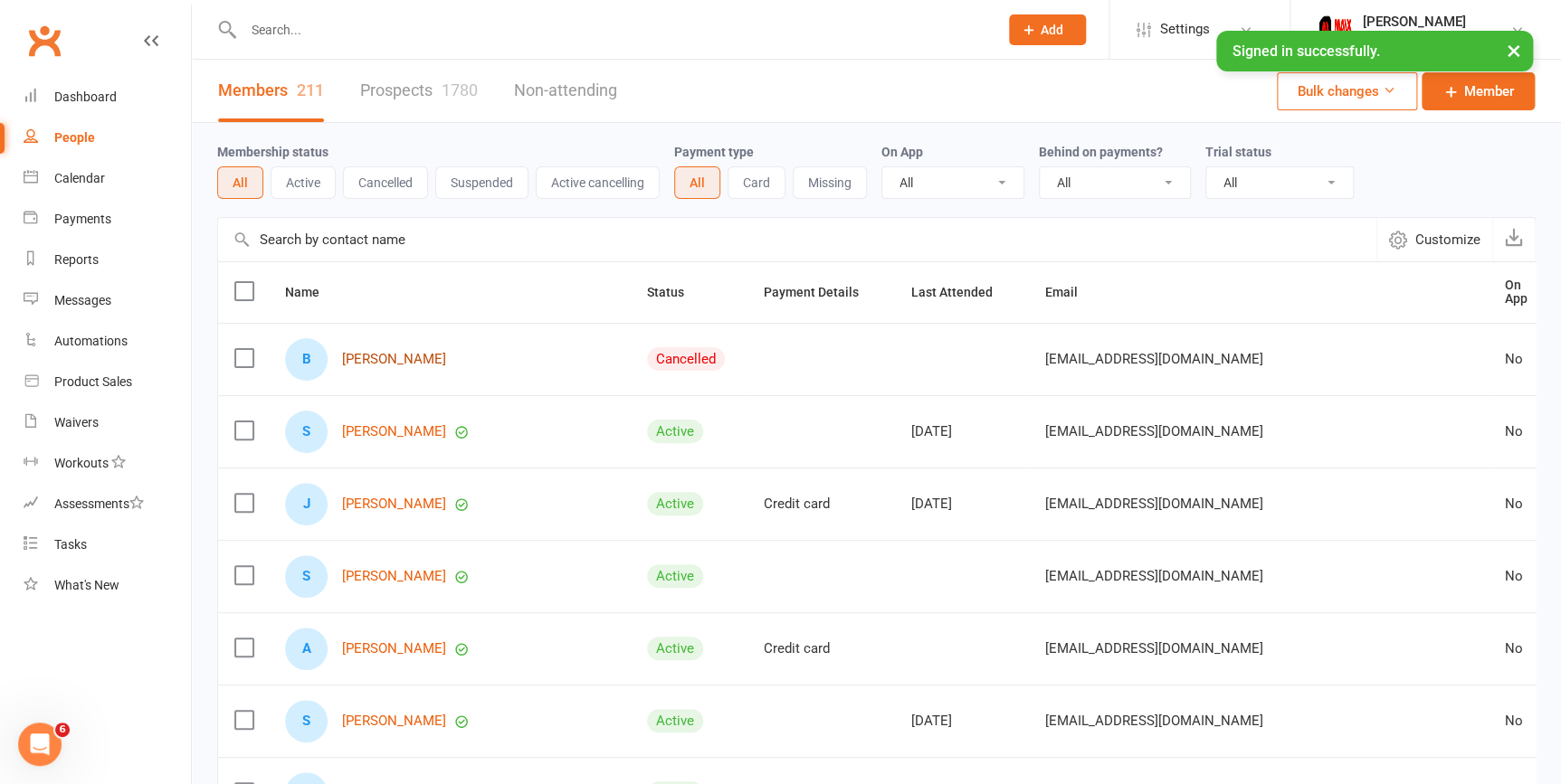
click at [417, 353] on link "Brooke Sterling" at bounding box center [393, 360] width 104 height 16
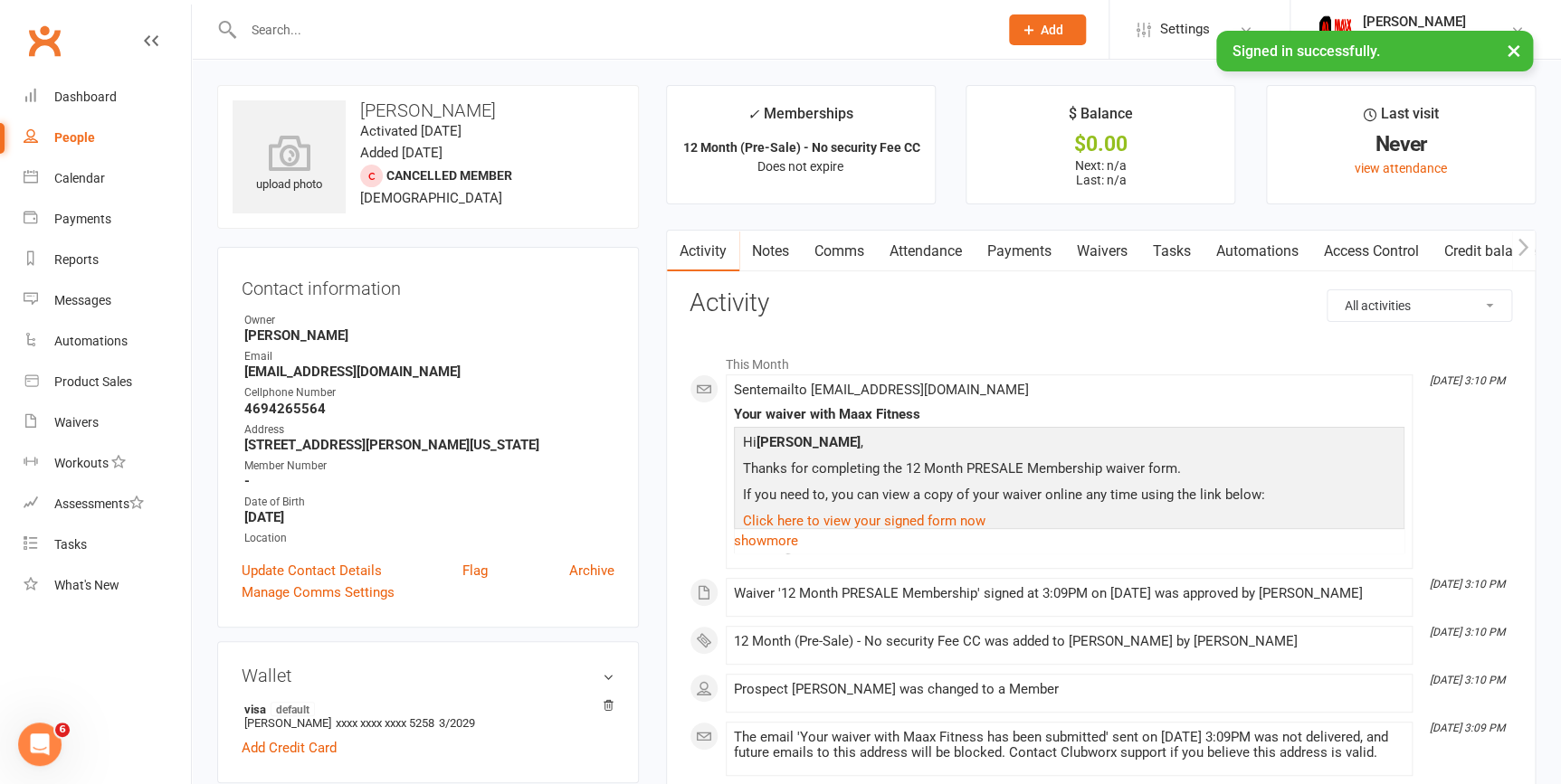
click at [1368, 261] on link "Access Control" at bounding box center [1371, 251] width 121 height 42
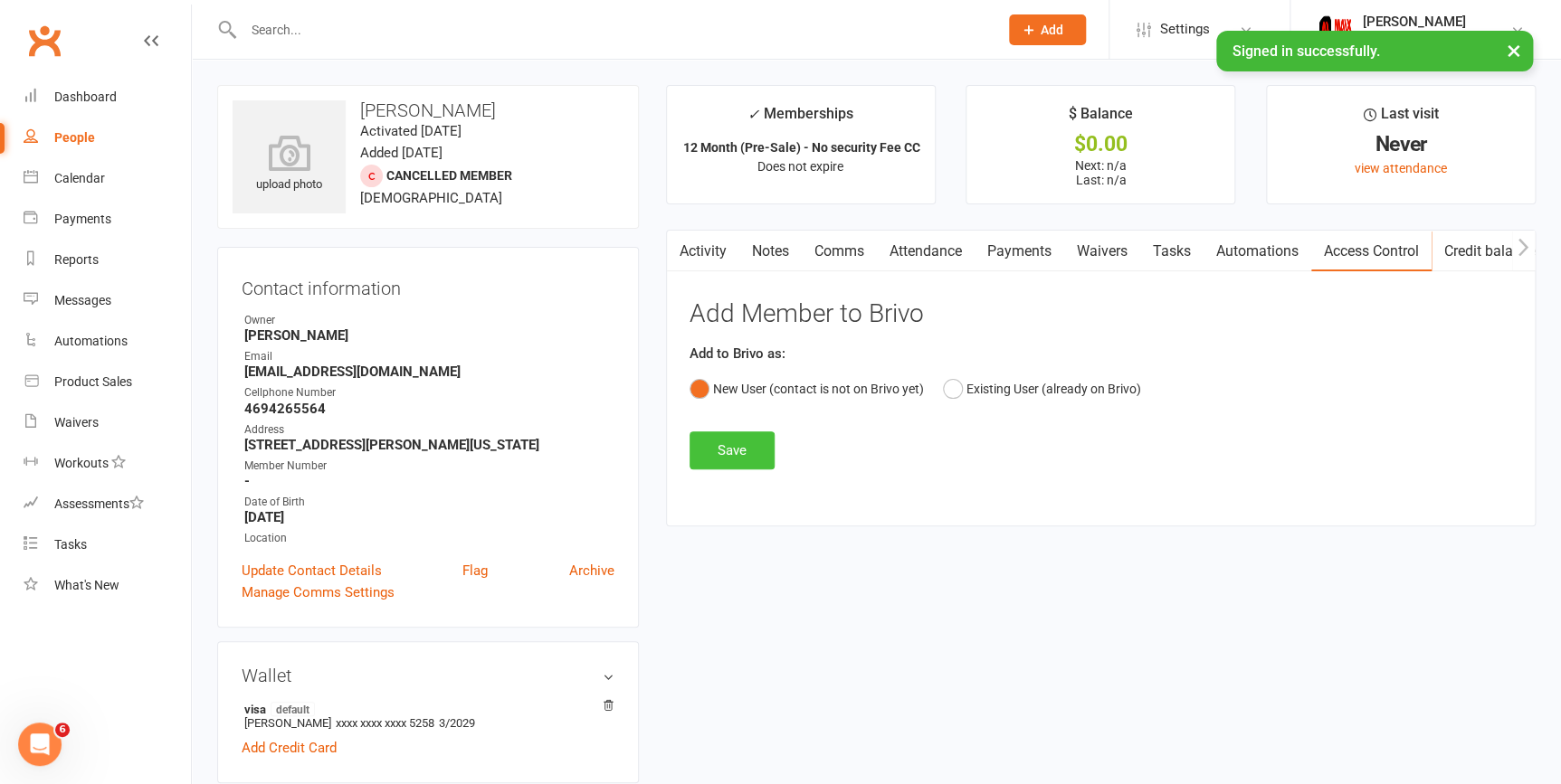
click at [711, 449] on button "Save" at bounding box center [732, 450] width 85 height 38
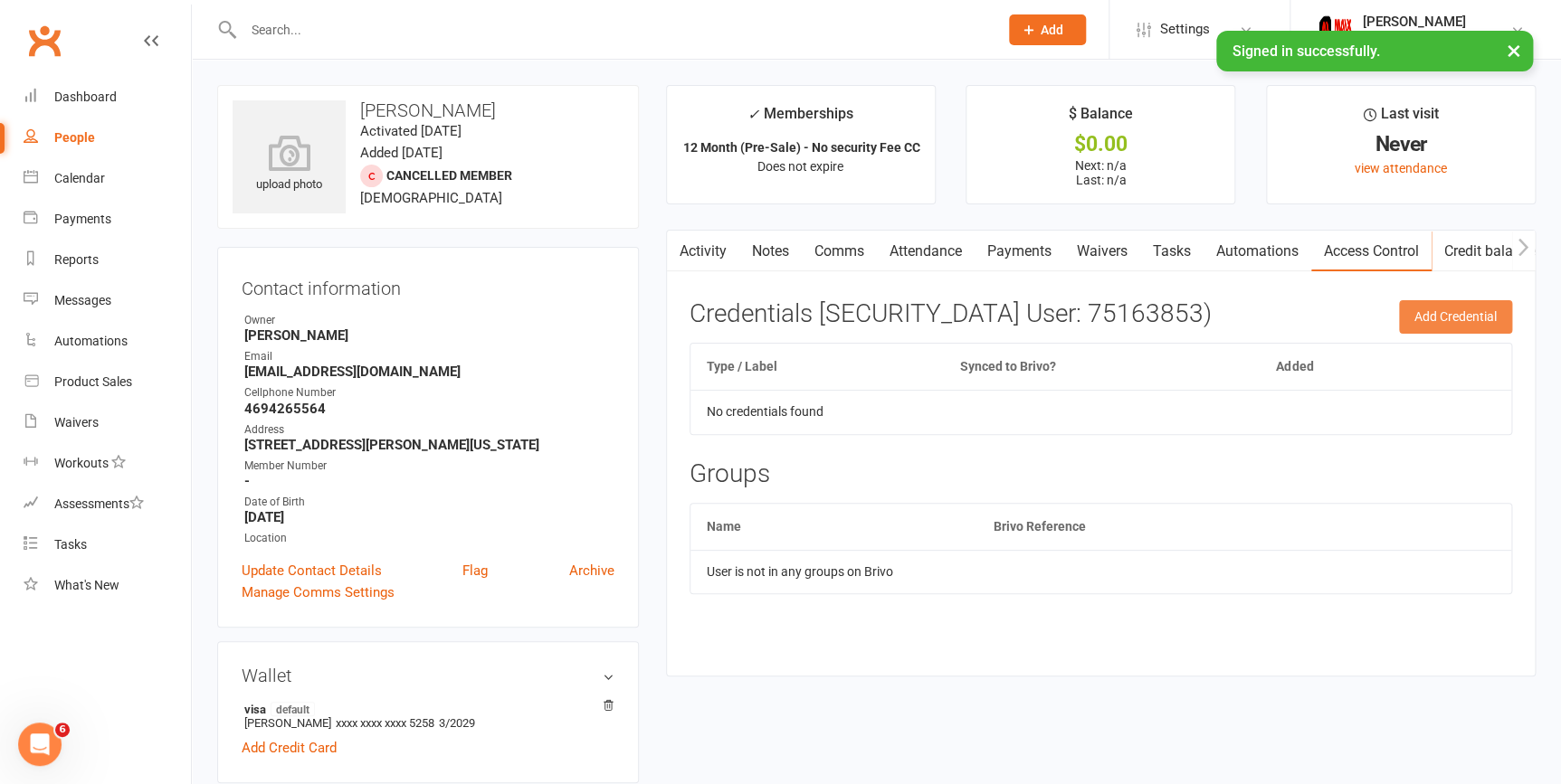
click at [1487, 322] on button "Add Credential" at bounding box center [1456, 316] width 113 height 32
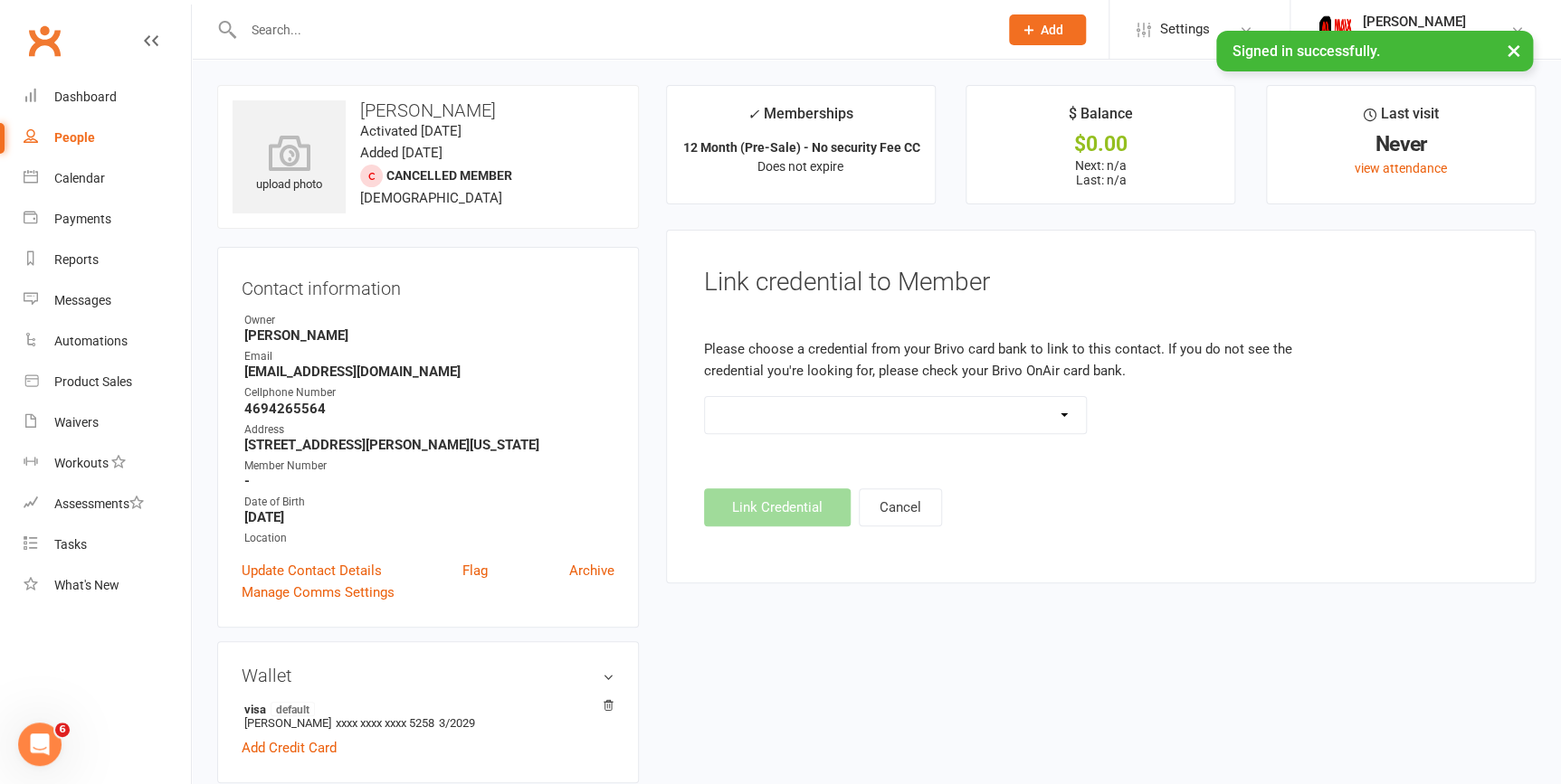
click at [460, 103] on h3 "Brooke Sterling" at bounding box center [428, 110] width 391 height 19
copy h3 "Sterling"
click at [293, 408] on strong "4694265564" at bounding box center [429, 409] width 370 height 17
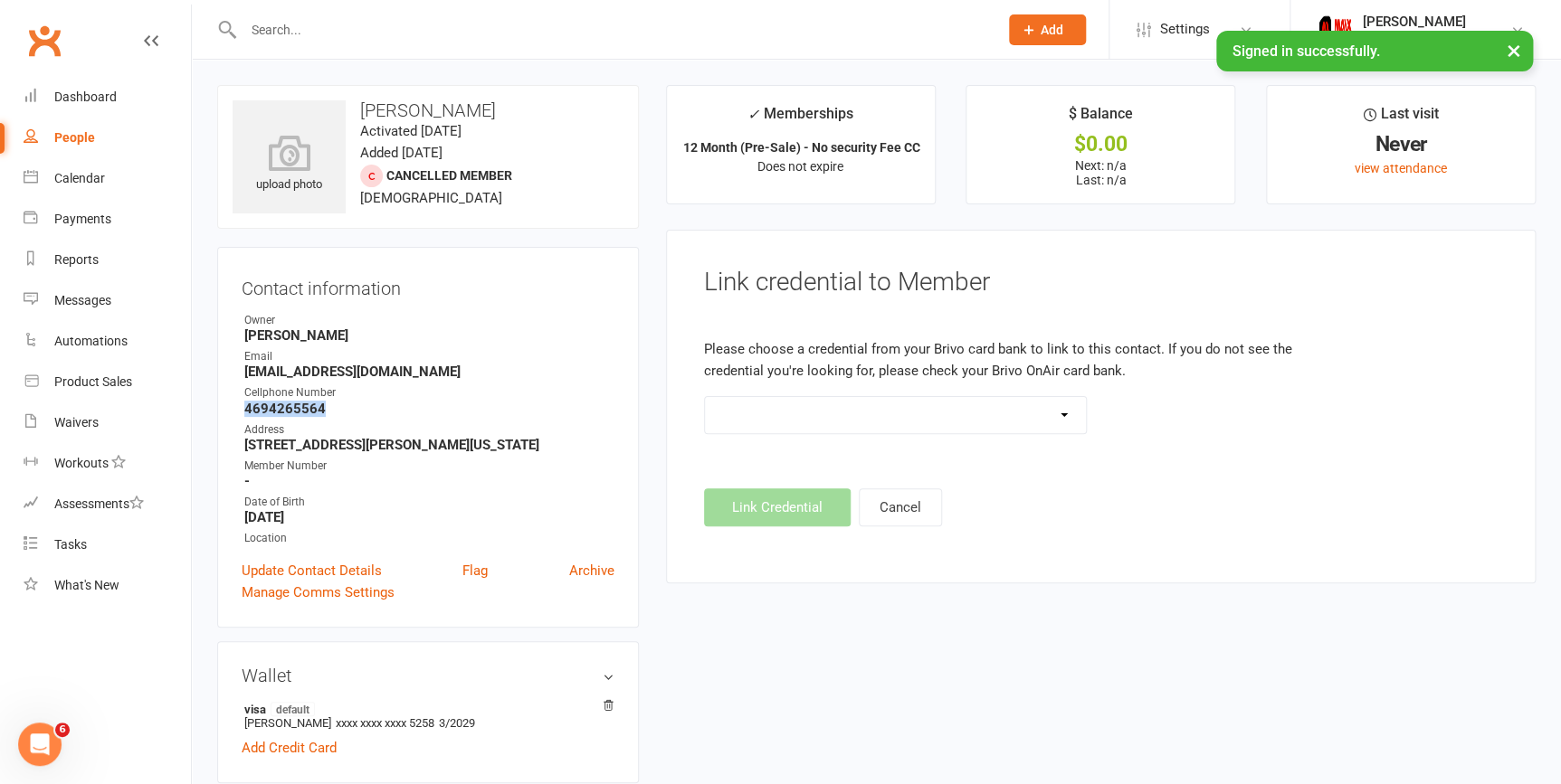
copy strong "4694265564"
